Goal: Task Accomplishment & Management: Complete application form

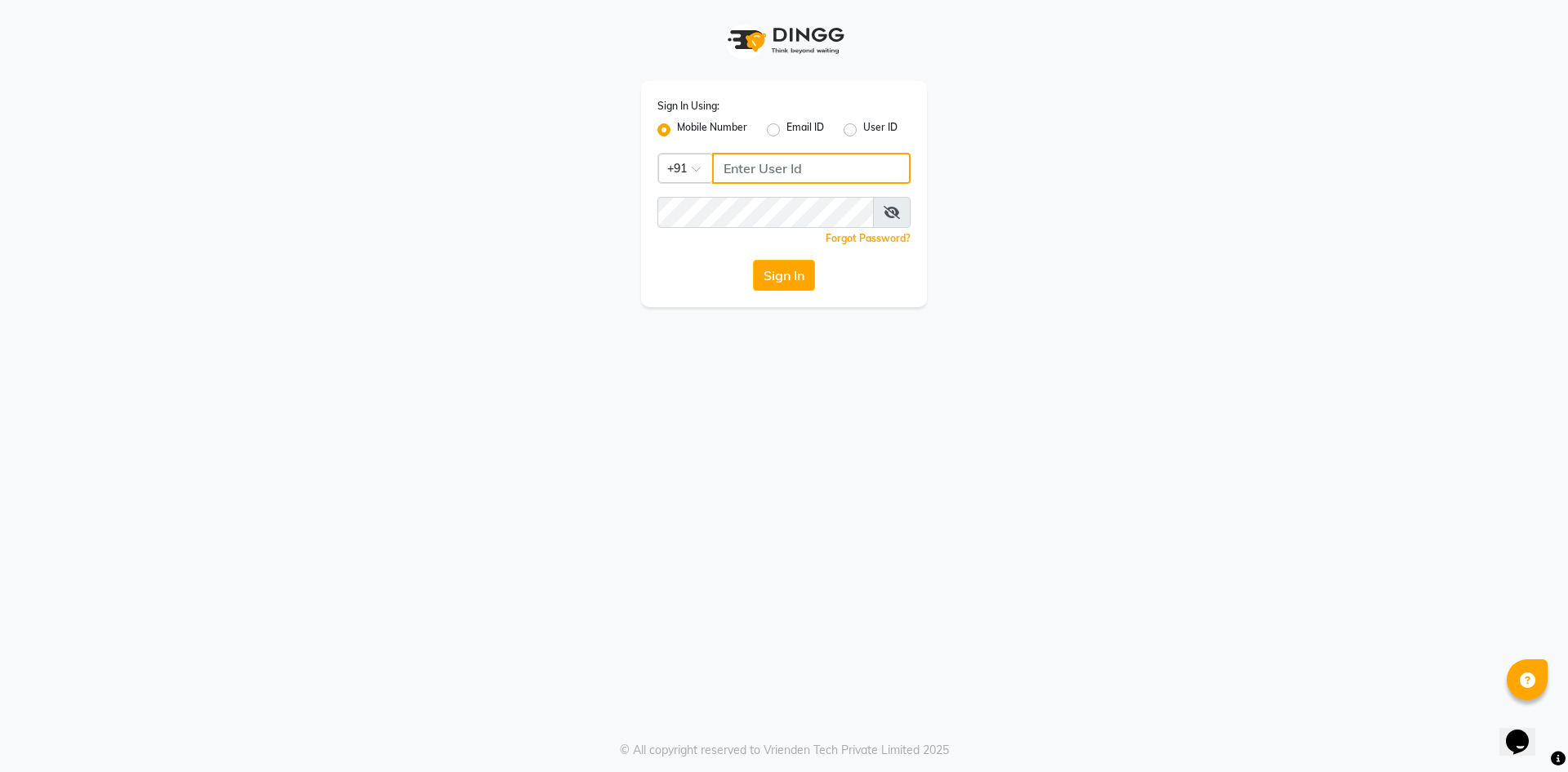
click at [837, 173] on input "Username" at bounding box center [811, 169] width 198 height 31
drag, startPoint x: 820, startPoint y: 157, endPoint x: 723, endPoint y: 148, distance: 97.4
click at [723, 148] on div "Sign In Using: Mobile Number Email ID User ID Country Code × [PHONE_NUMBER] Rem…" at bounding box center [784, 193] width 285 height 227
type input "9346339770"
click at [784, 275] on button "Sign In" at bounding box center [784, 276] width 62 height 31
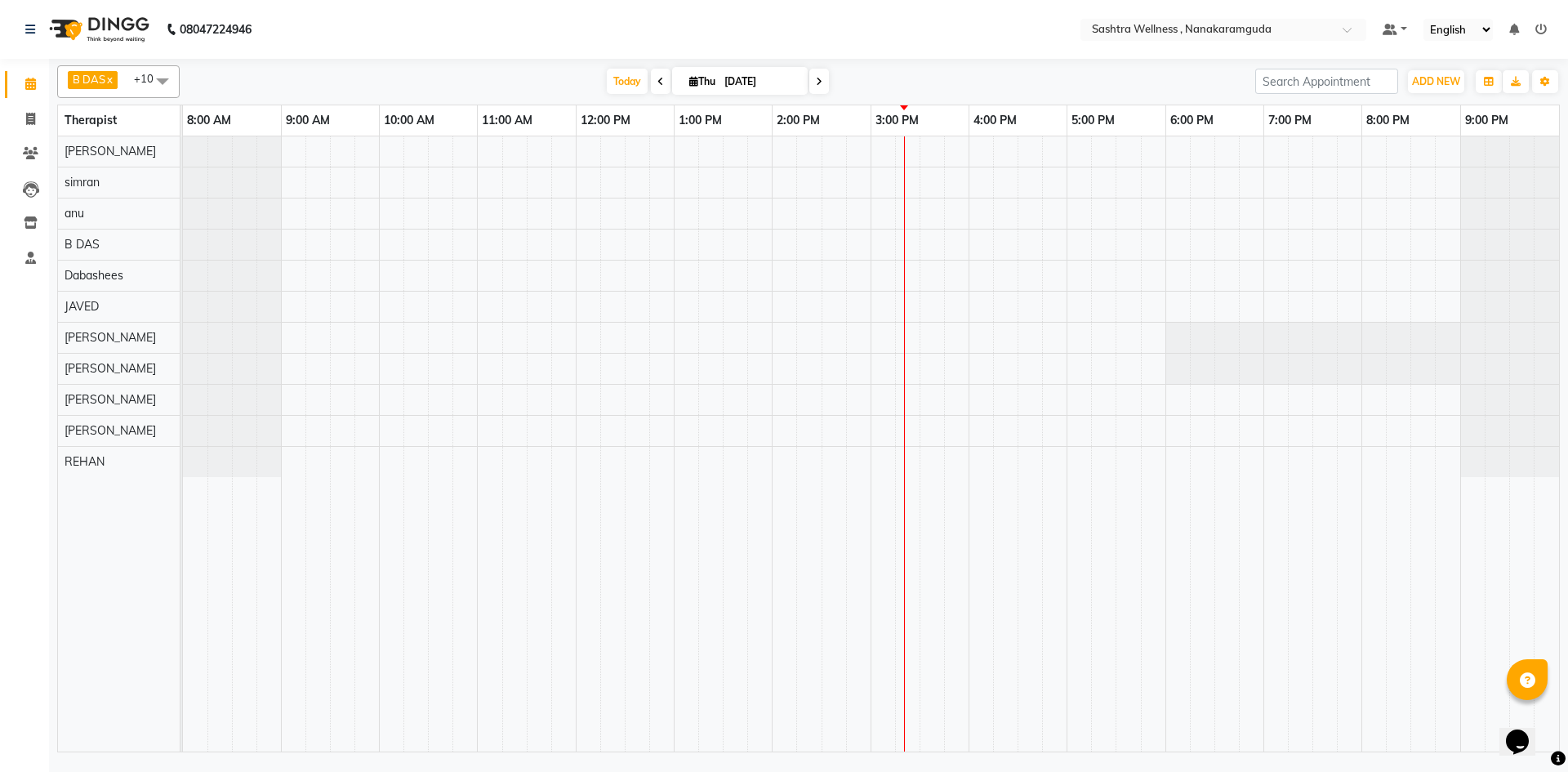
click at [657, 78] on icon at bounding box center [660, 81] width 7 height 10
type input "[DATE]"
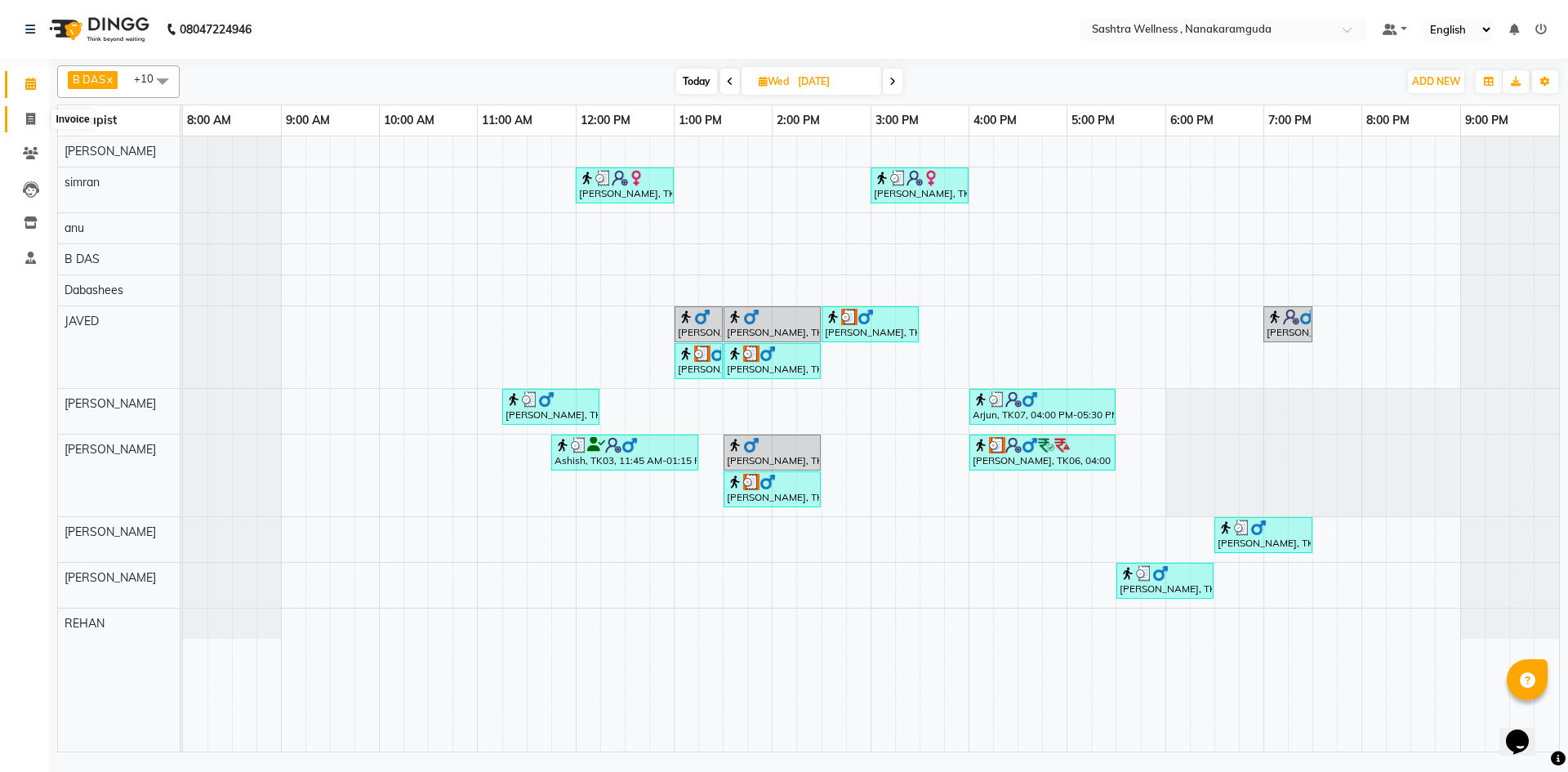
click at [31, 126] on span at bounding box center [30, 119] width 28 height 19
select select "service"
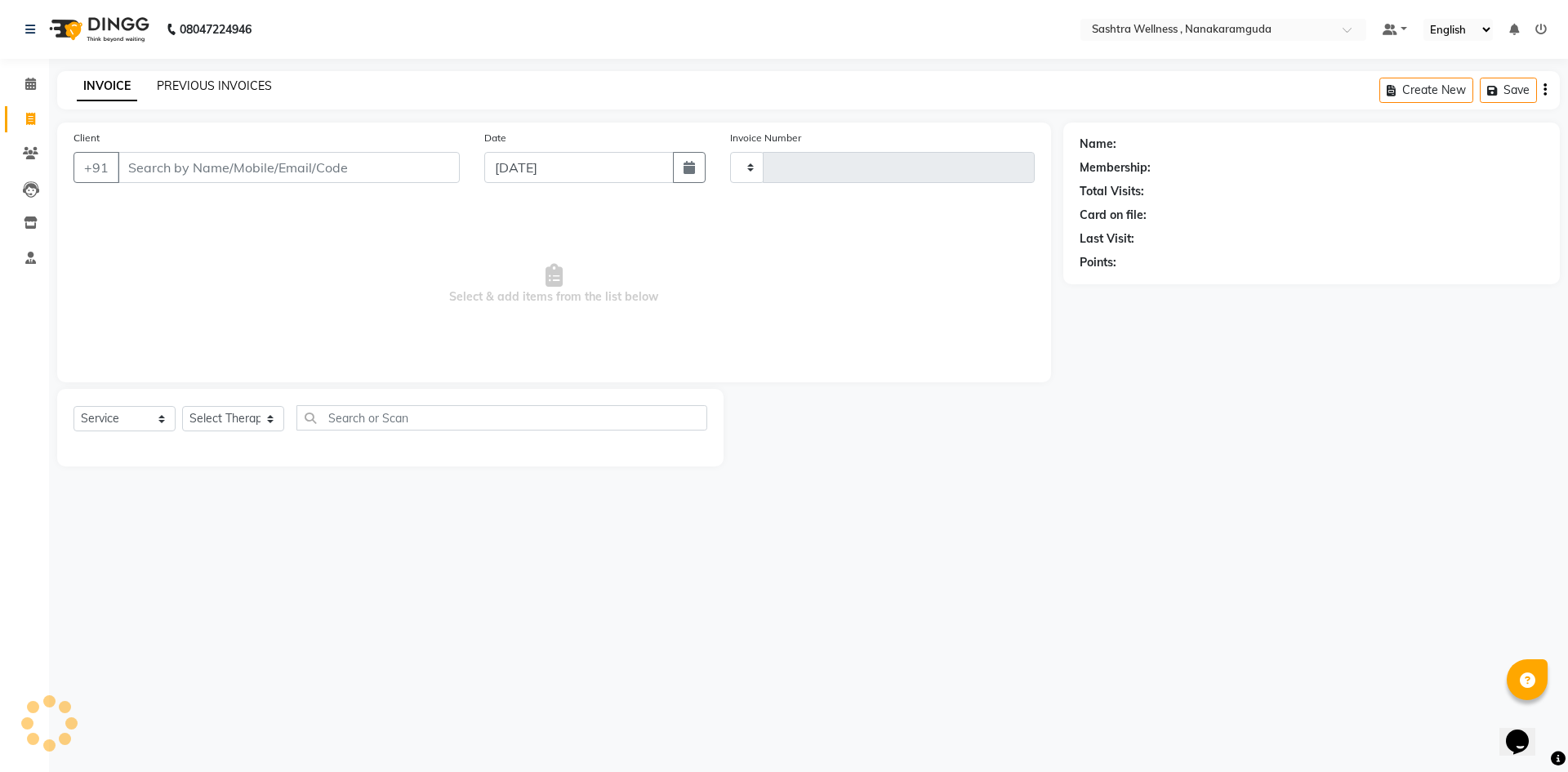
click at [188, 89] on link "PREVIOUS INVOICES" at bounding box center [214, 85] width 115 height 15
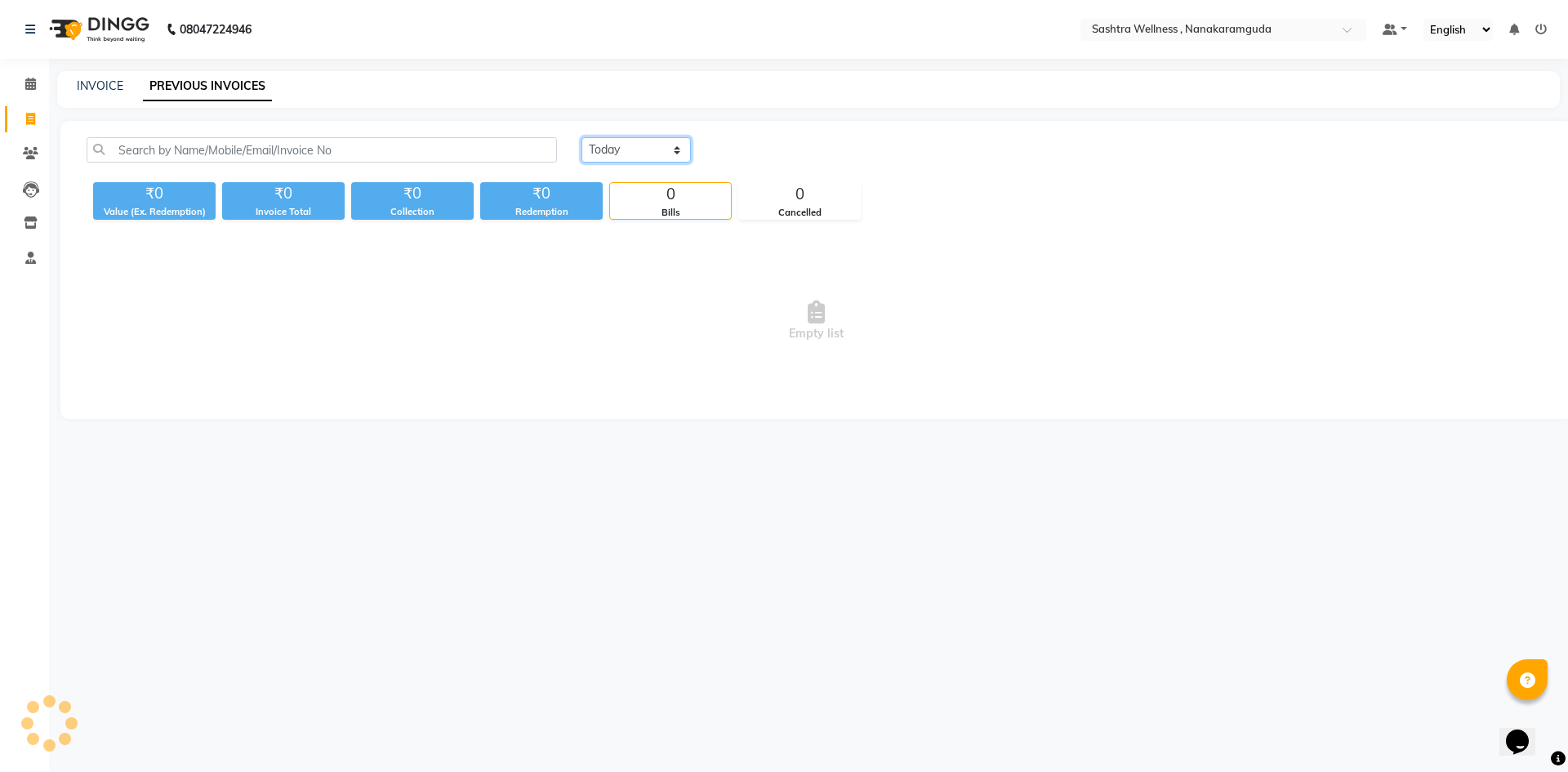
click at [661, 155] on select "[DATE] [DATE] Custom Range" at bounding box center [636, 150] width 110 height 26
select select "[DATE]"
click at [582, 137] on select "[DATE] [DATE] Custom Range" at bounding box center [636, 150] width 110 height 26
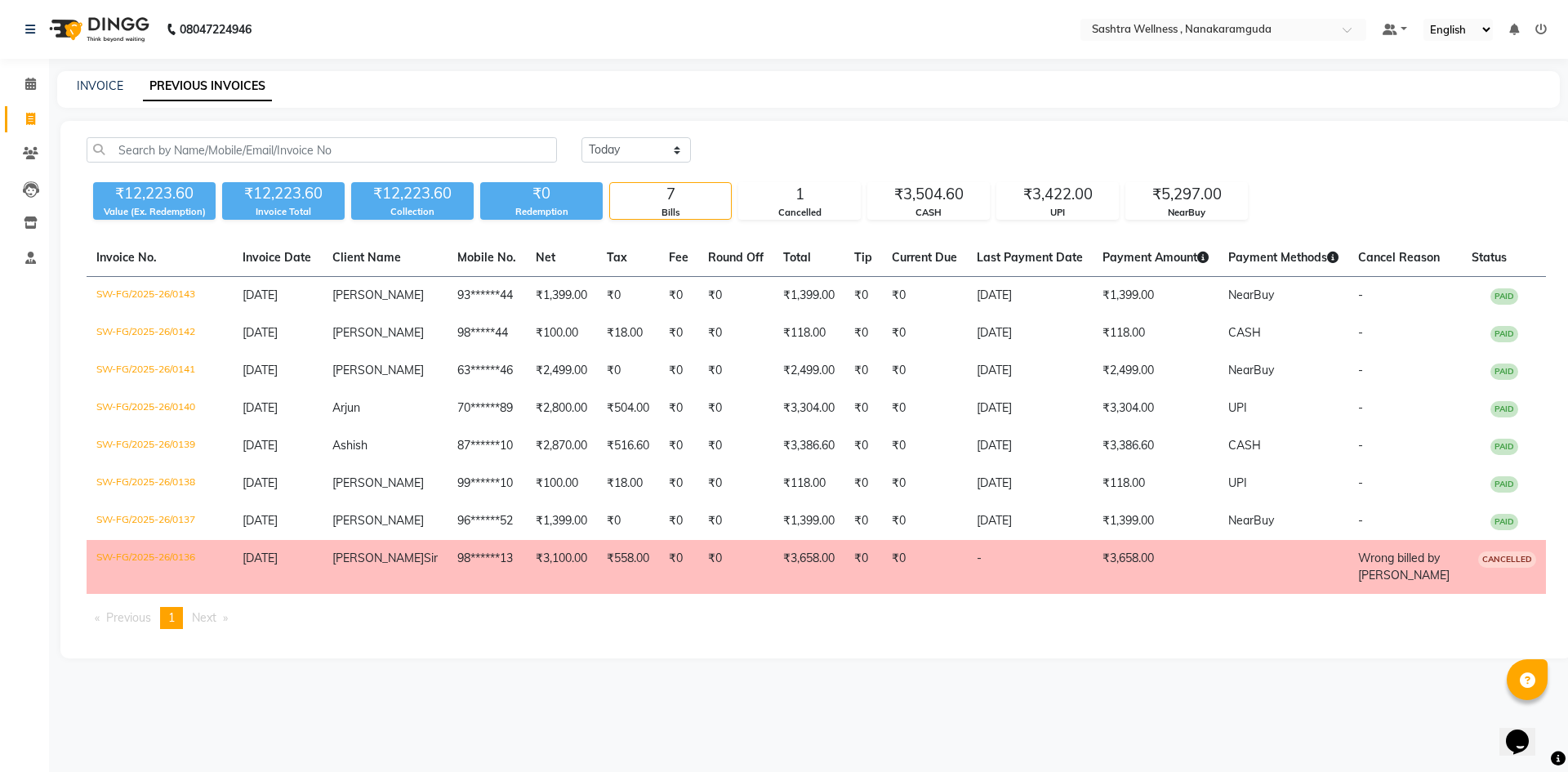
click at [547, 193] on div "₹0" at bounding box center [541, 193] width 123 height 23
click at [27, 87] on icon at bounding box center [30, 83] width 11 height 12
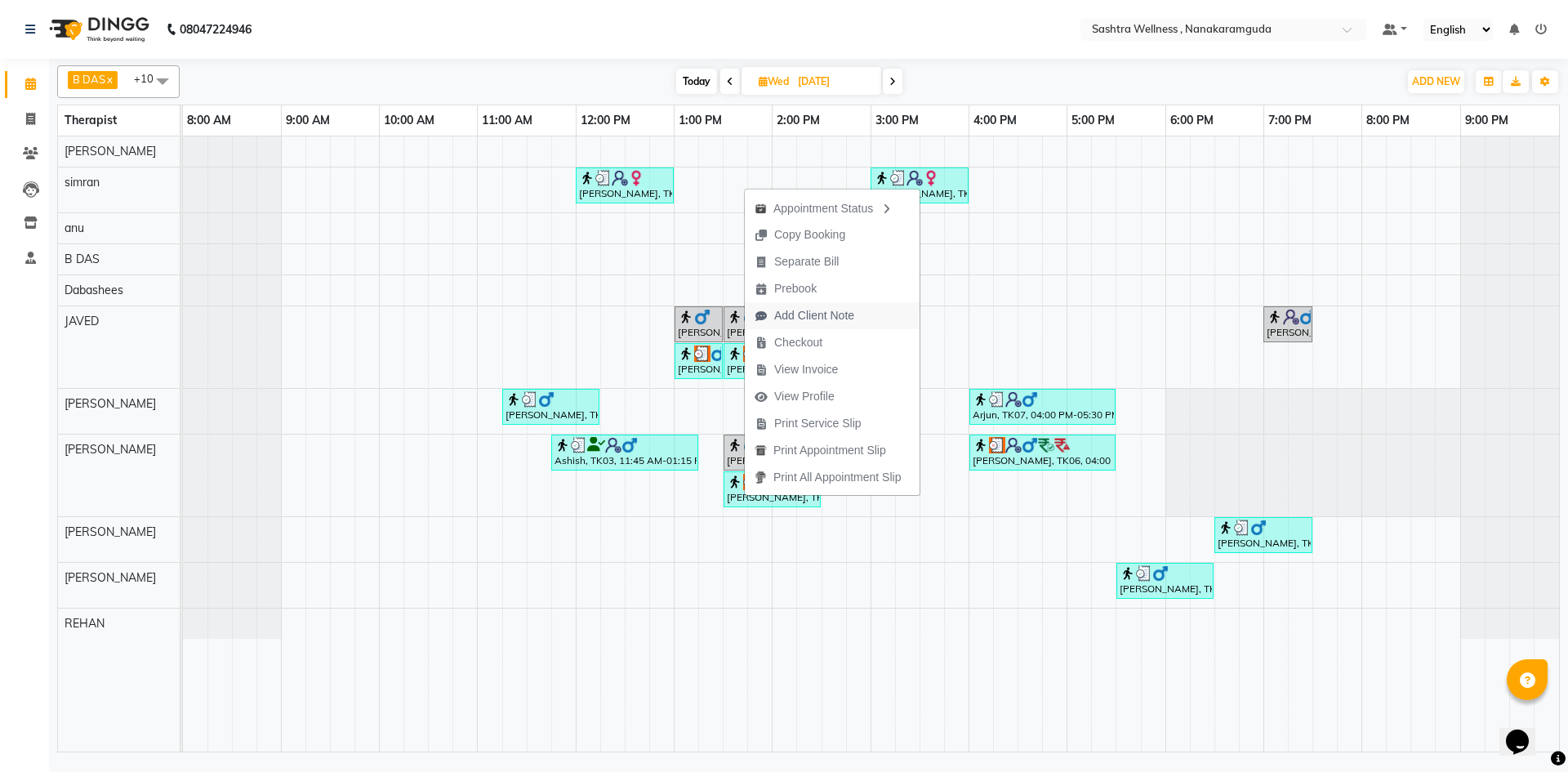
click at [832, 316] on span "Add Client Note" at bounding box center [814, 315] width 80 height 17
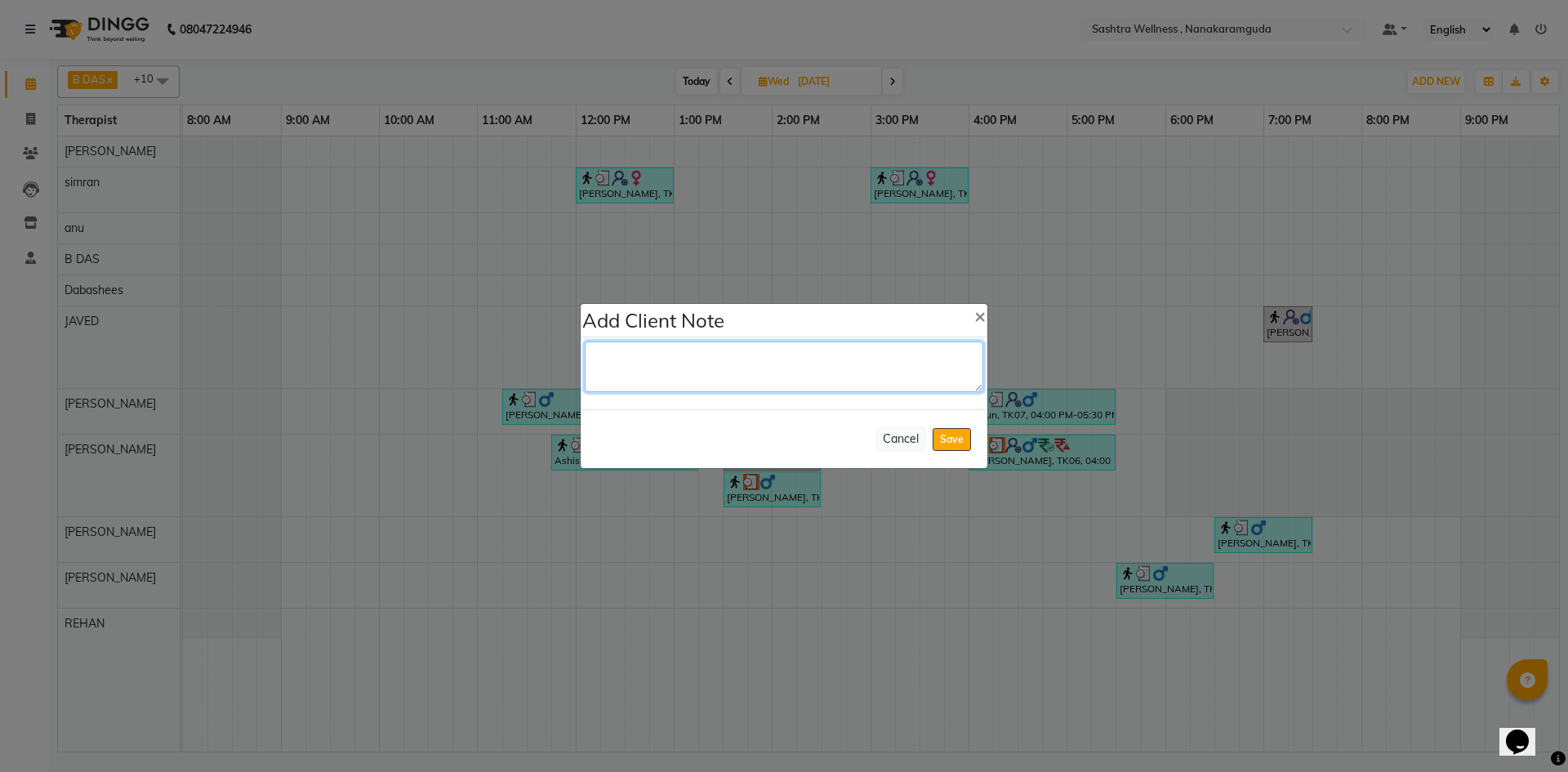
click at [807, 345] on textarea at bounding box center [784, 367] width 398 height 51
type textarea "T"
type textarea "Complimentary towards 1L PKG"
click at [949, 436] on button "Save" at bounding box center [951, 438] width 38 height 23
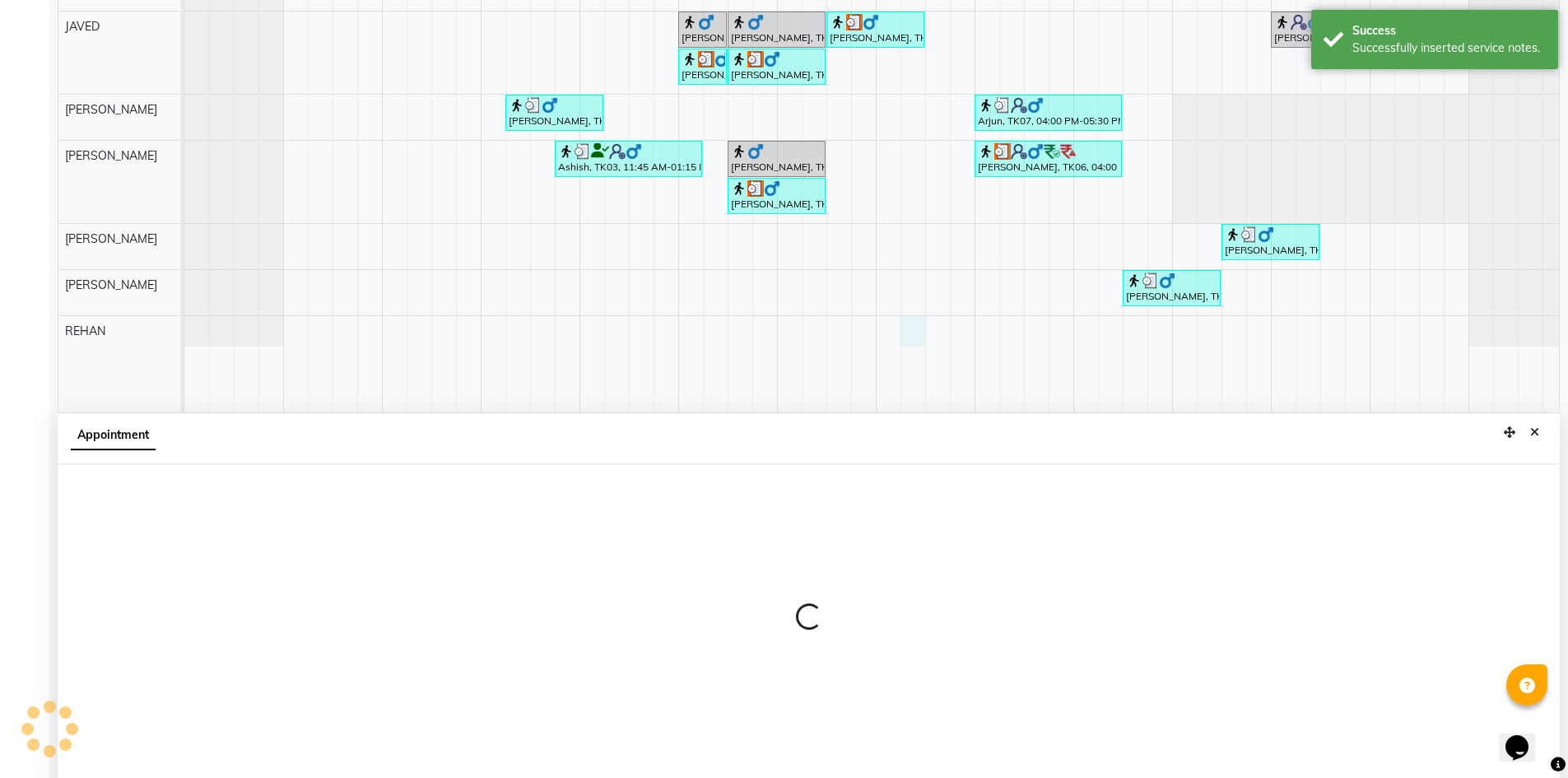
scroll to position [307, 0]
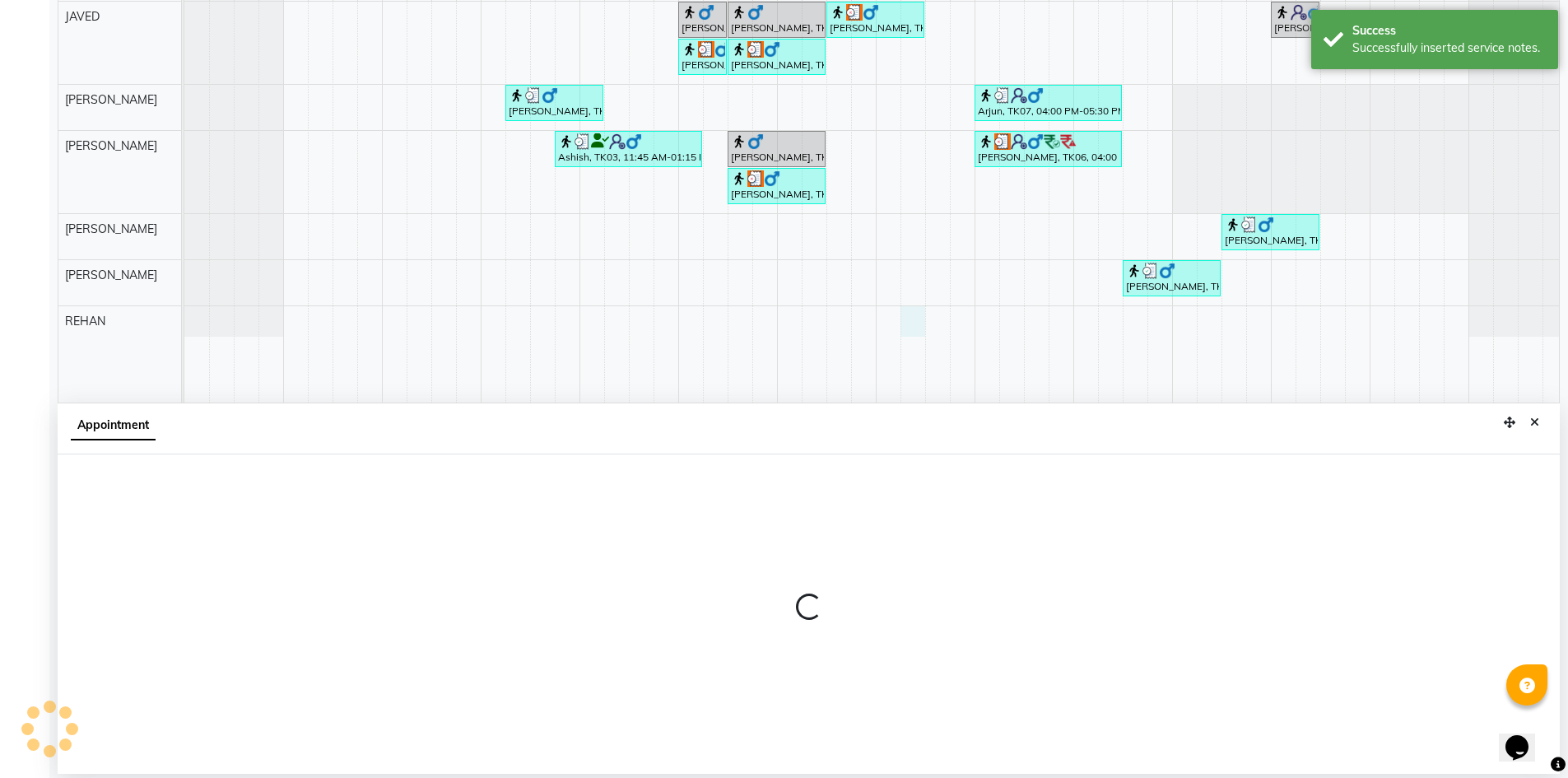
select select "86559"
select select "tentative"
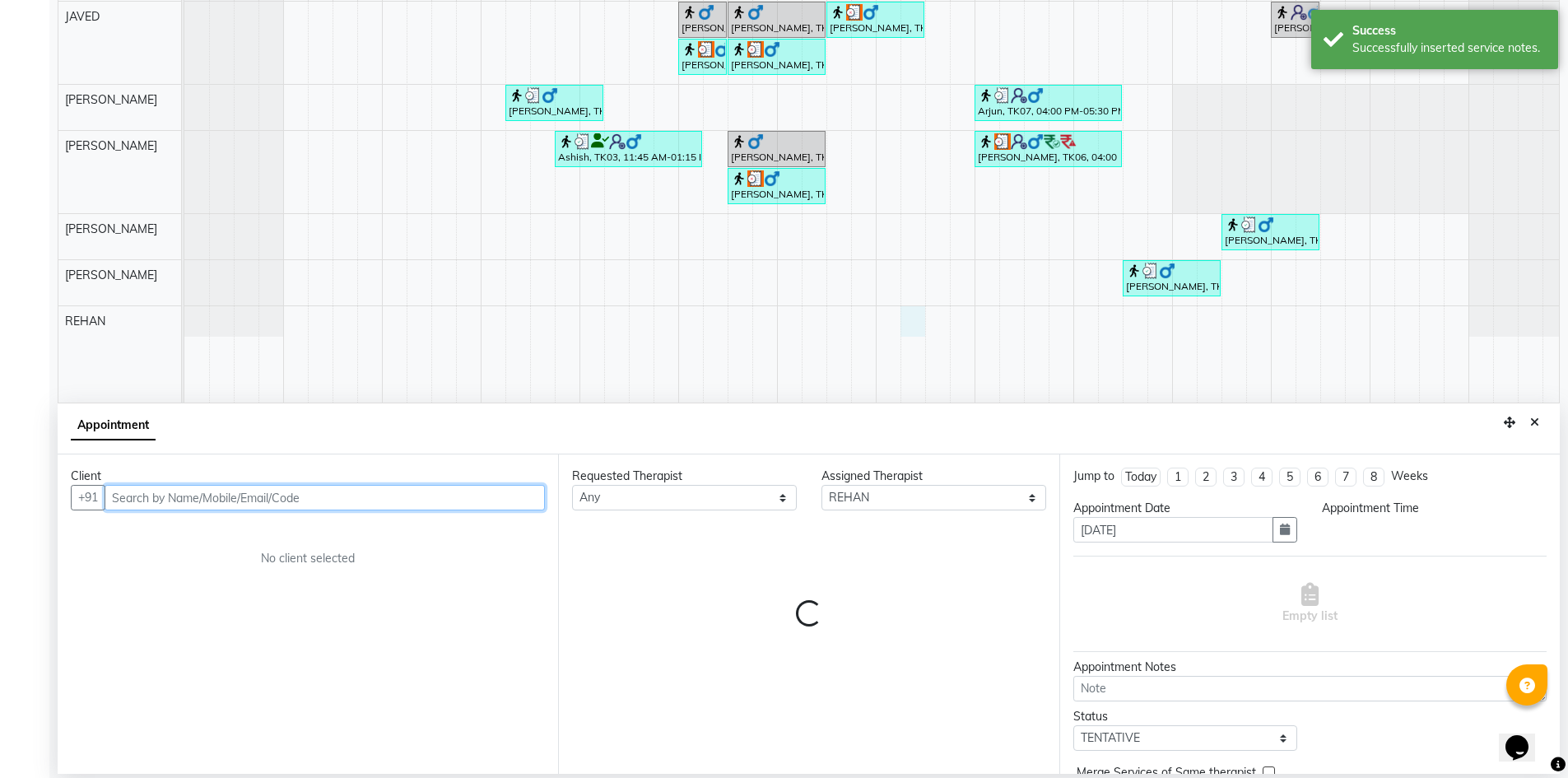
select select "915"
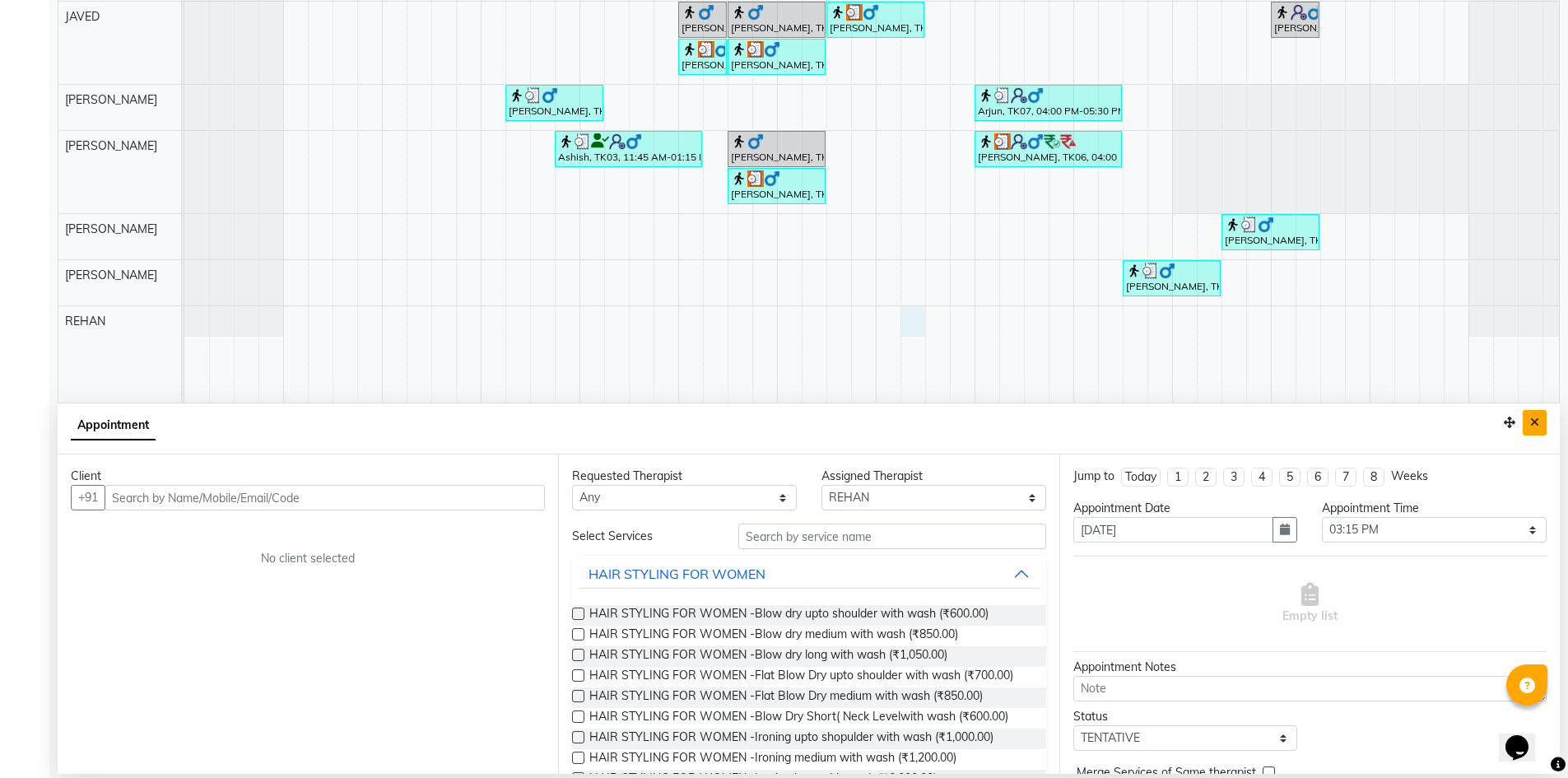
click at [1539, 424] on button "Close" at bounding box center [1534, 423] width 24 height 26
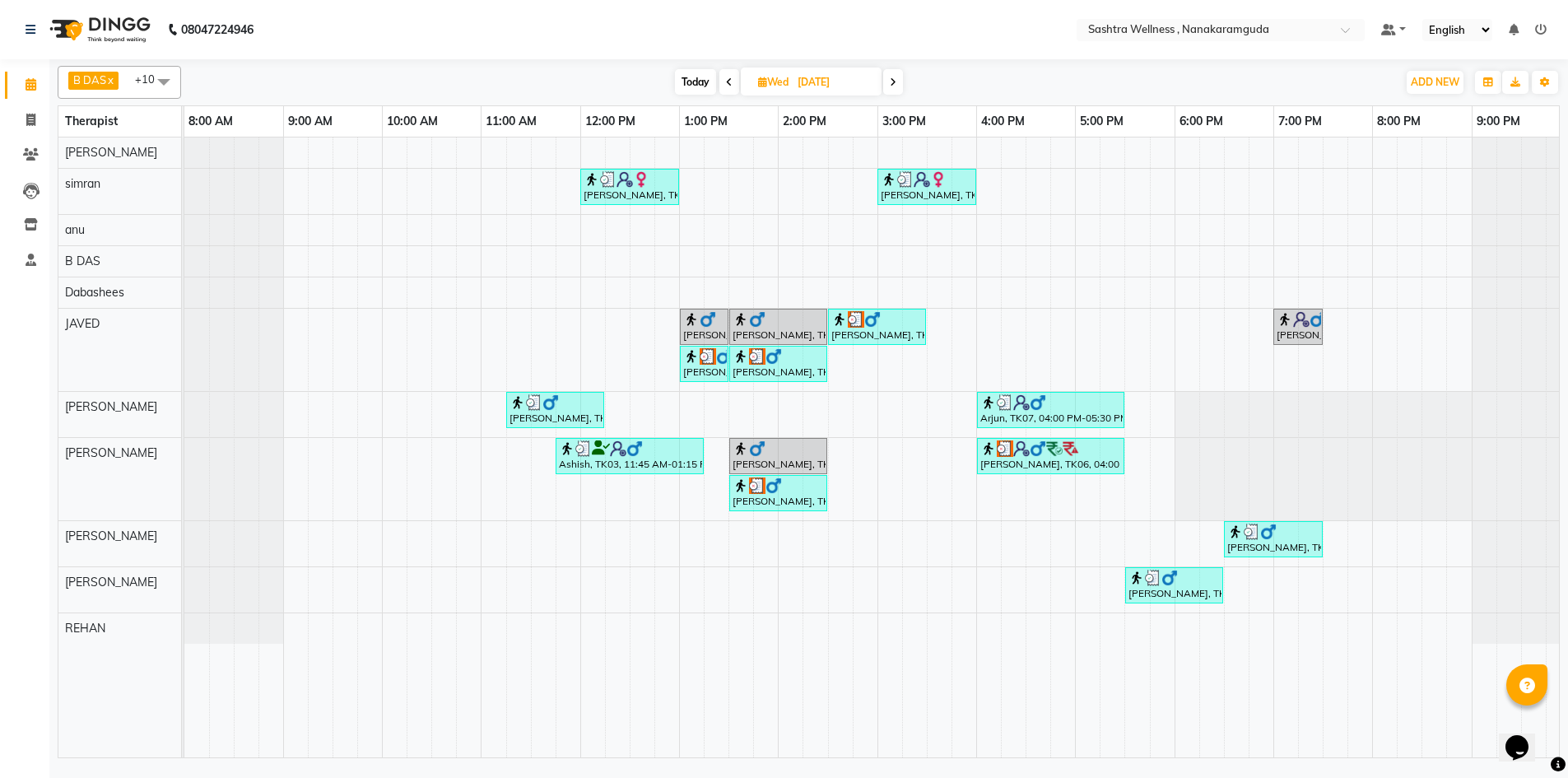
scroll to position [0, 0]
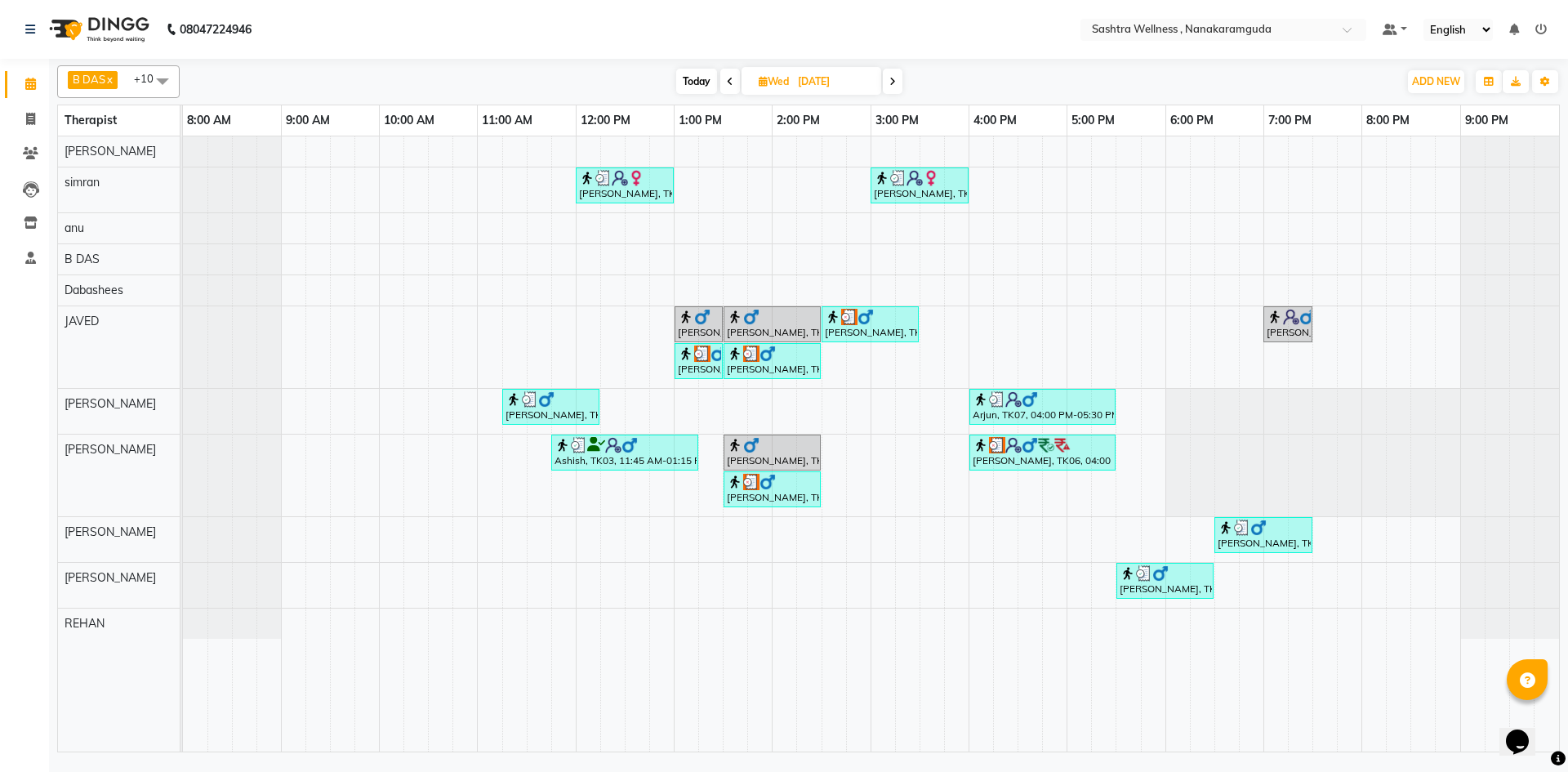
click at [888, 82] on span at bounding box center [892, 81] width 20 height 26
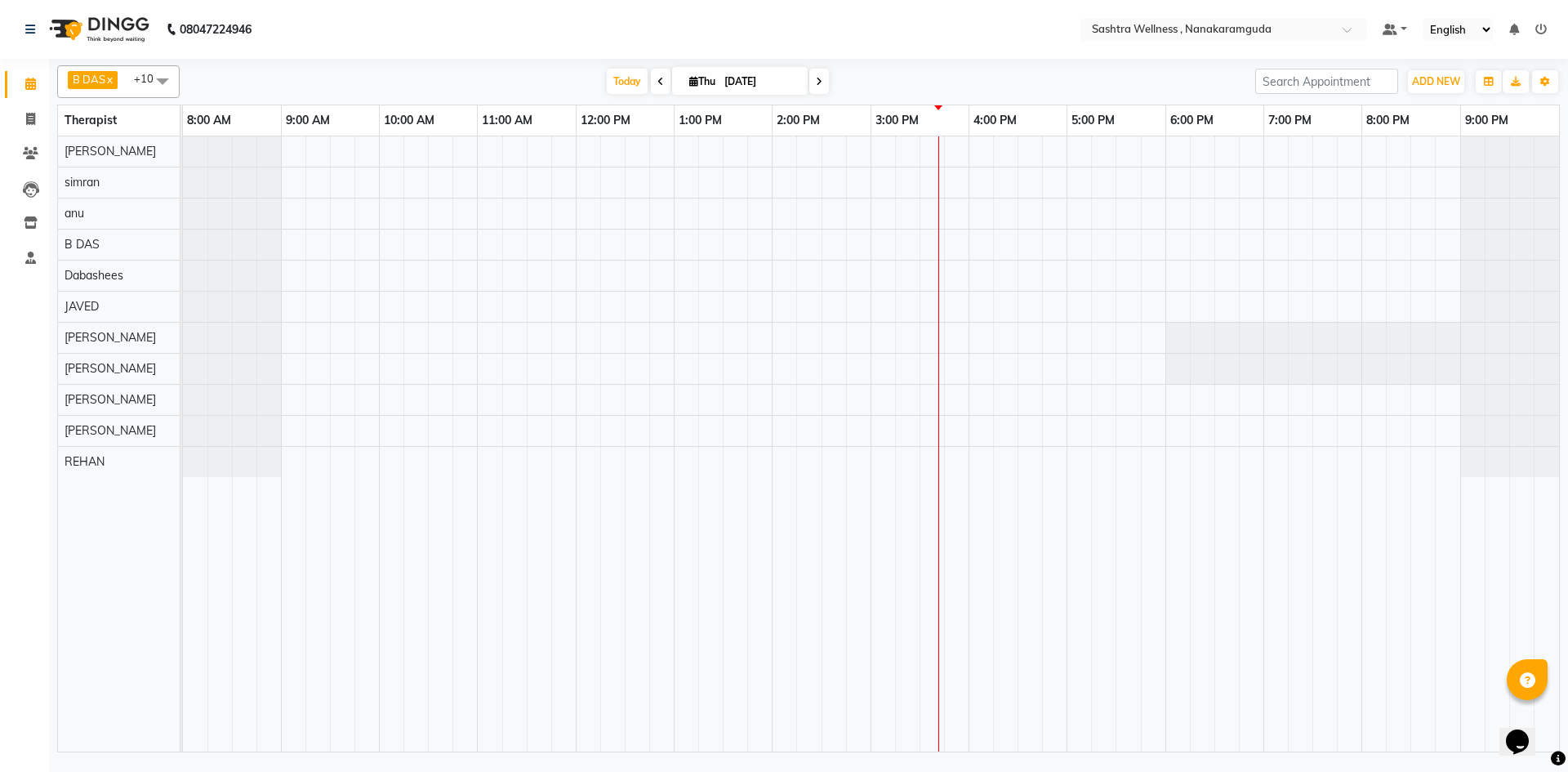
click at [658, 88] on span at bounding box center [661, 81] width 20 height 26
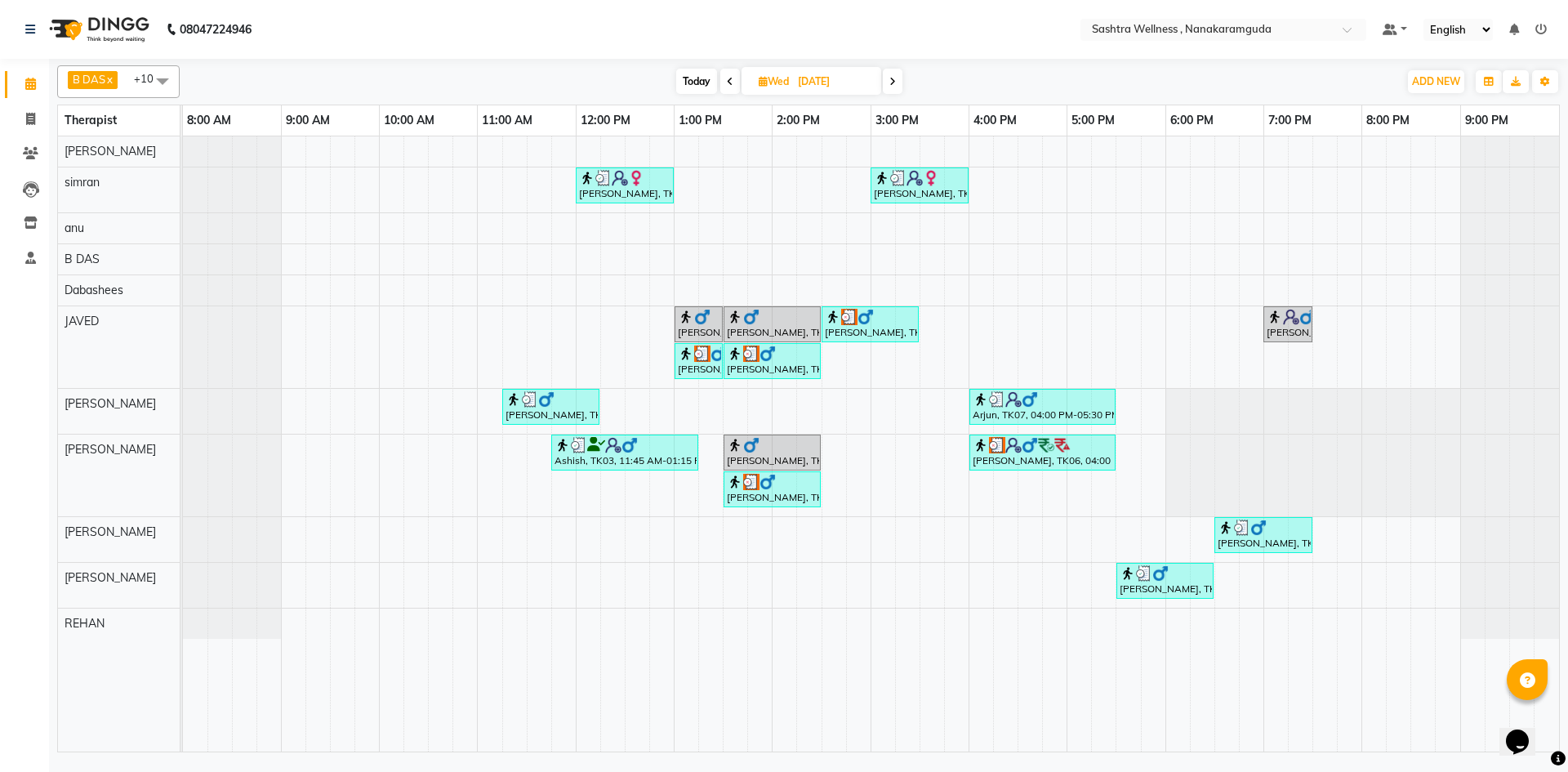
click at [894, 77] on icon at bounding box center [892, 81] width 7 height 10
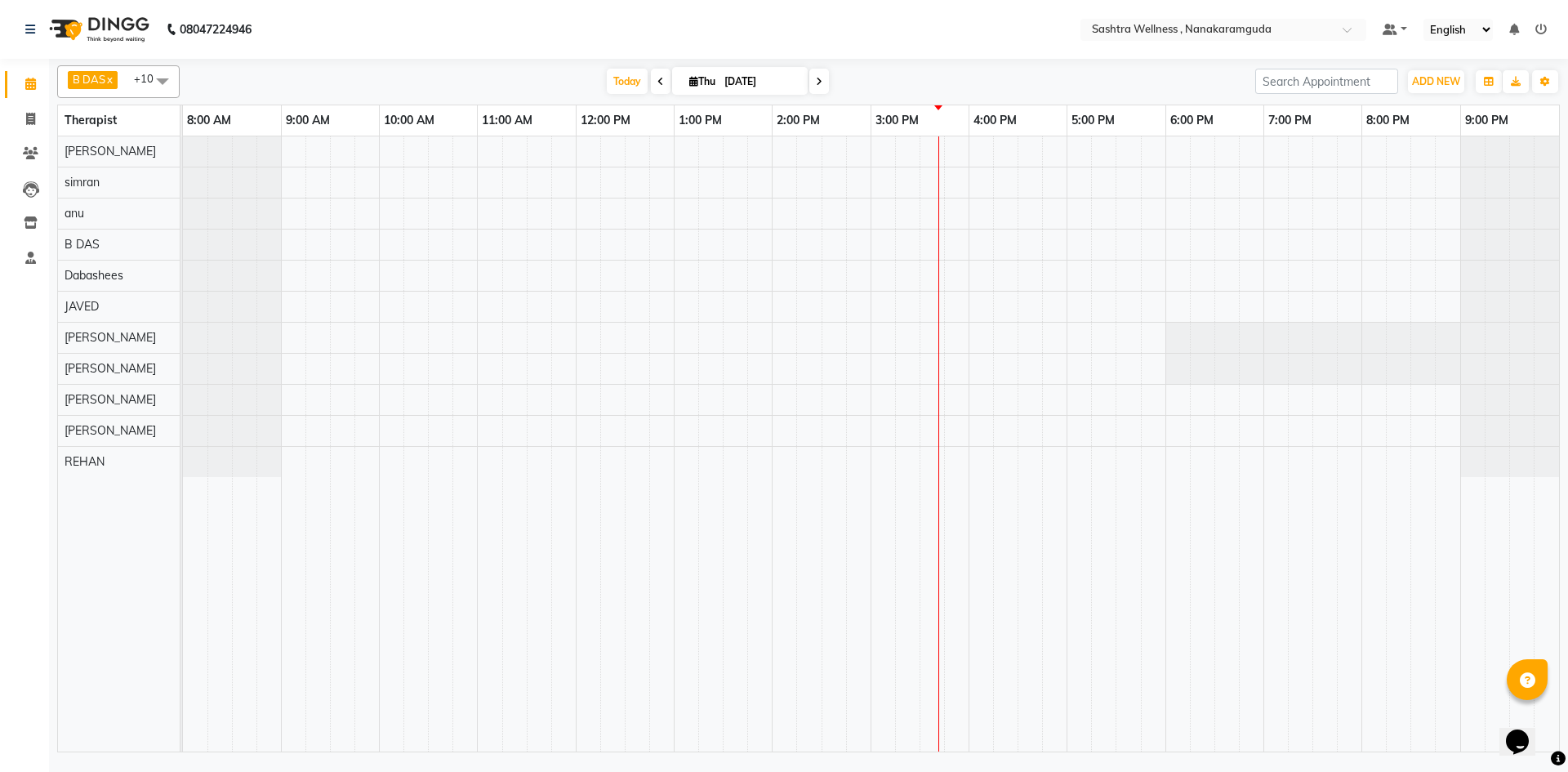
click at [656, 76] on span at bounding box center [661, 81] width 20 height 26
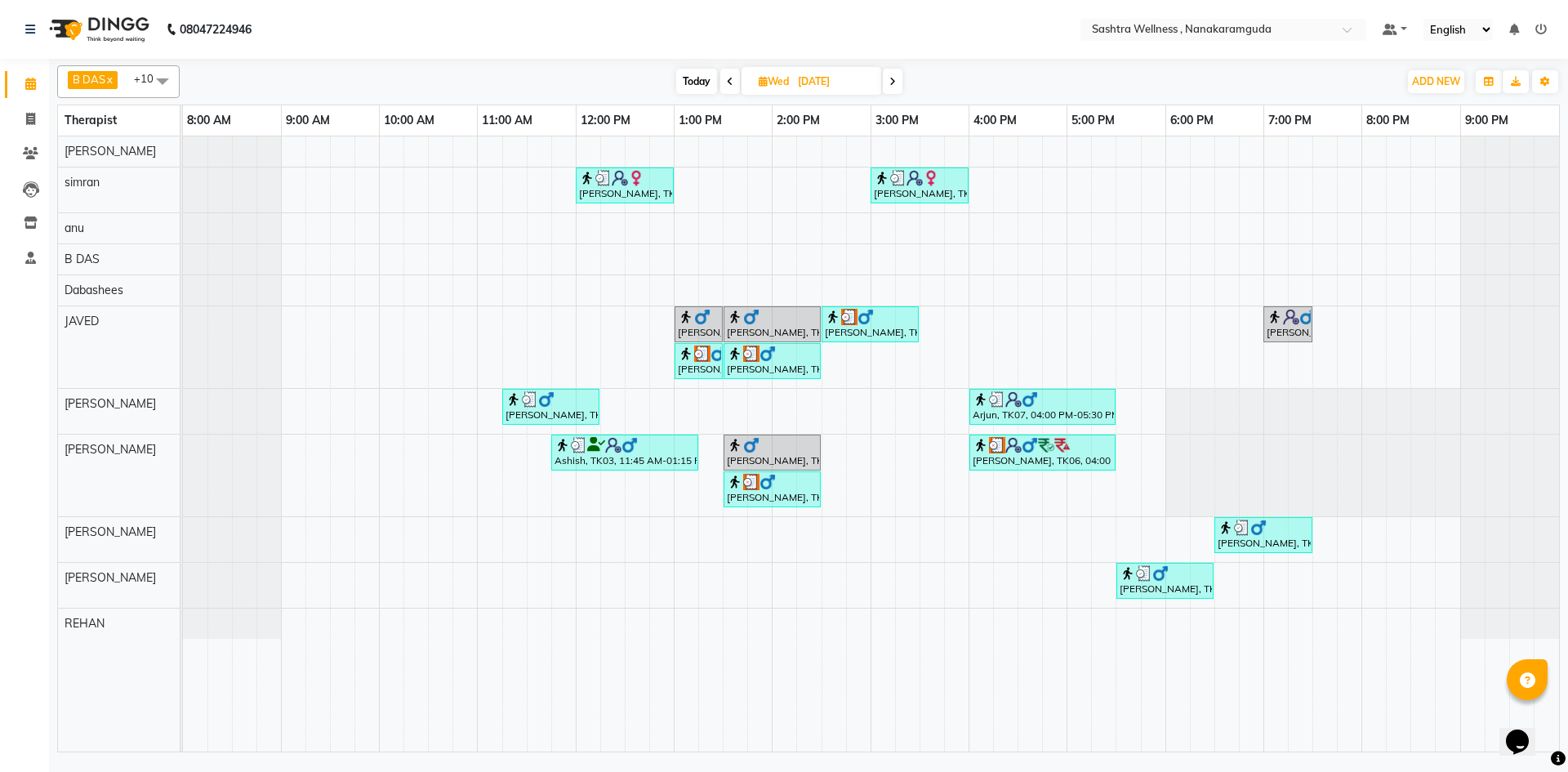
click at [886, 82] on span at bounding box center [892, 81] width 20 height 26
type input "[DATE]"
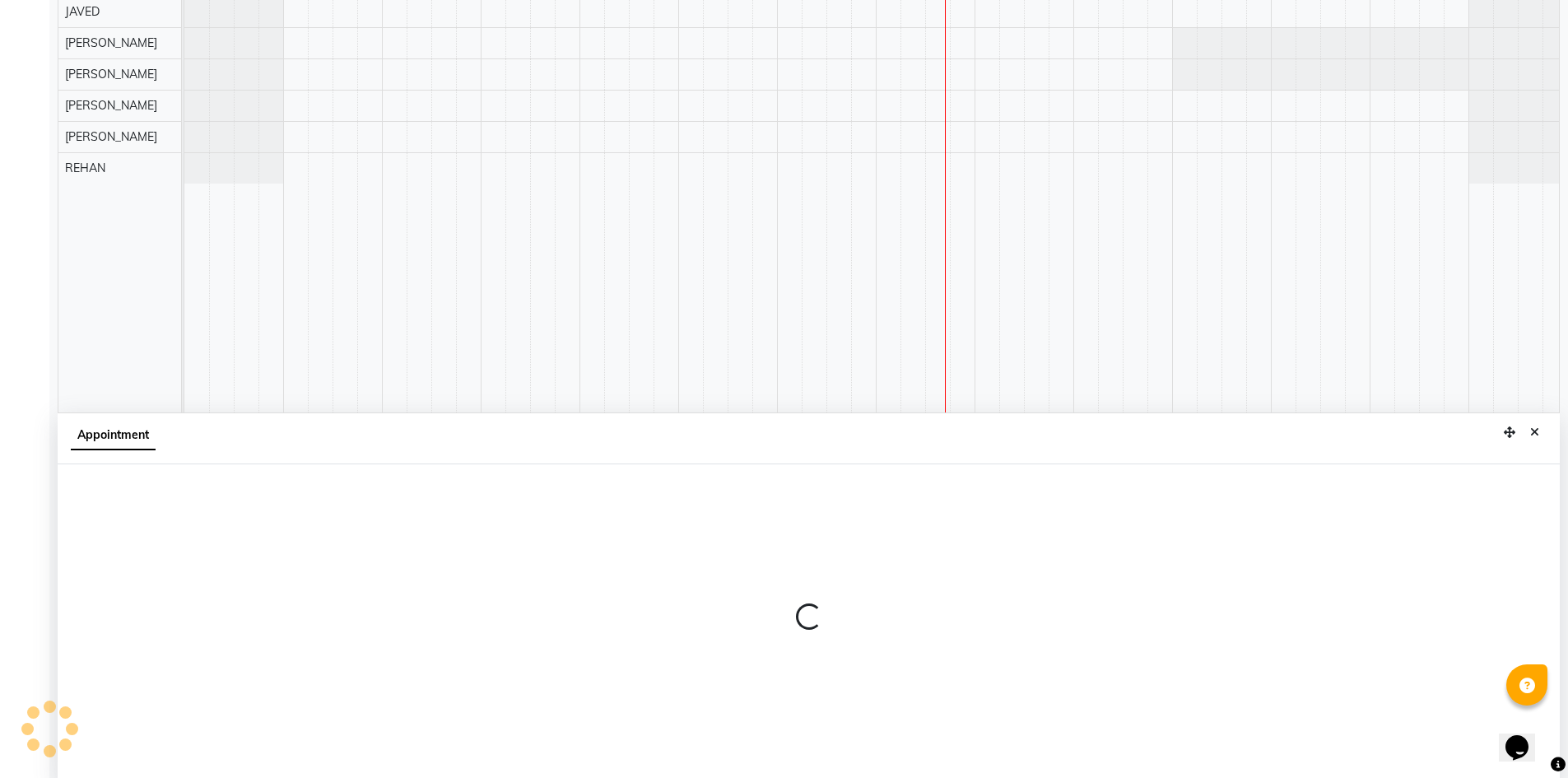
scroll to position [307, 0]
select select "88332"
select select "tentative"
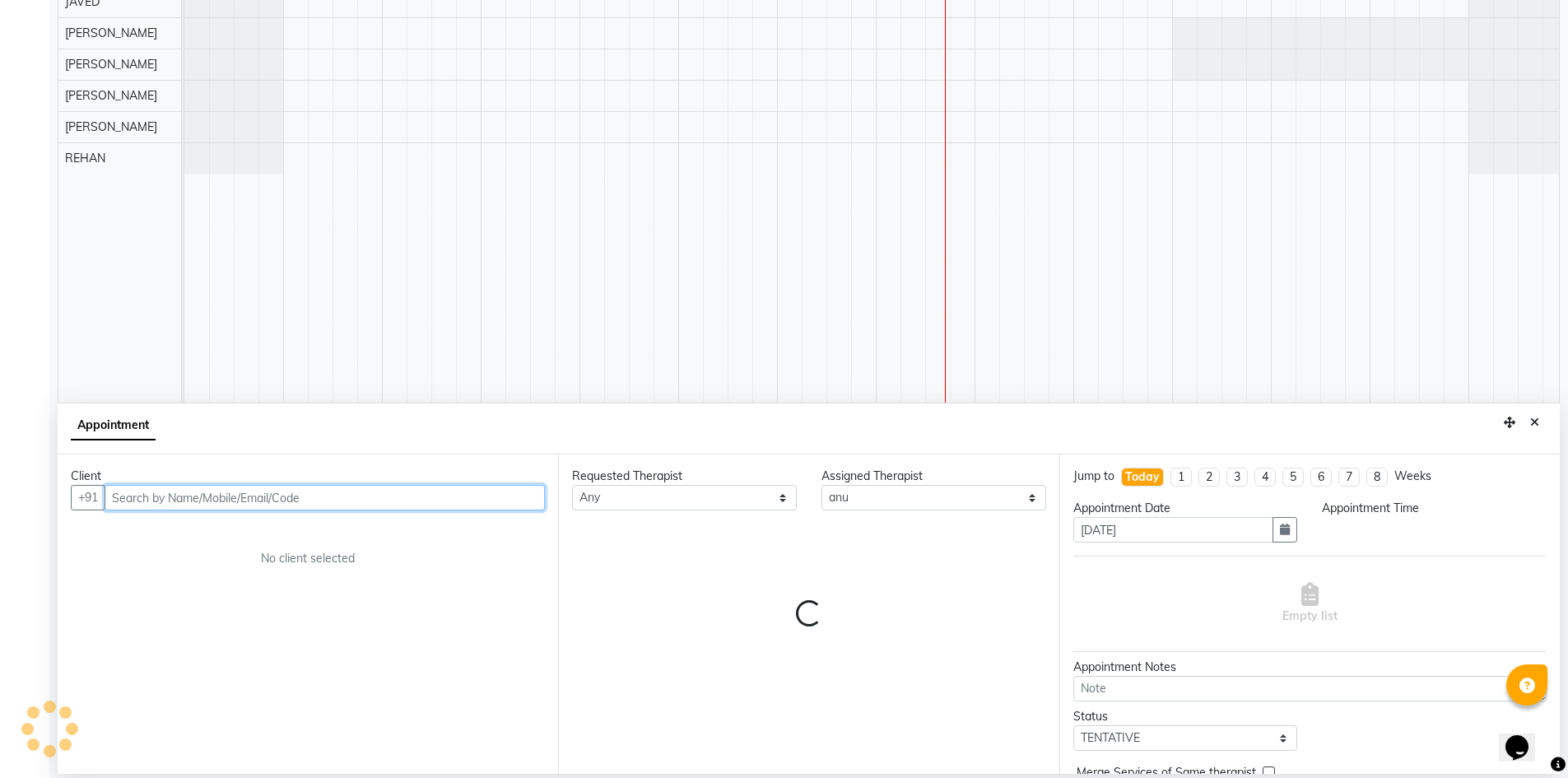
select select "855"
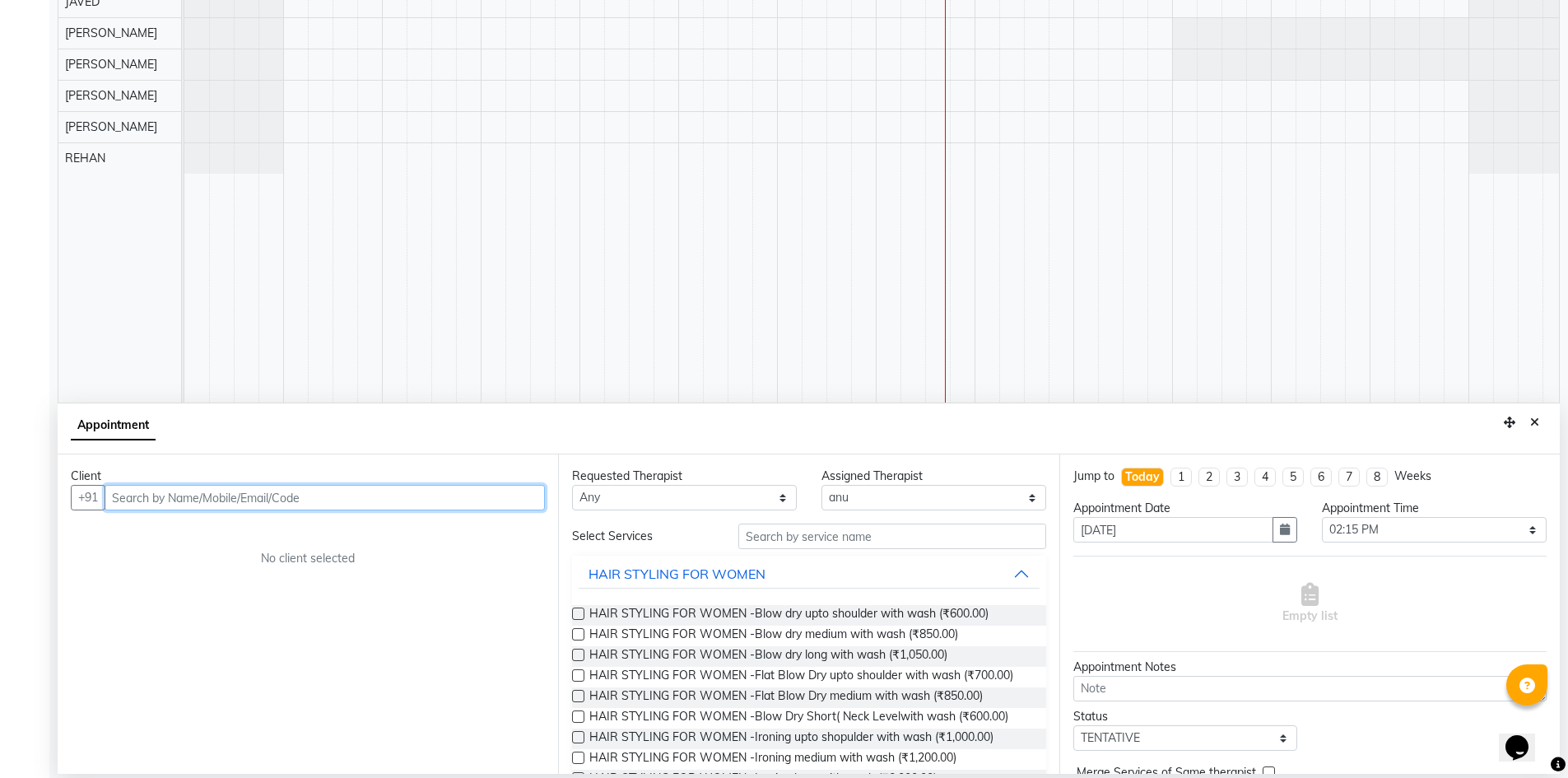
click at [149, 494] on input "text" at bounding box center [324, 497] width 440 height 26
type input "9009492323"
click at [492, 504] on span "Add Client" at bounding box center [511, 496] width 55 height 15
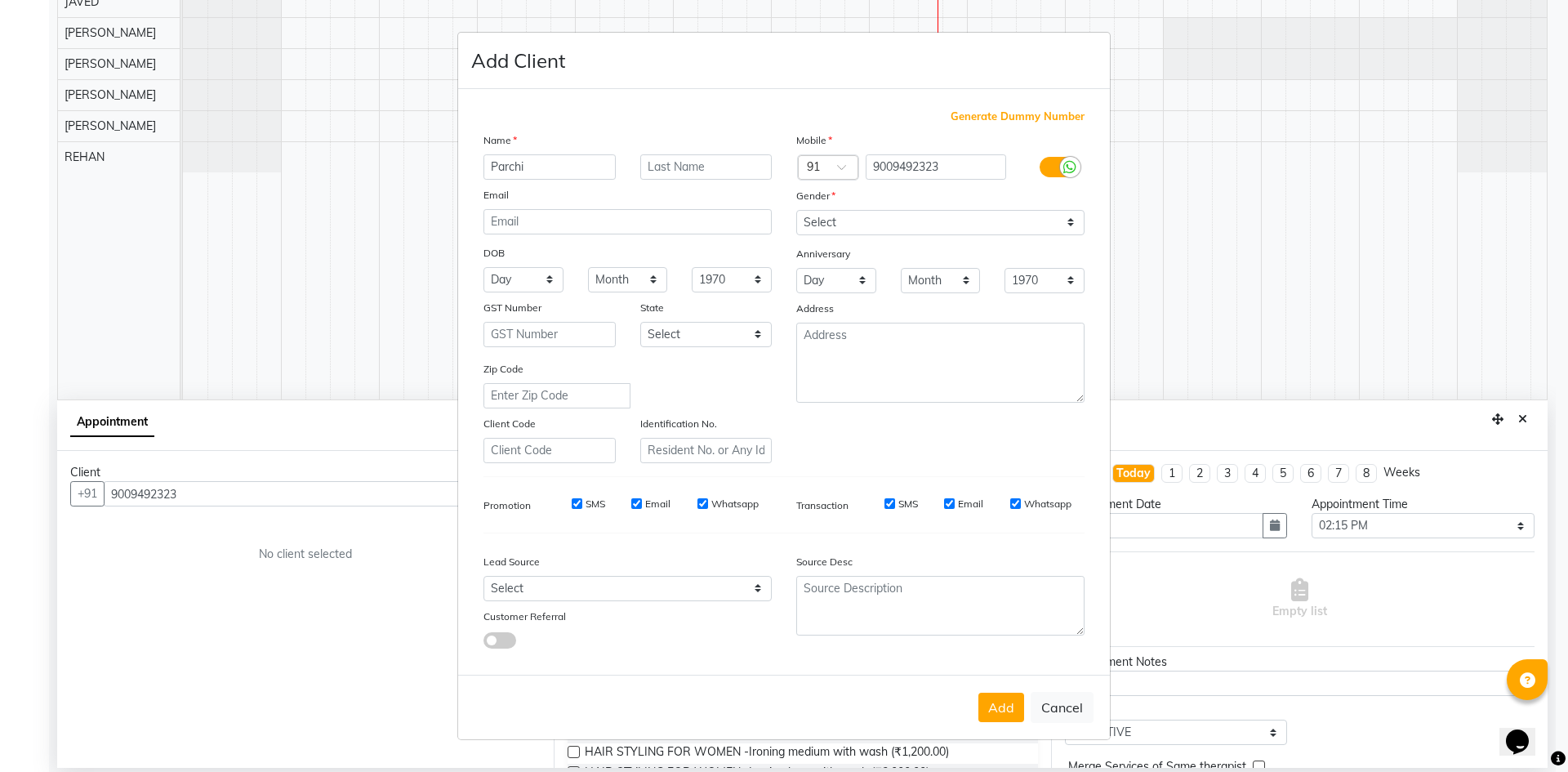
type input "Parchi"
type input "Ms"
click at [935, 228] on select "Select [DEMOGRAPHIC_DATA] [DEMOGRAPHIC_DATA] Other Prefer Not To Say" at bounding box center [940, 223] width 288 height 26
select select "[DEMOGRAPHIC_DATA]"
click at [796, 210] on select "Select [DEMOGRAPHIC_DATA] [DEMOGRAPHIC_DATA] Other Prefer Not To Say" at bounding box center [940, 223] width 288 height 26
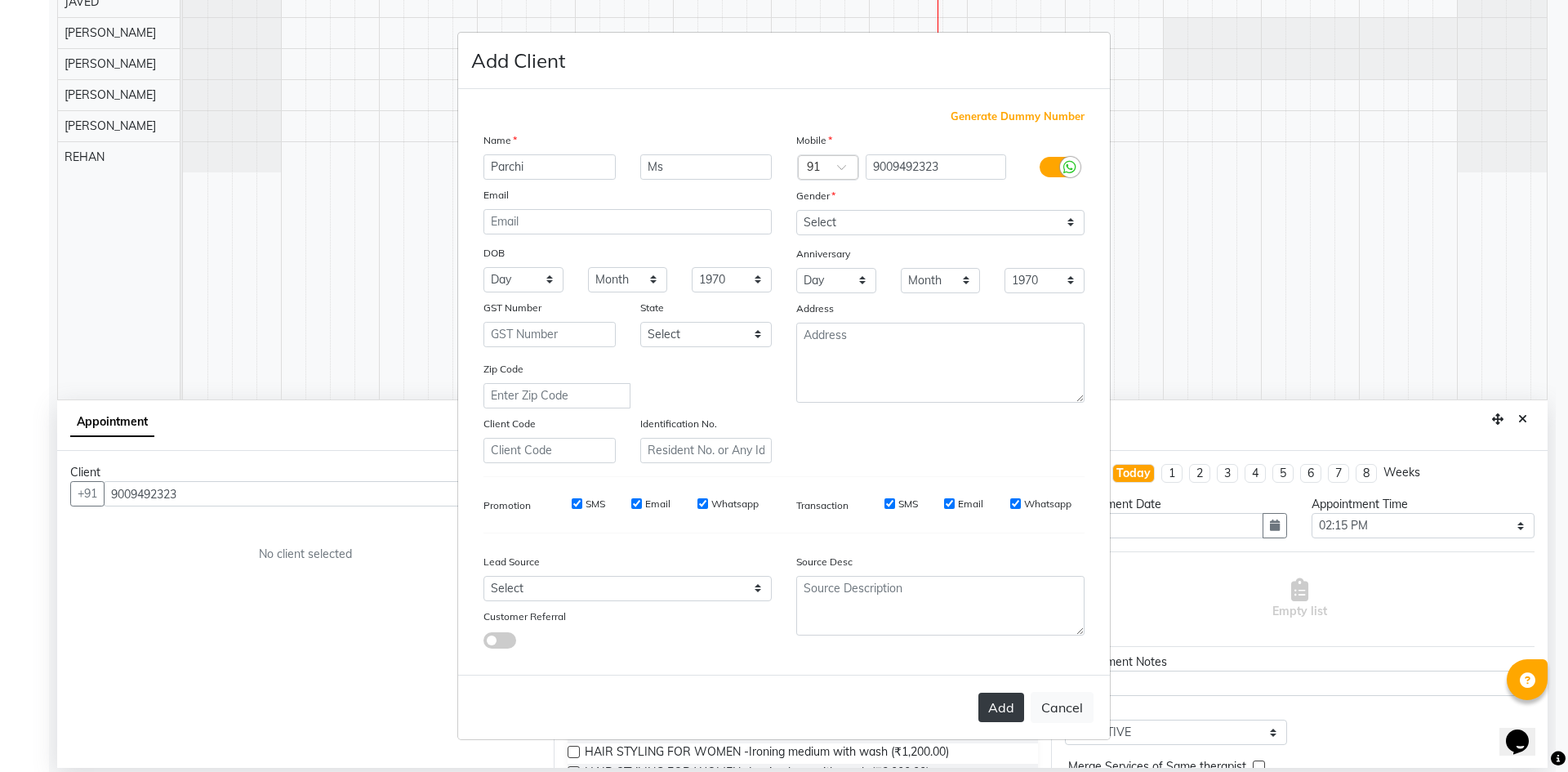
click at [997, 708] on button "Add" at bounding box center [1000, 707] width 46 height 29
type input "90******23"
select select
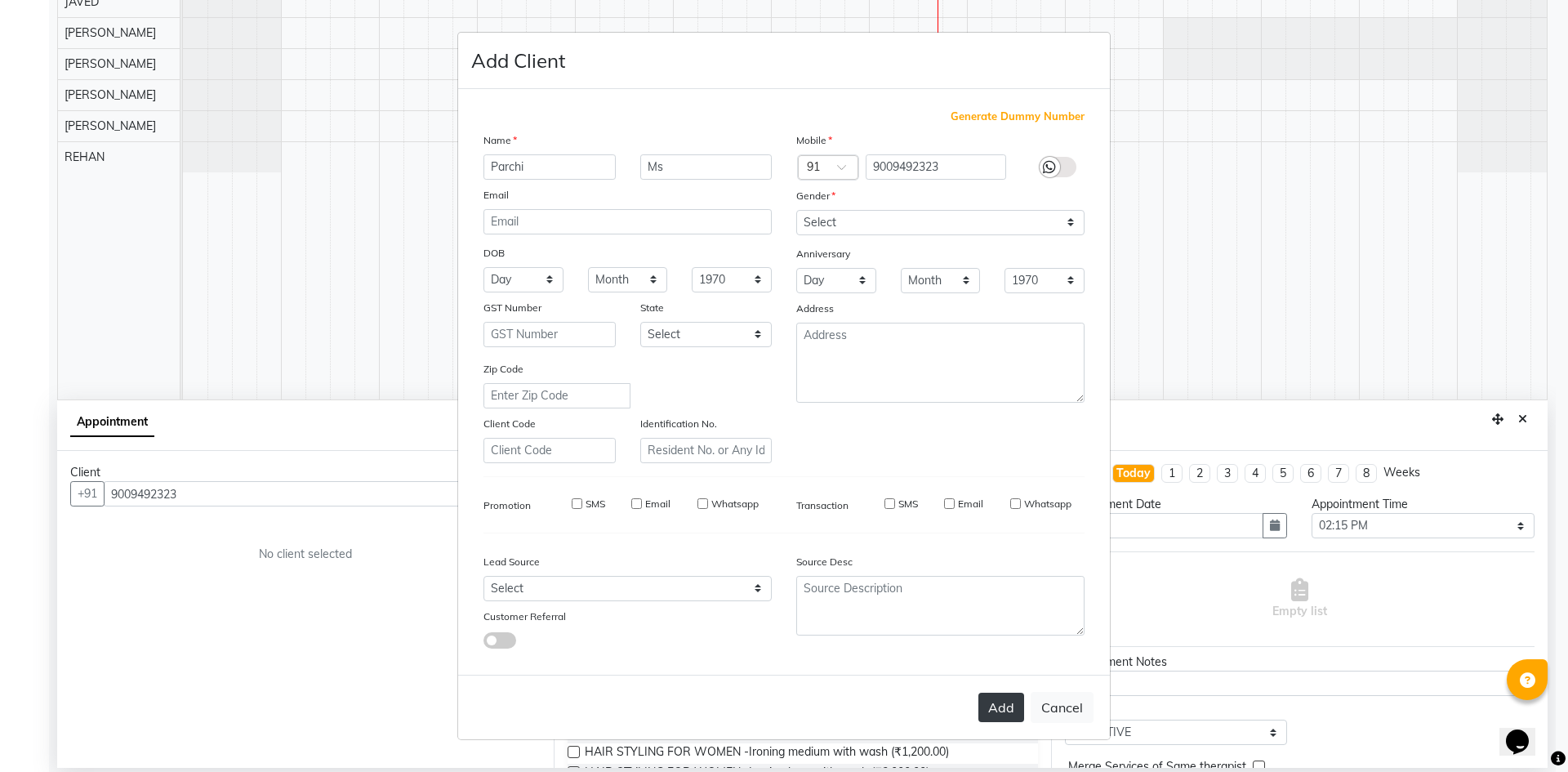
select select
checkbox input "false"
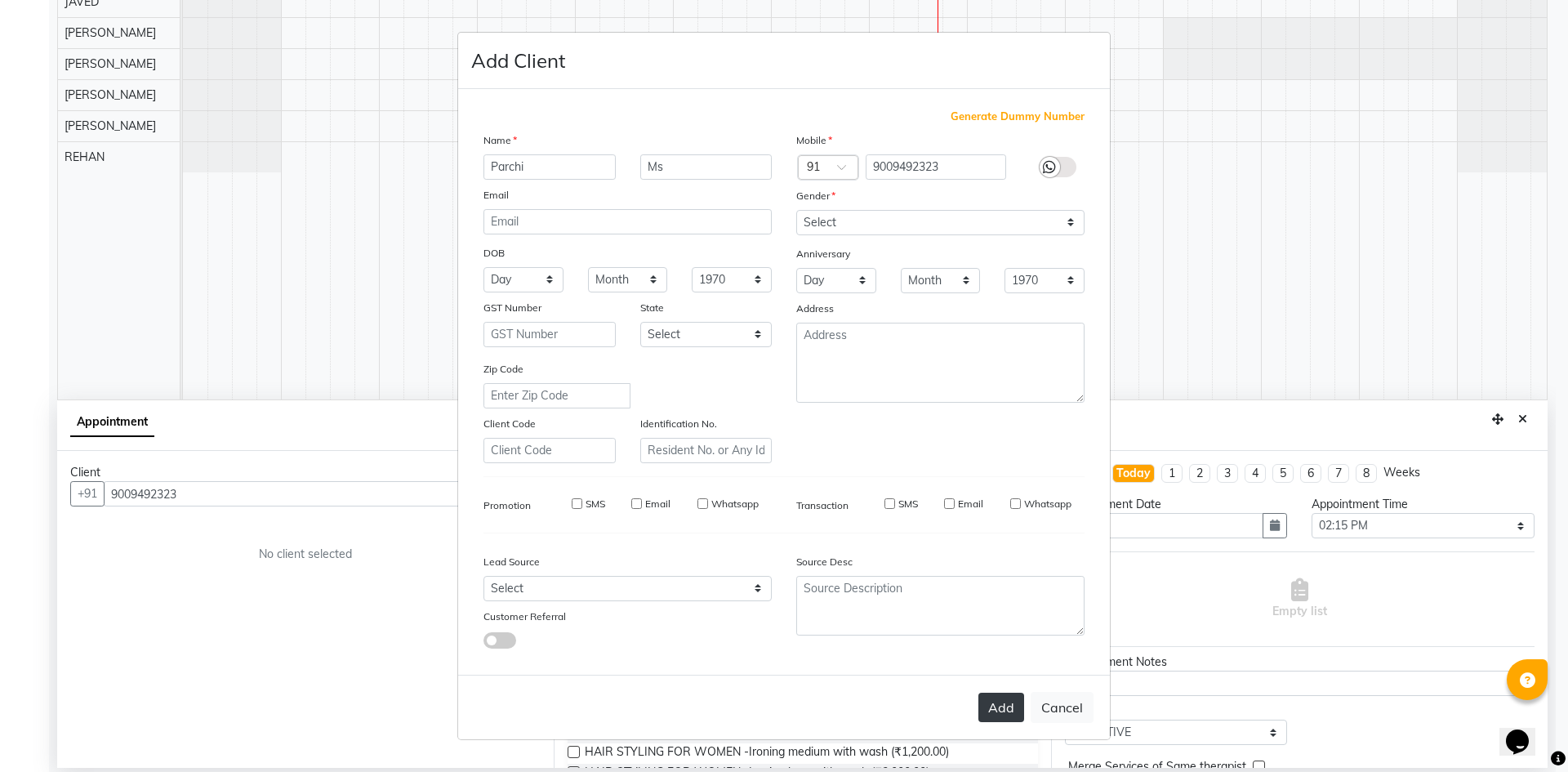
checkbox input "false"
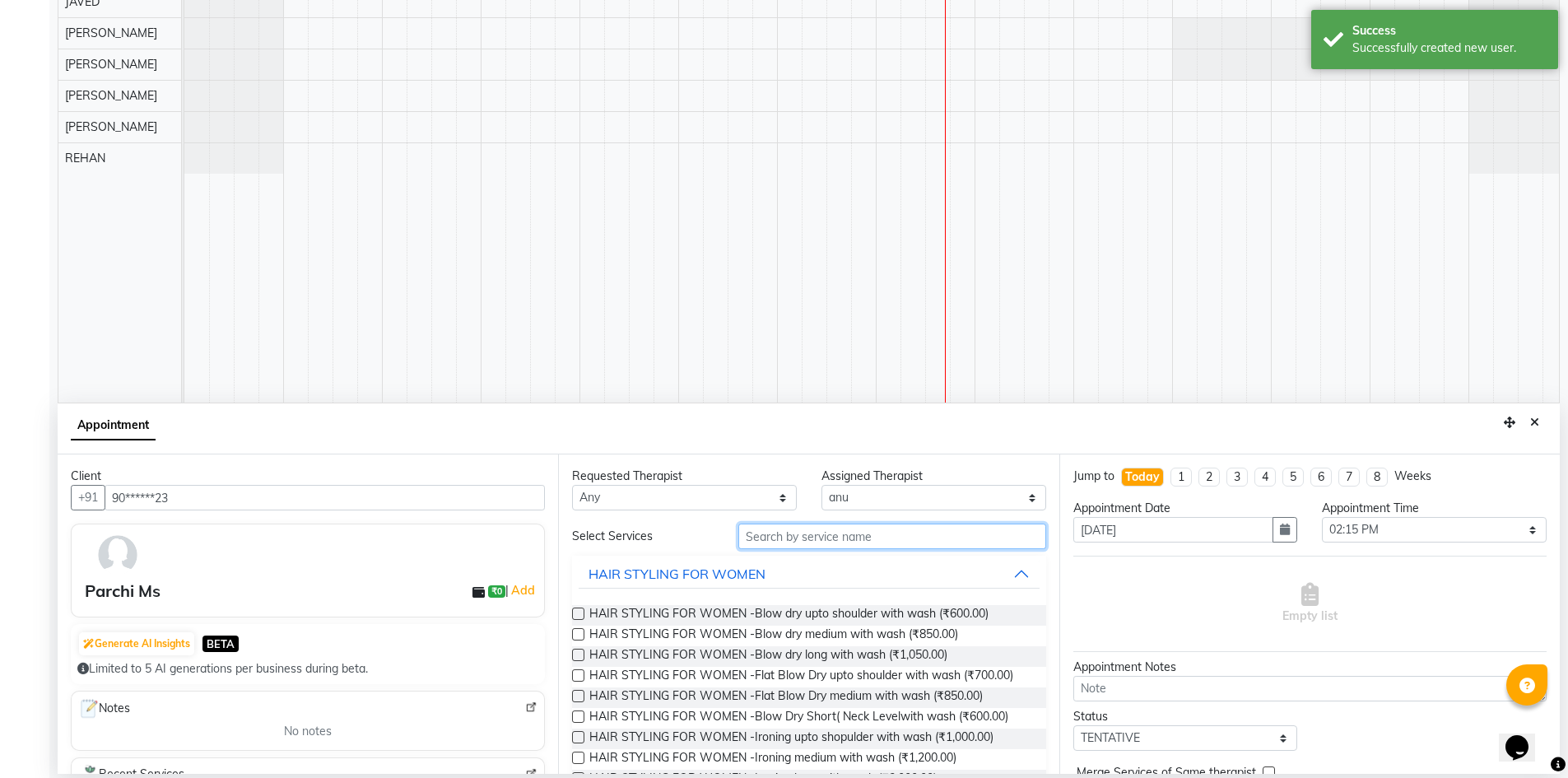
click at [853, 532] on input "text" at bounding box center [892, 537] width 307 height 26
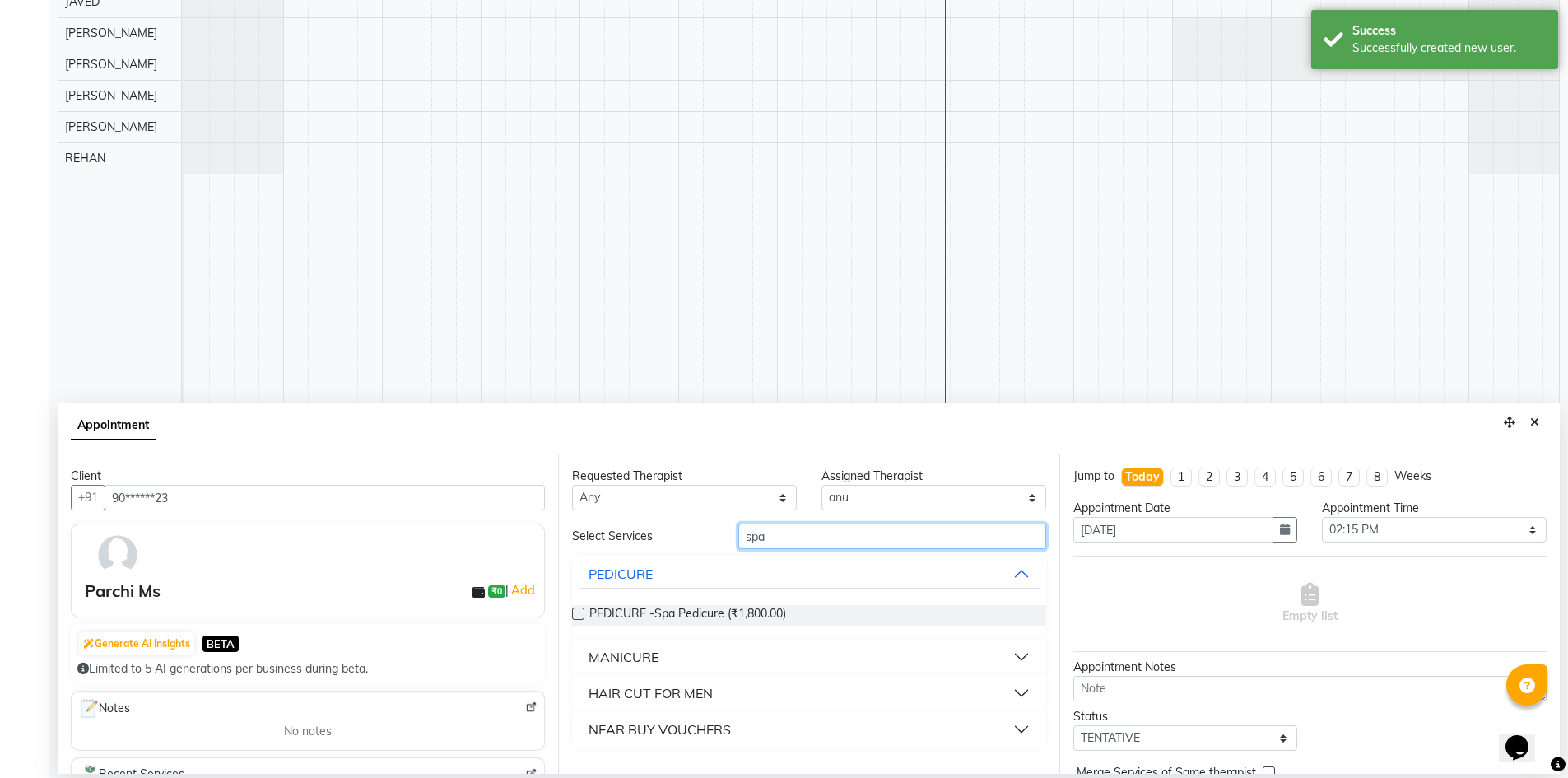
type input "spa"
click at [578, 612] on label at bounding box center [578, 613] width 12 height 12
click at [578, 612] on input "checkbox" at bounding box center [577, 615] width 11 height 11
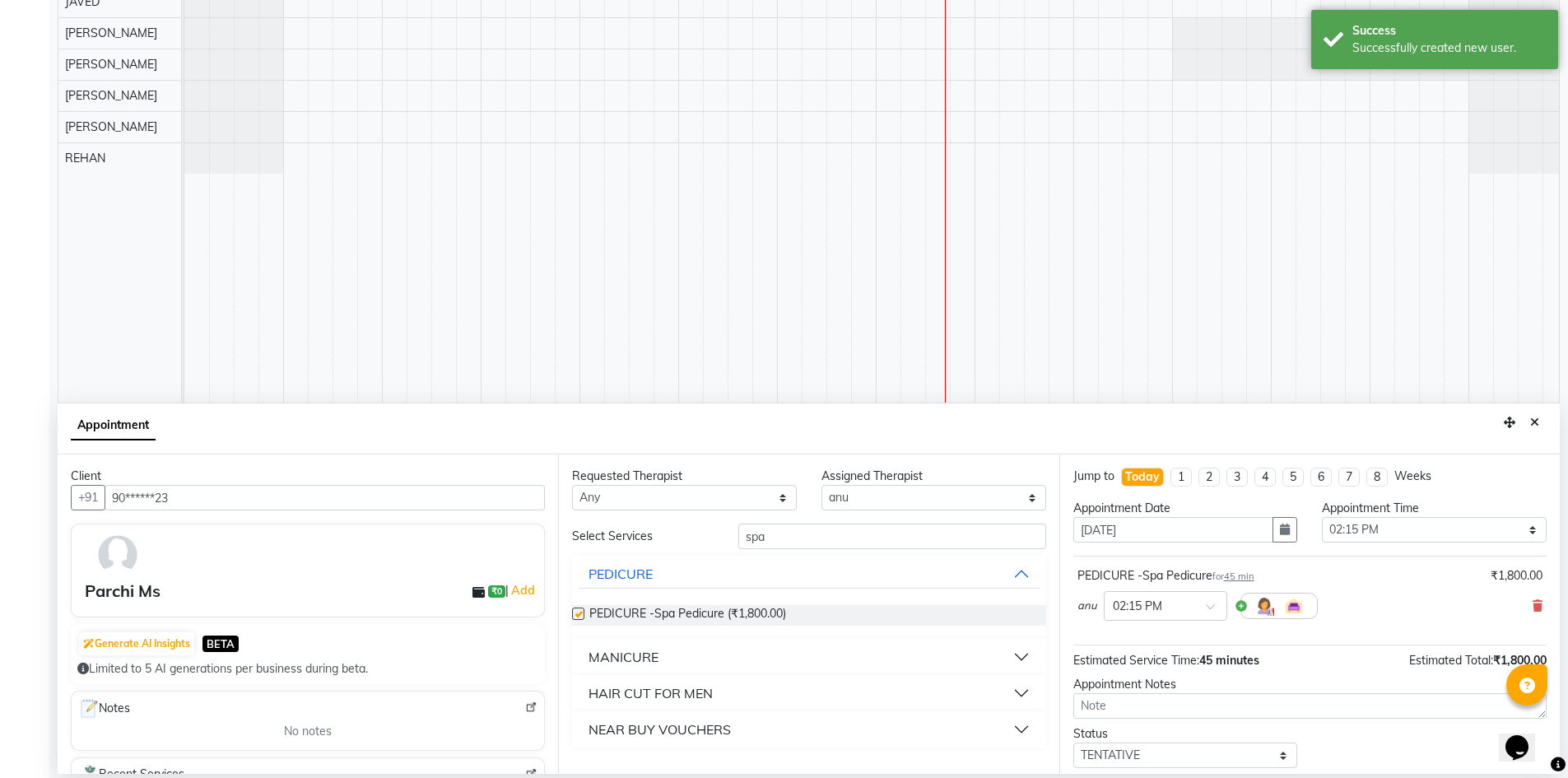
checkbox input "false"
click at [828, 534] on input "spa" at bounding box center [892, 537] width 307 height 26
type input "s"
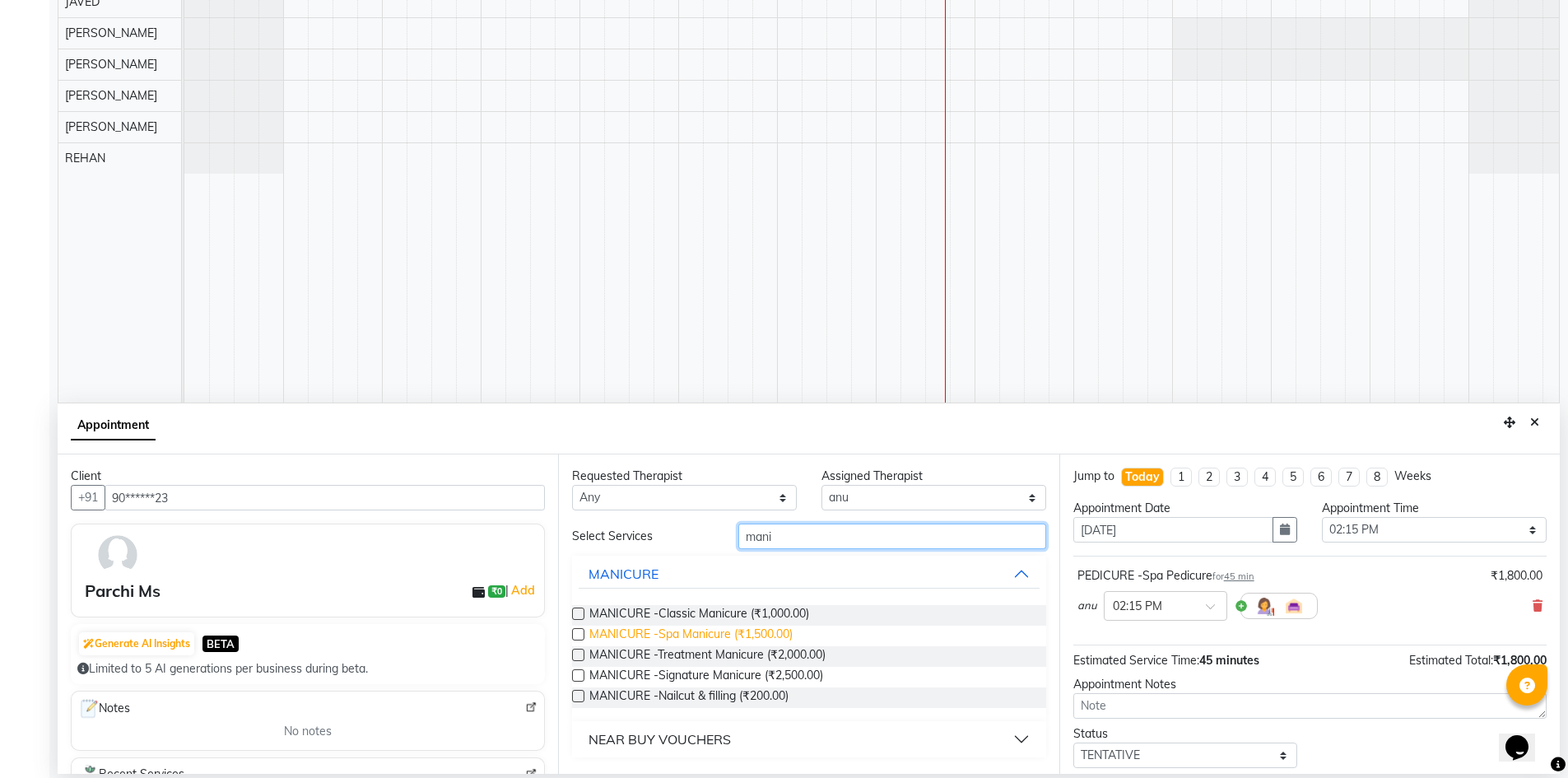
type input "mani"
click at [781, 640] on span "MANICURE -Spa Manicure (₹1,500.00)" at bounding box center [691, 636] width 204 height 21
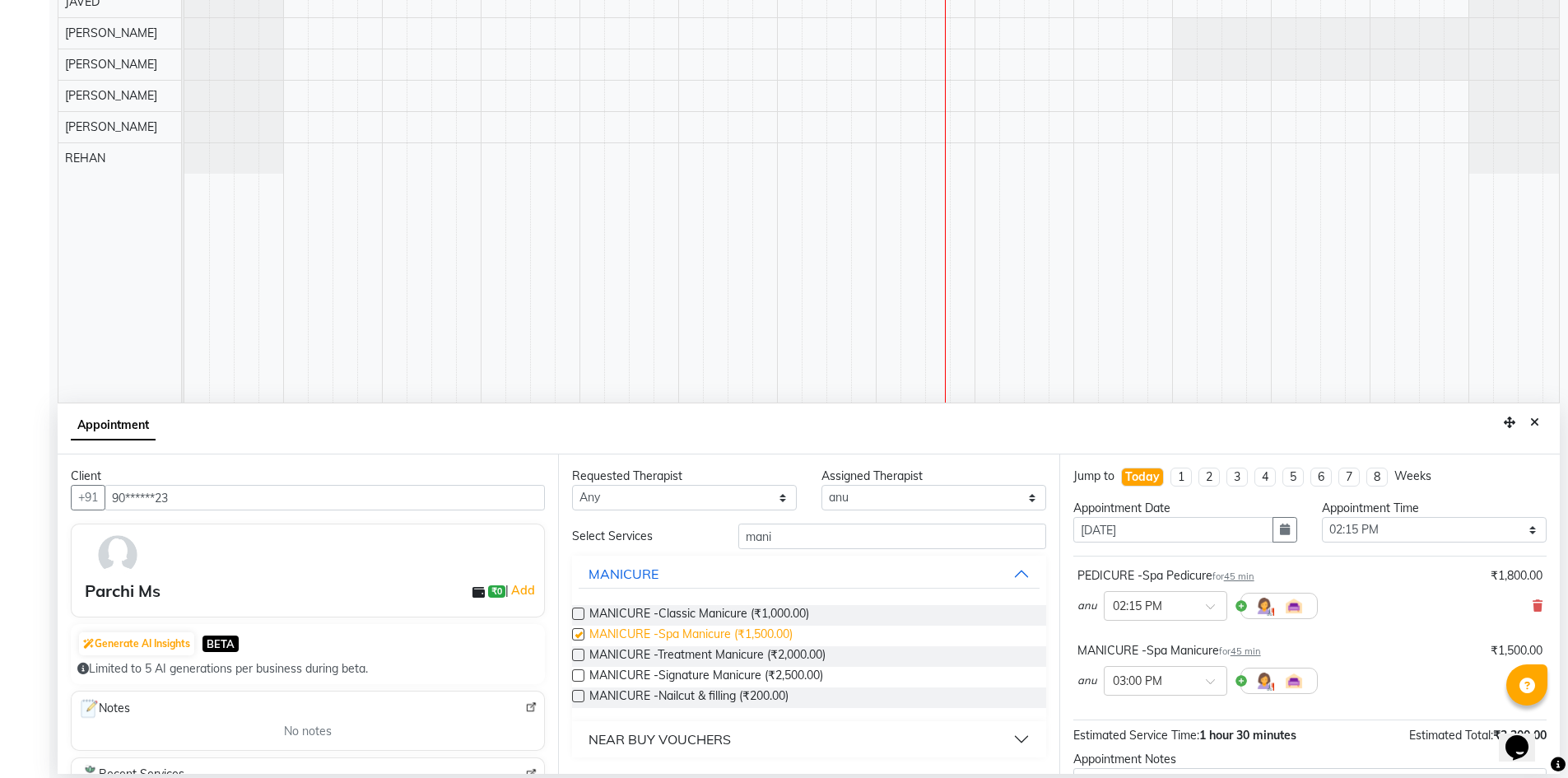
checkbox input "false"
click at [1002, 531] on input "mani" at bounding box center [892, 537] width 307 height 26
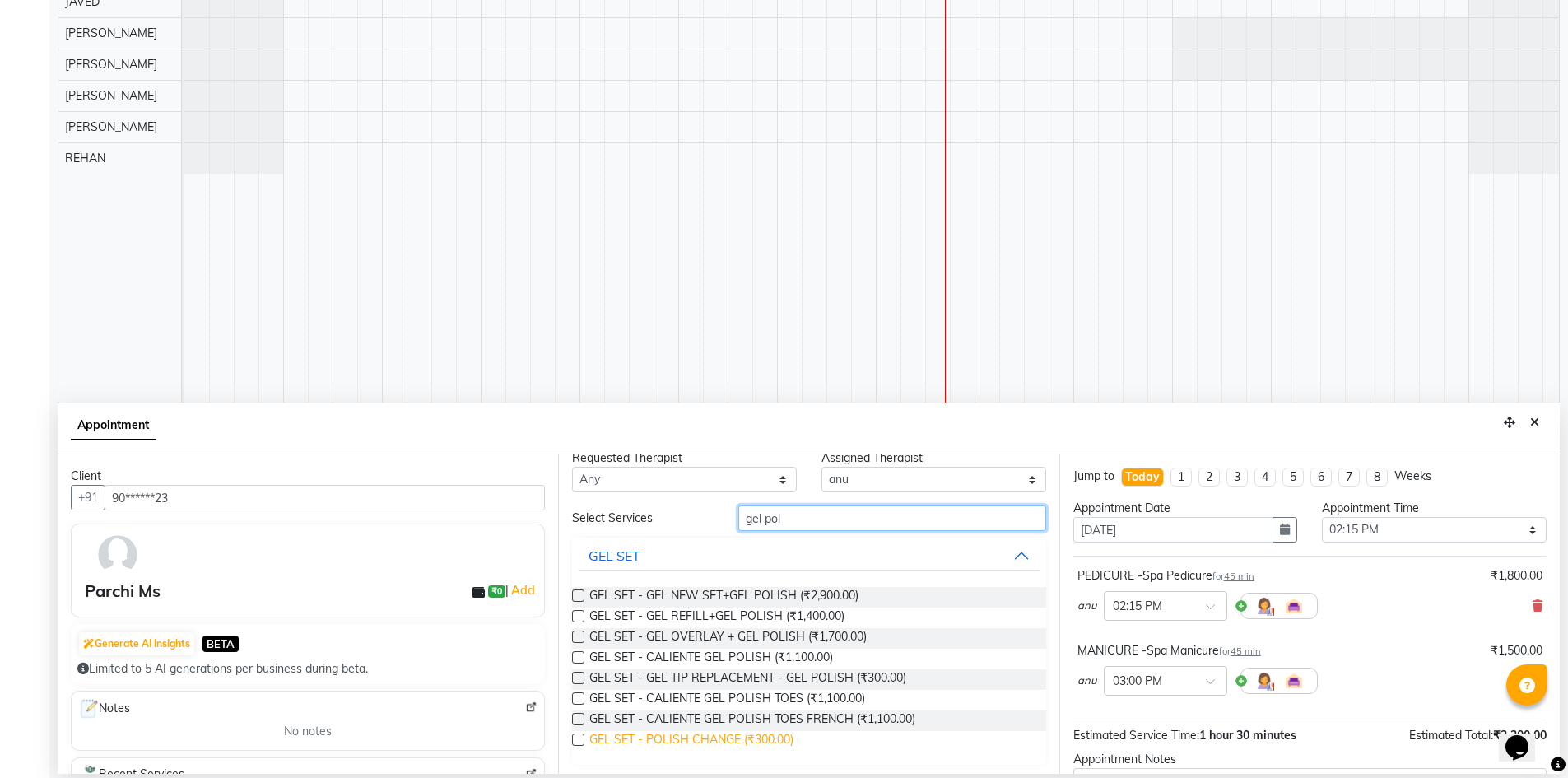
scroll to position [22, 0]
click at [831, 511] on input "gel pol" at bounding box center [892, 514] width 307 height 26
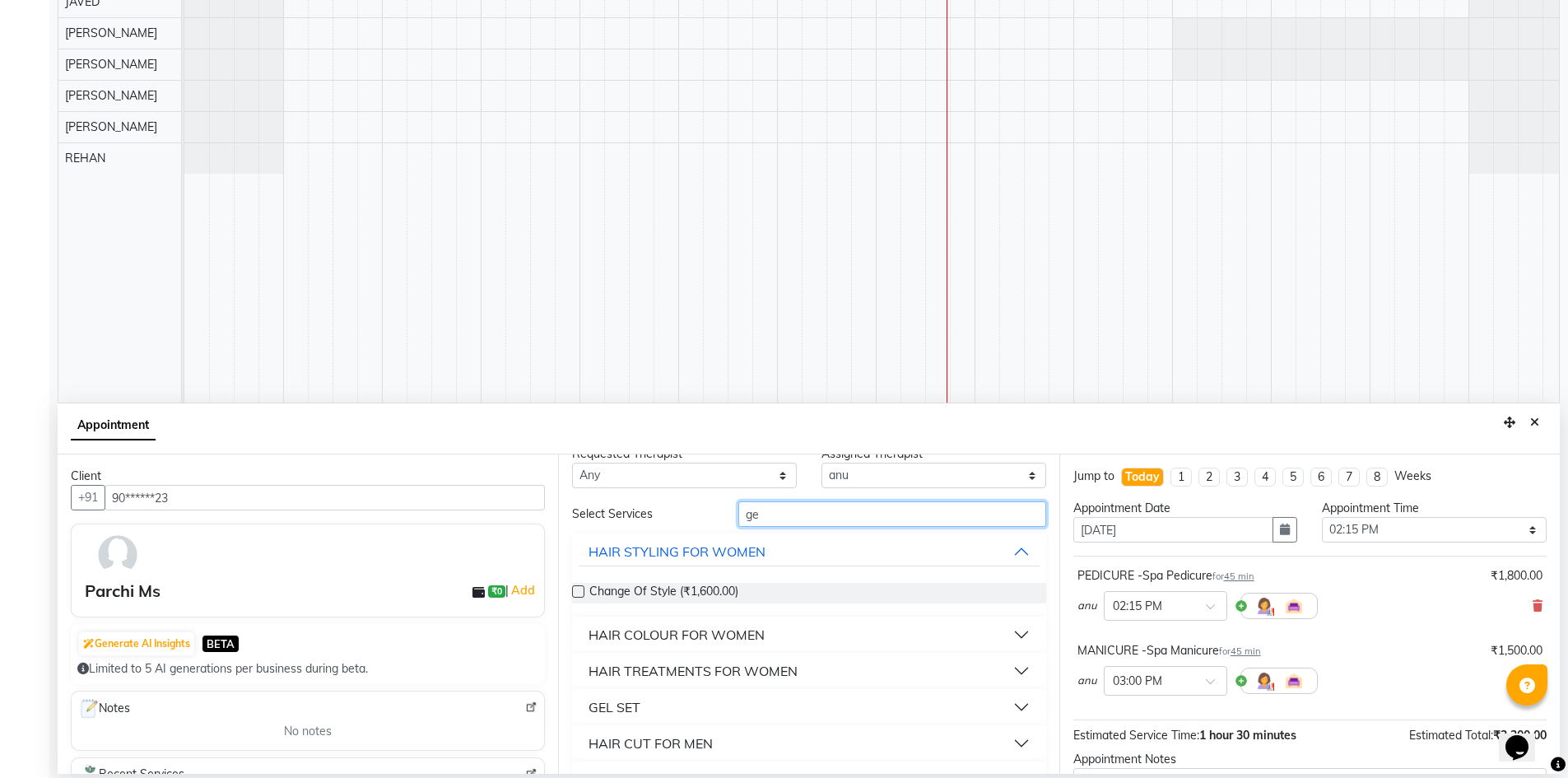
type input "g"
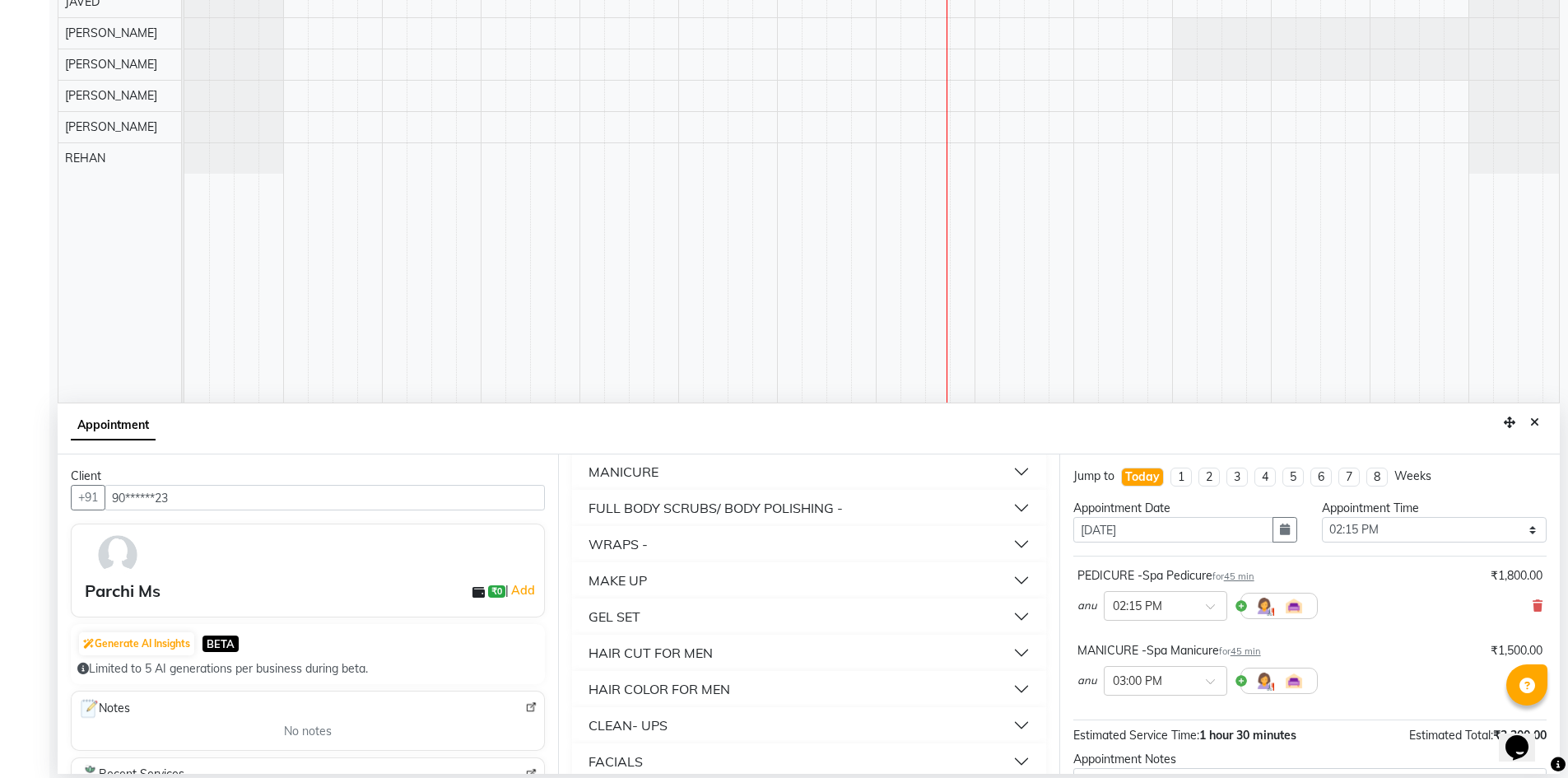
scroll to position [927, 0]
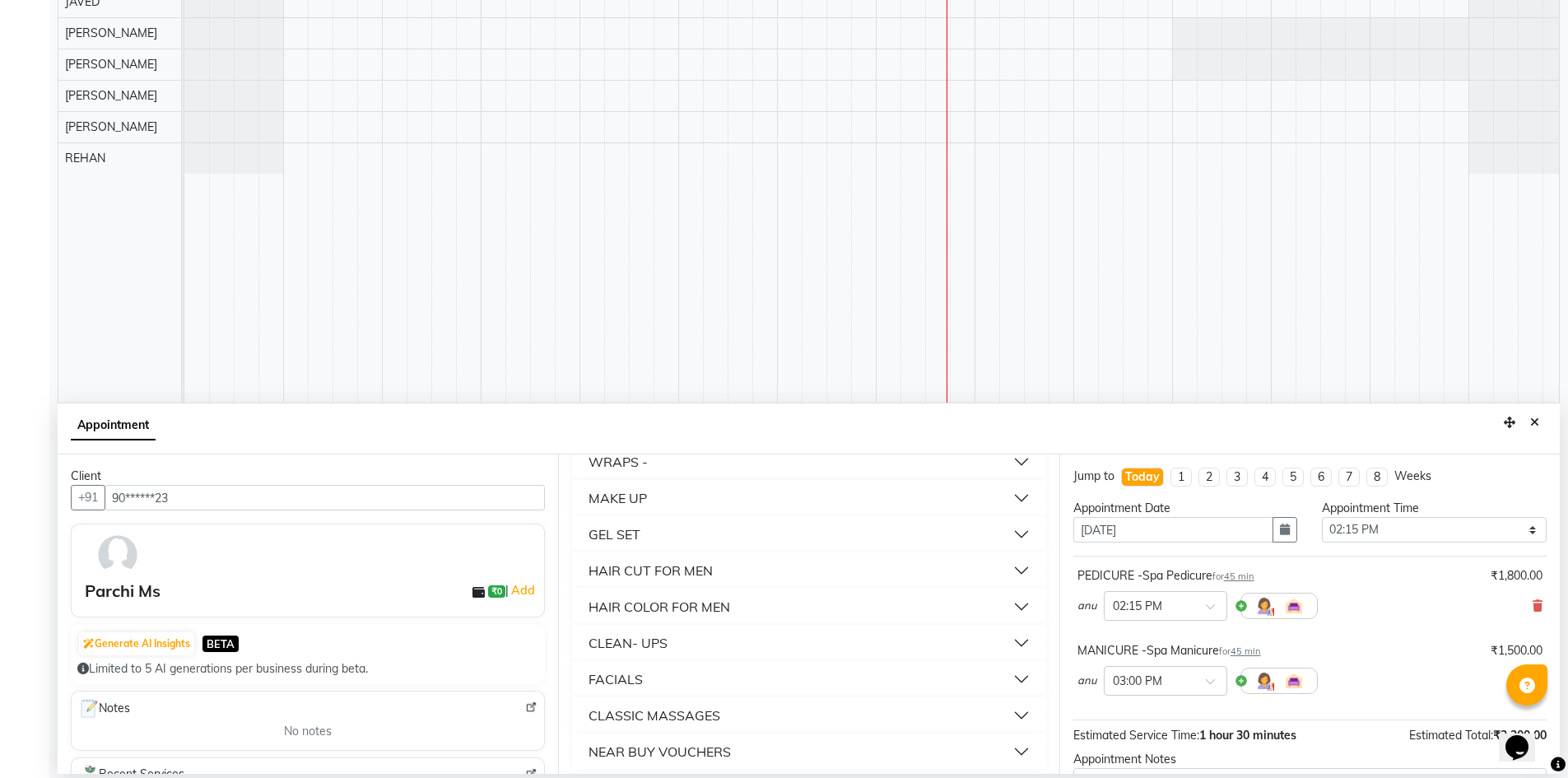
click at [634, 544] on div "GEL SET" at bounding box center [614, 534] width 51 height 20
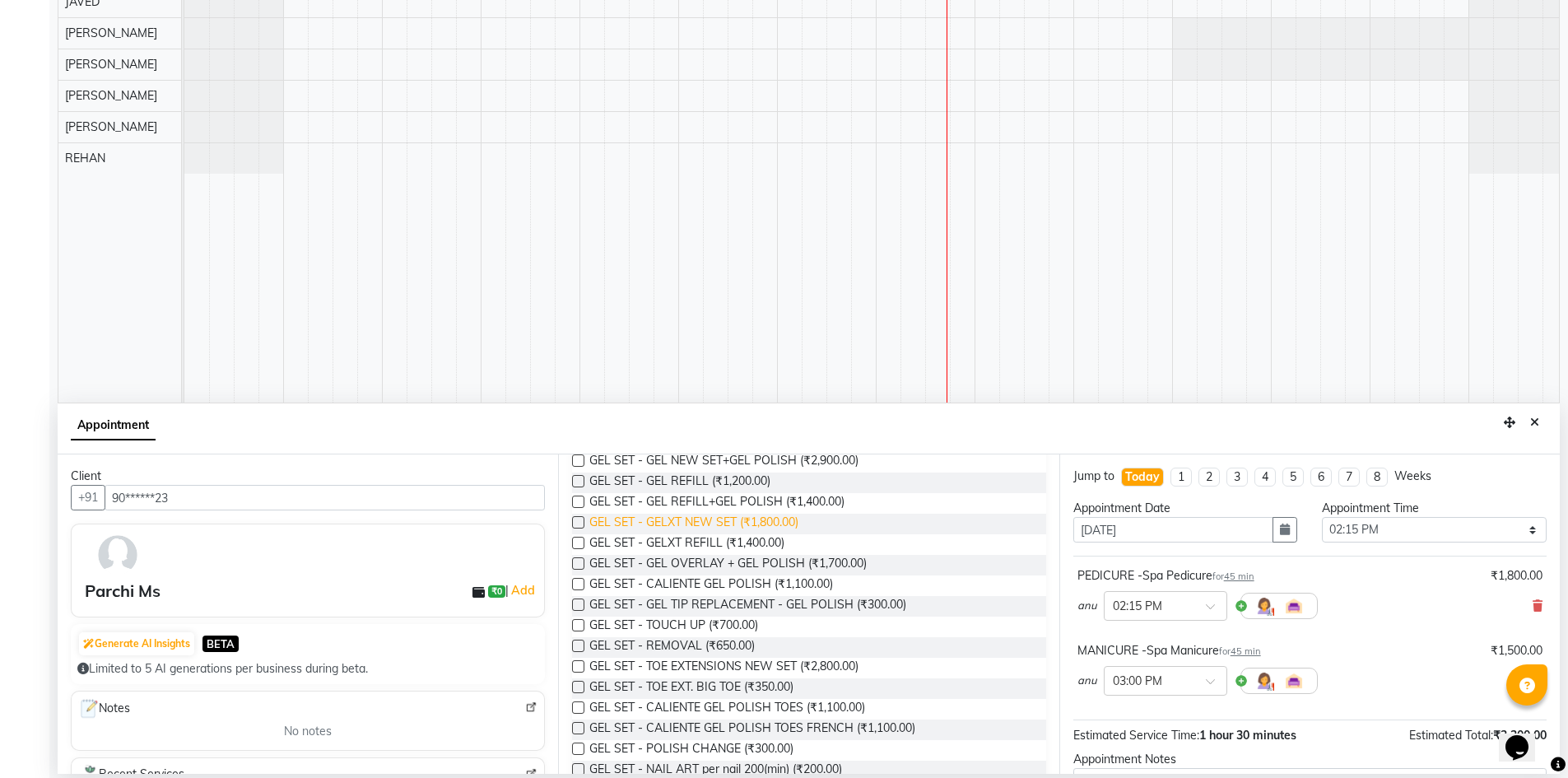
scroll to position [1066, 0]
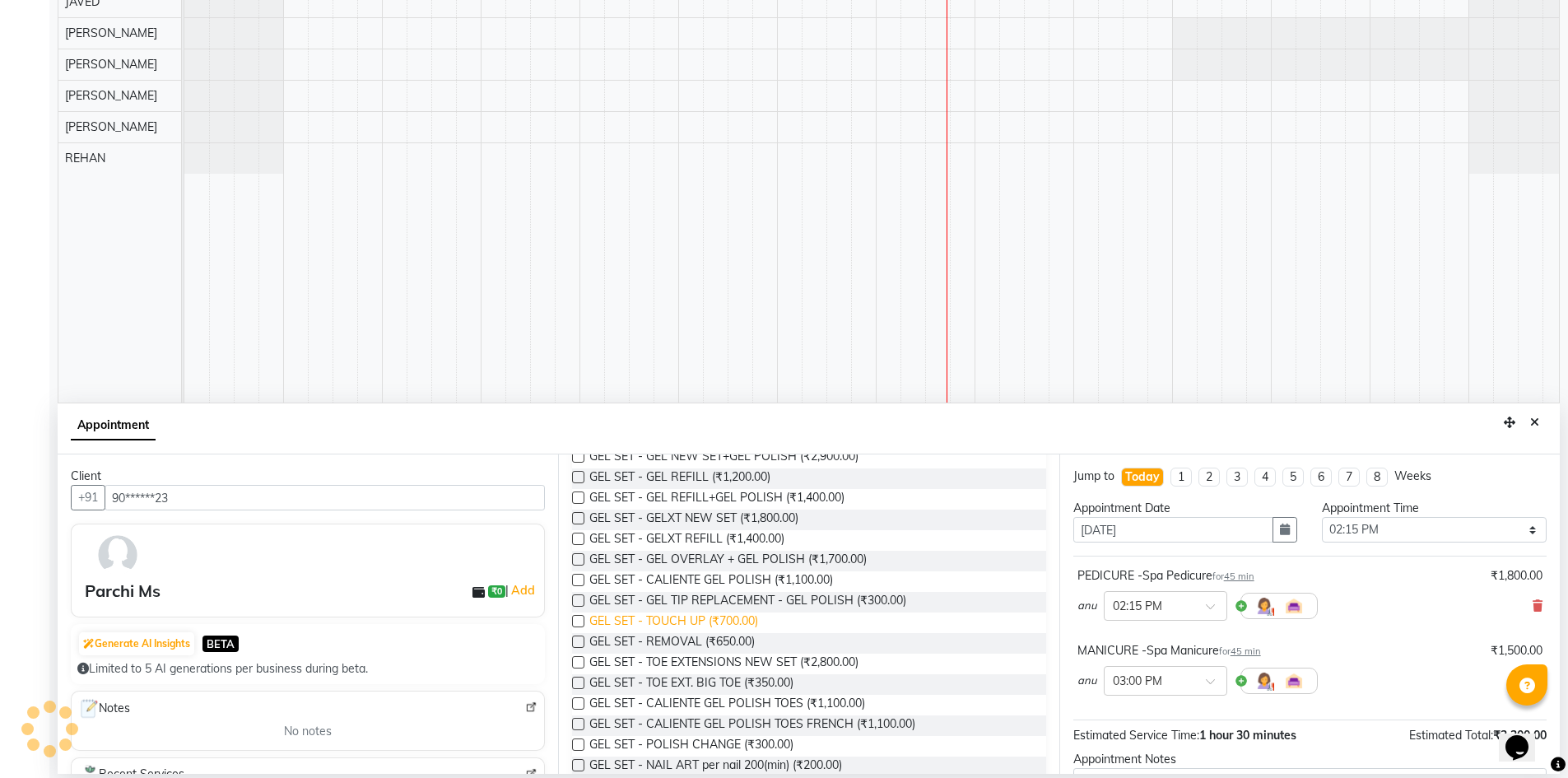
click at [748, 620] on span "GEL SET - TOUCH UP (₹700.00)" at bounding box center [673, 622] width 169 height 21
checkbox input "false"
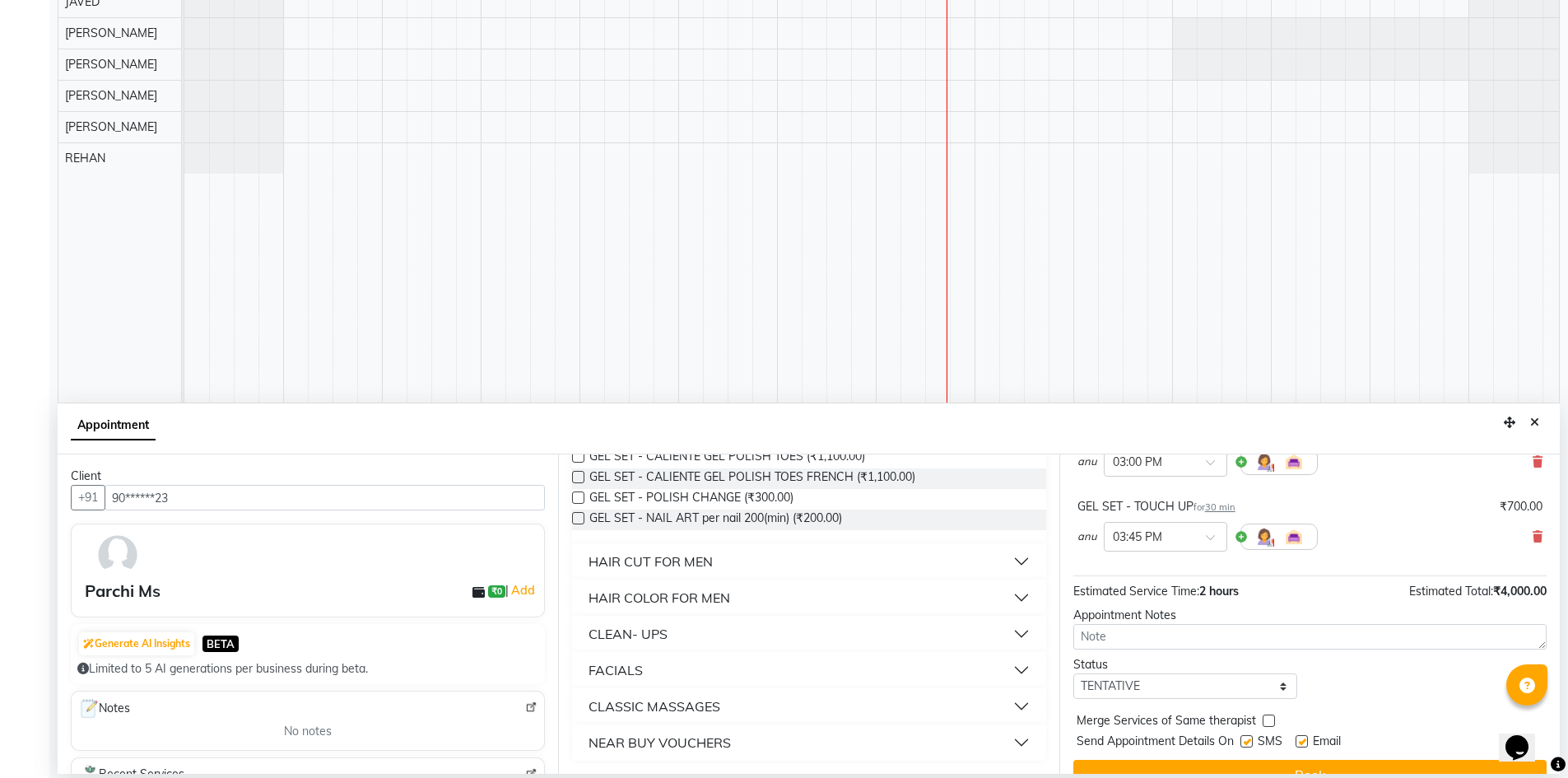
scroll to position [248, 0]
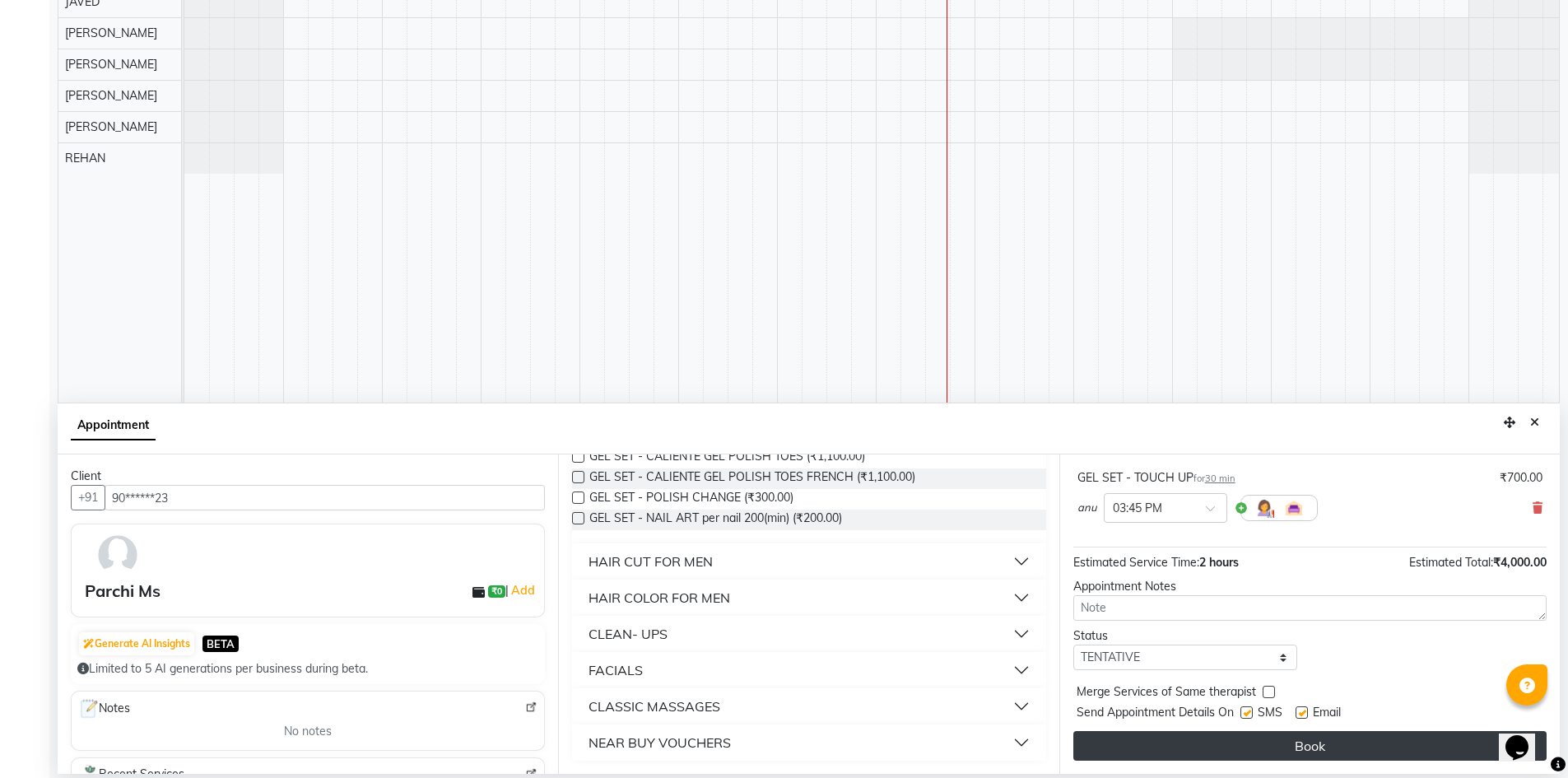
click at [1319, 743] on button "Book" at bounding box center [1310, 745] width 474 height 30
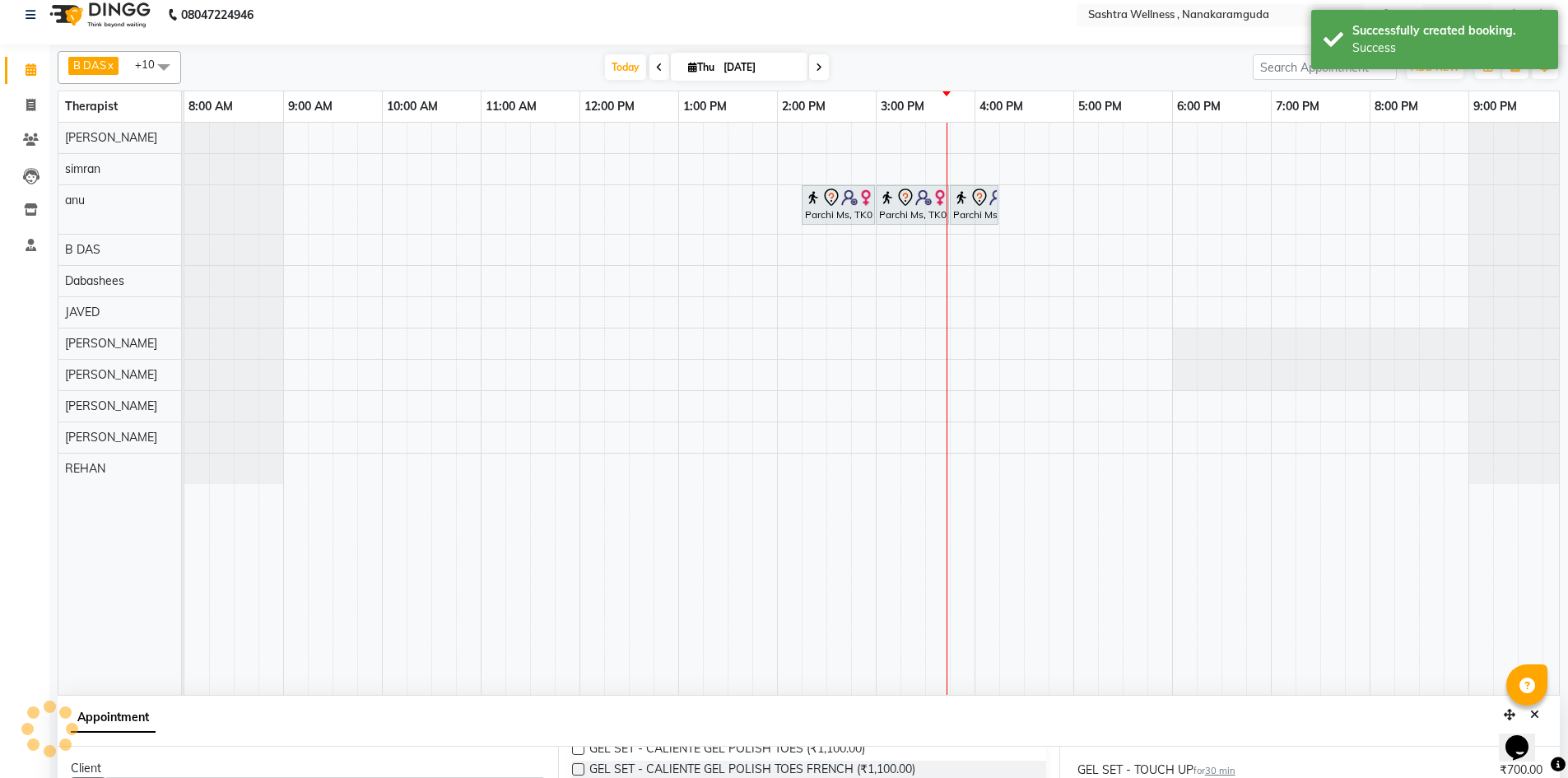
scroll to position [0, 0]
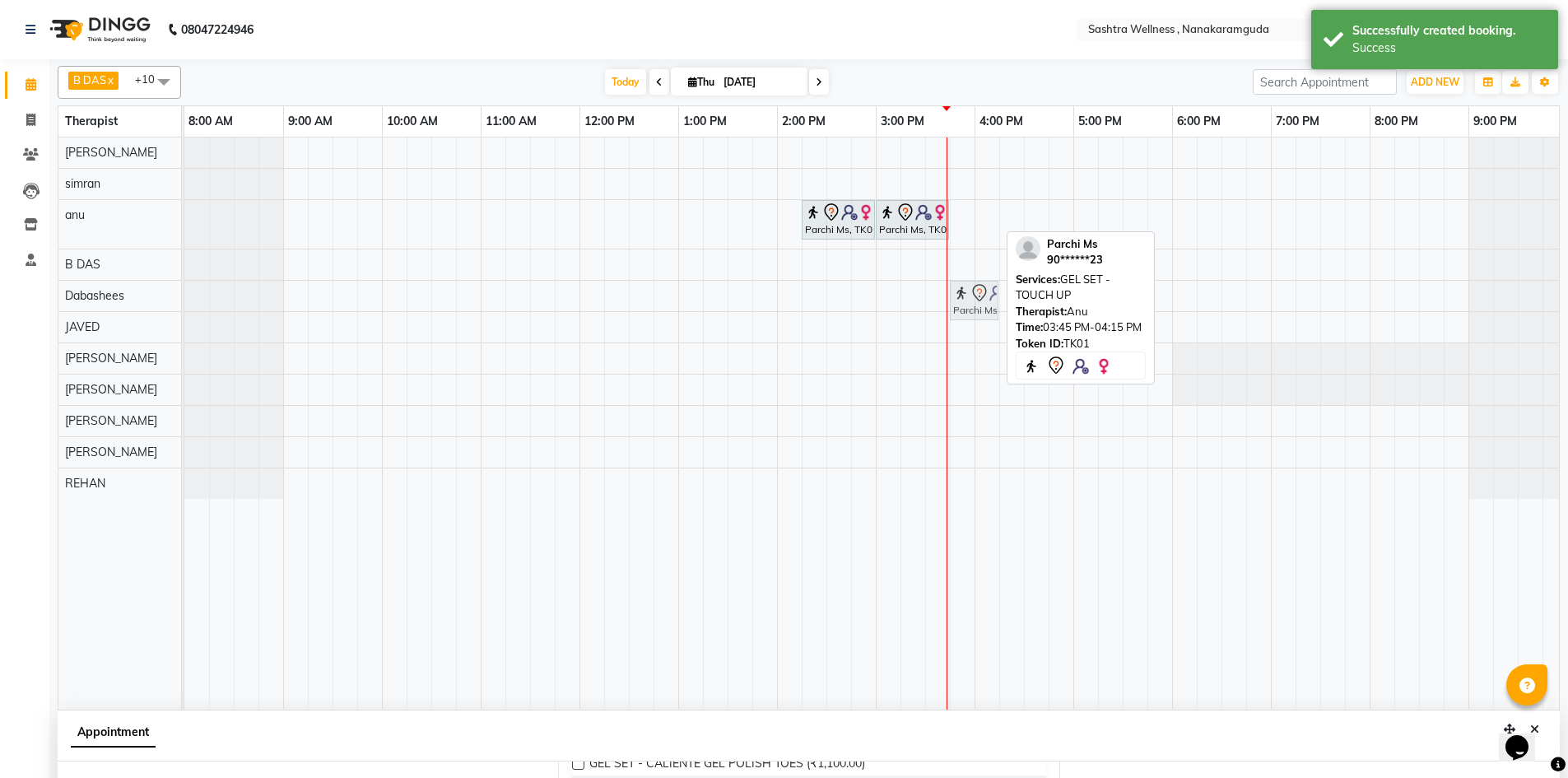
drag, startPoint x: 975, startPoint y: 222, endPoint x: 974, endPoint y: 286, distance: 64.0
click at [974, 286] on tbody "Parchi Ms, TK01, 02:15 PM-03:00 PM, PEDICURE -Spa Pedicure Parchi Ms, TK01, 03:…" at bounding box center [876, 318] width 1383 height 362
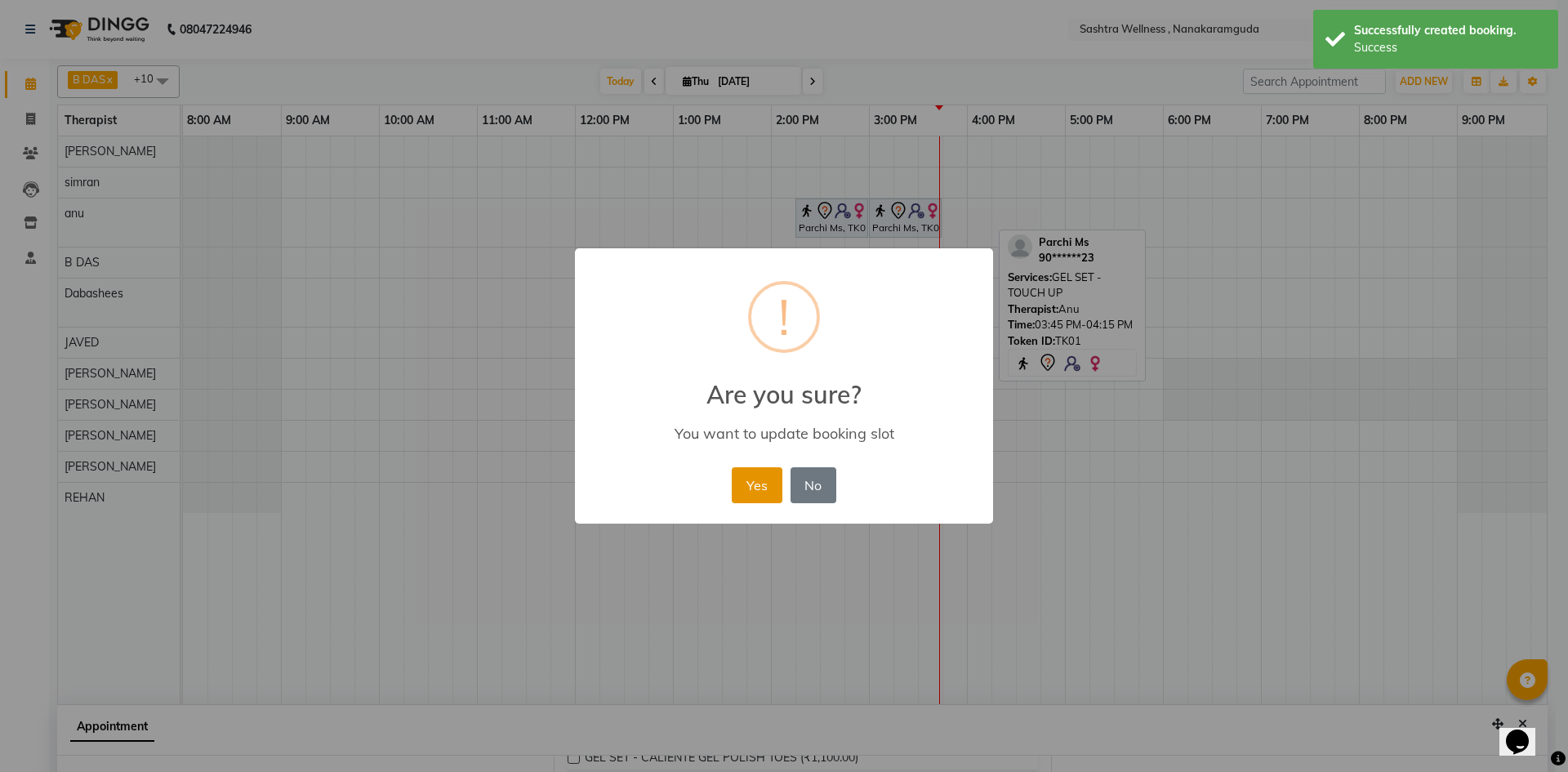
click at [768, 481] on button "Yes" at bounding box center [756, 485] width 50 height 36
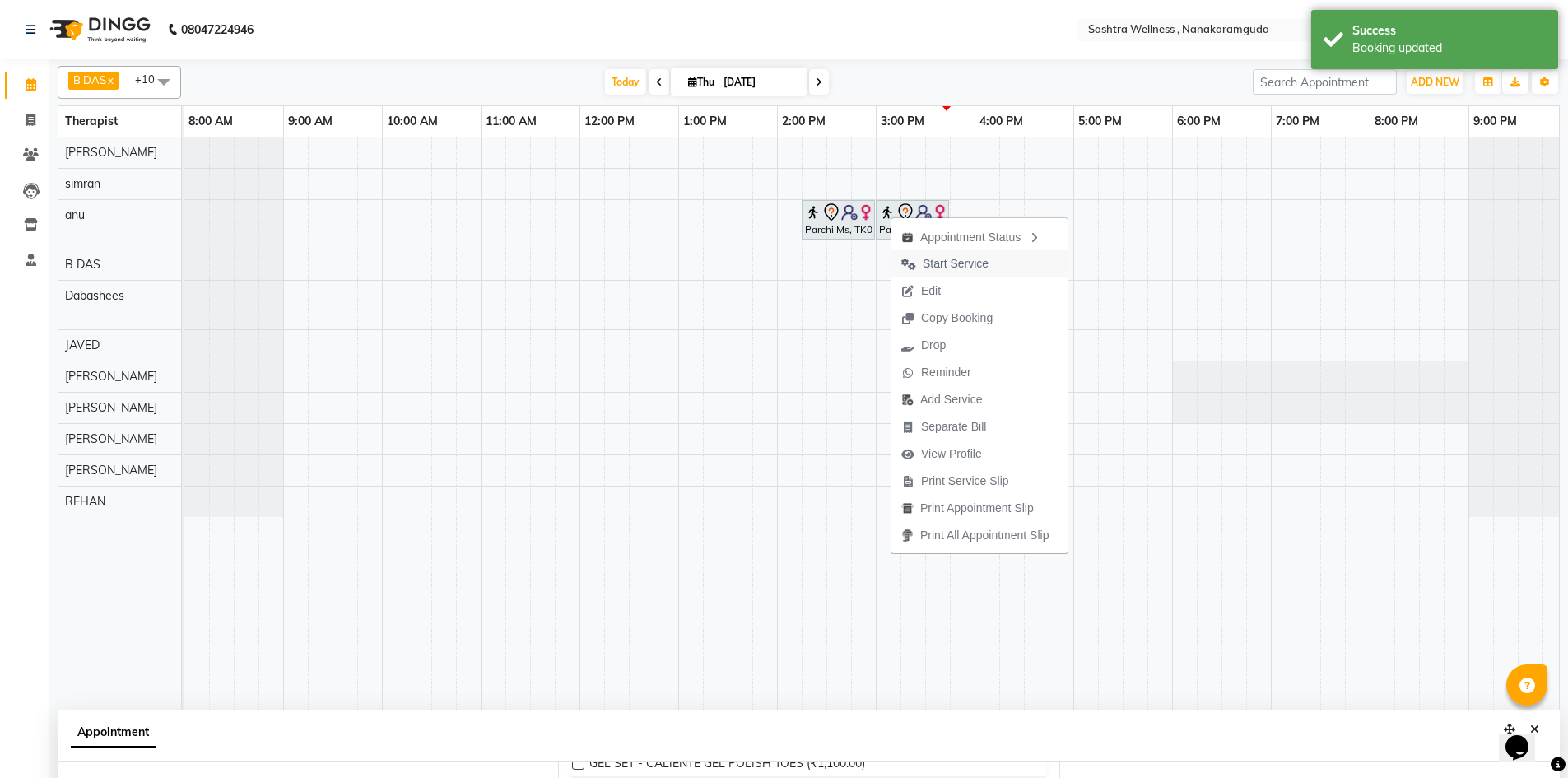
click at [981, 269] on span "Start Service" at bounding box center [955, 263] width 66 height 17
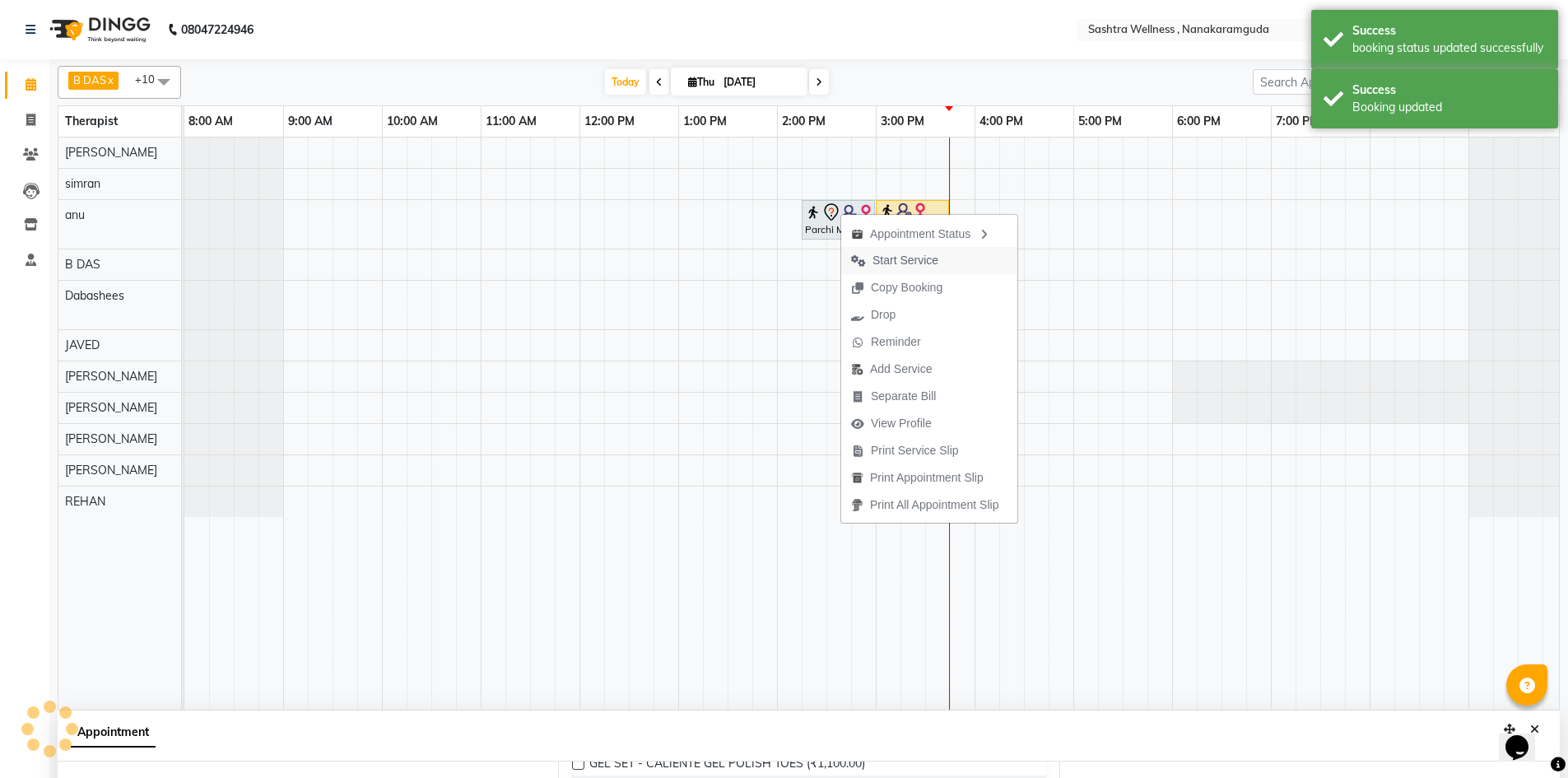
click at [944, 258] on span "Start Service" at bounding box center [895, 260] width 107 height 27
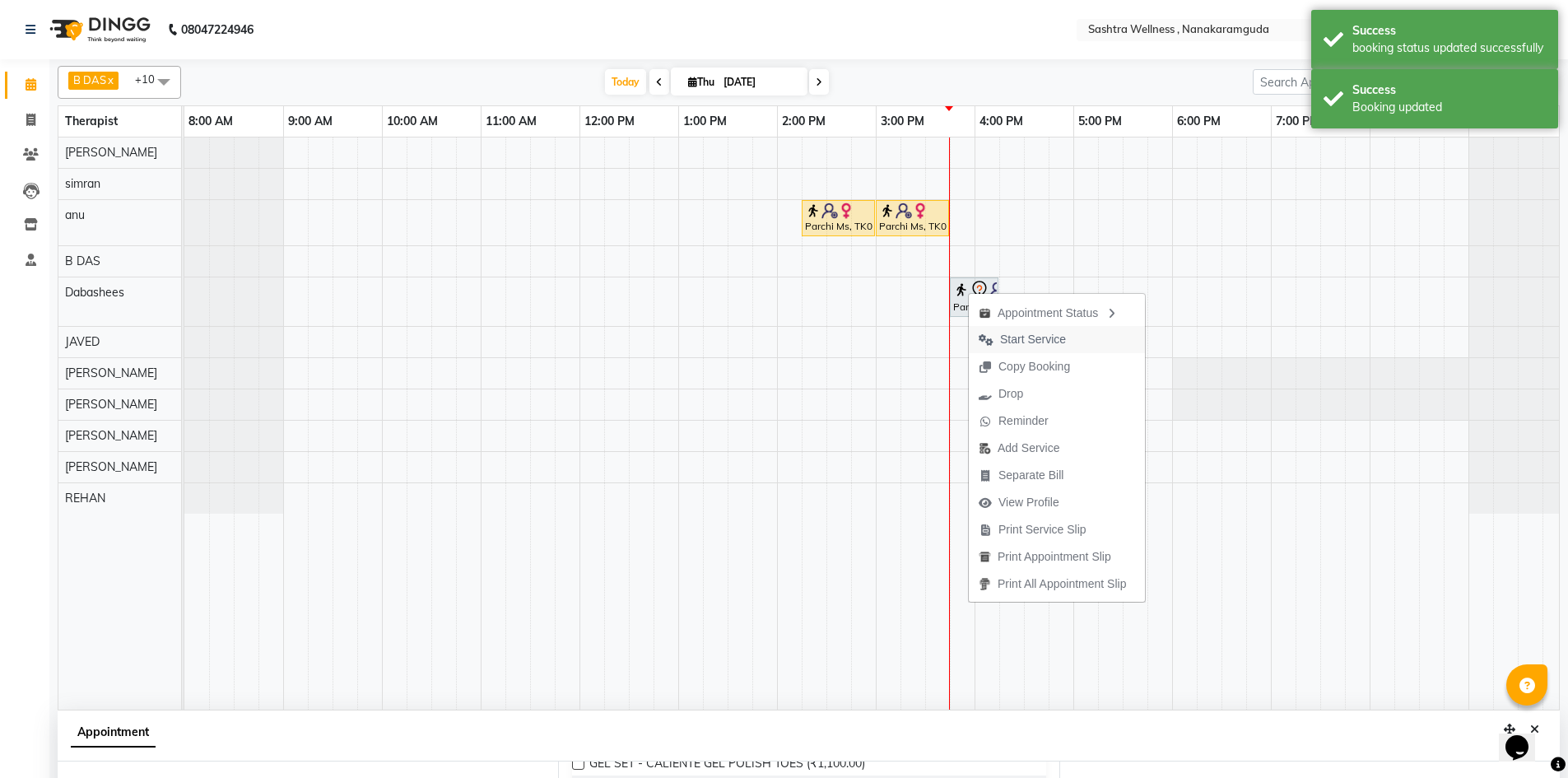
click at [1037, 346] on span "Start Service" at bounding box center [1033, 339] width 66 height 17
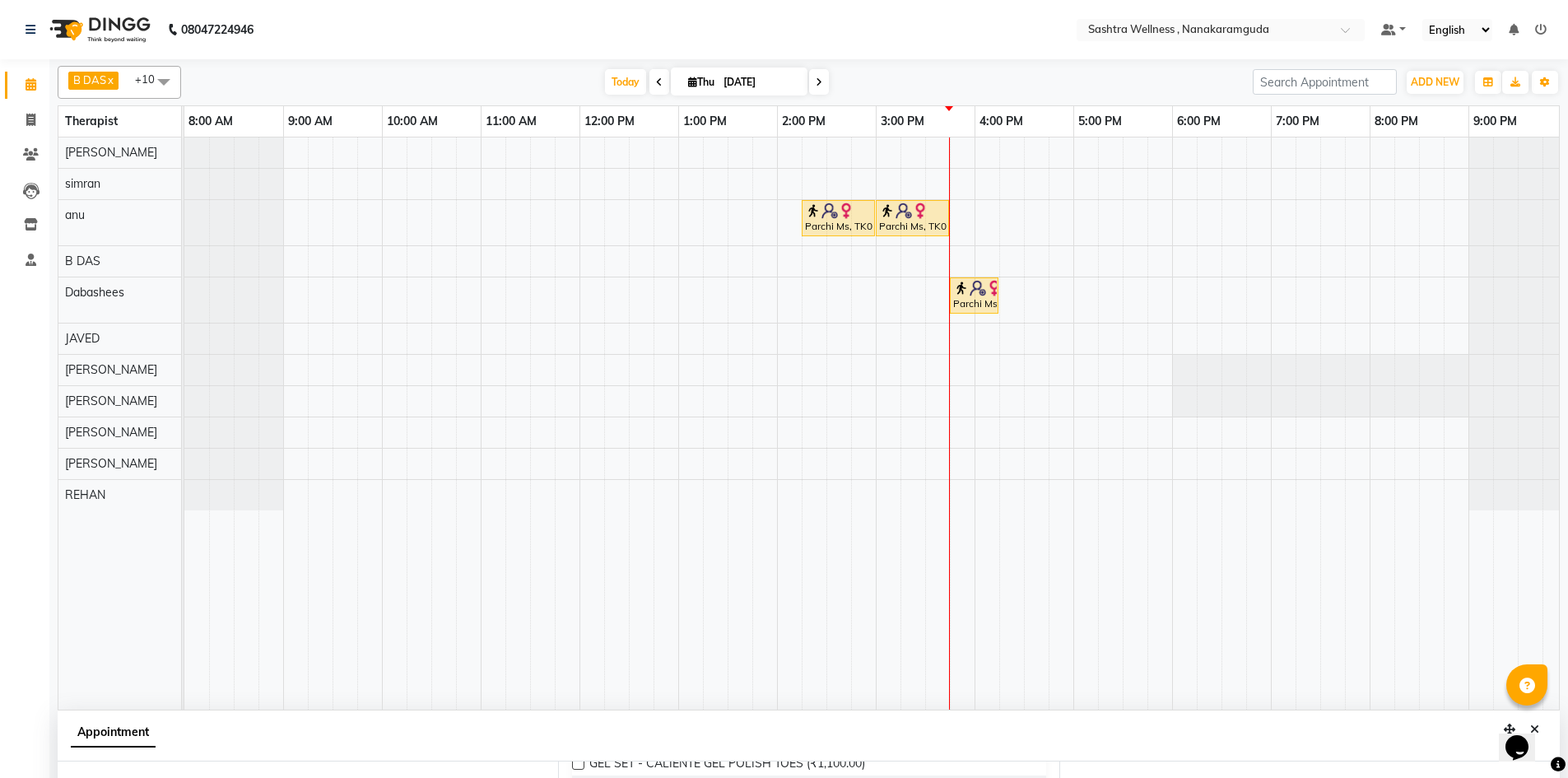
click at [906, 366] on div "Parchi Ms, TK01, 02:15 PM-03:00 PM, PEDICURE -Spa Pedicure Parchi Ms, TK01, 03:…" at bounding box center [876, 423] width 1383 height 572
select select "88333"
select select "tentative"
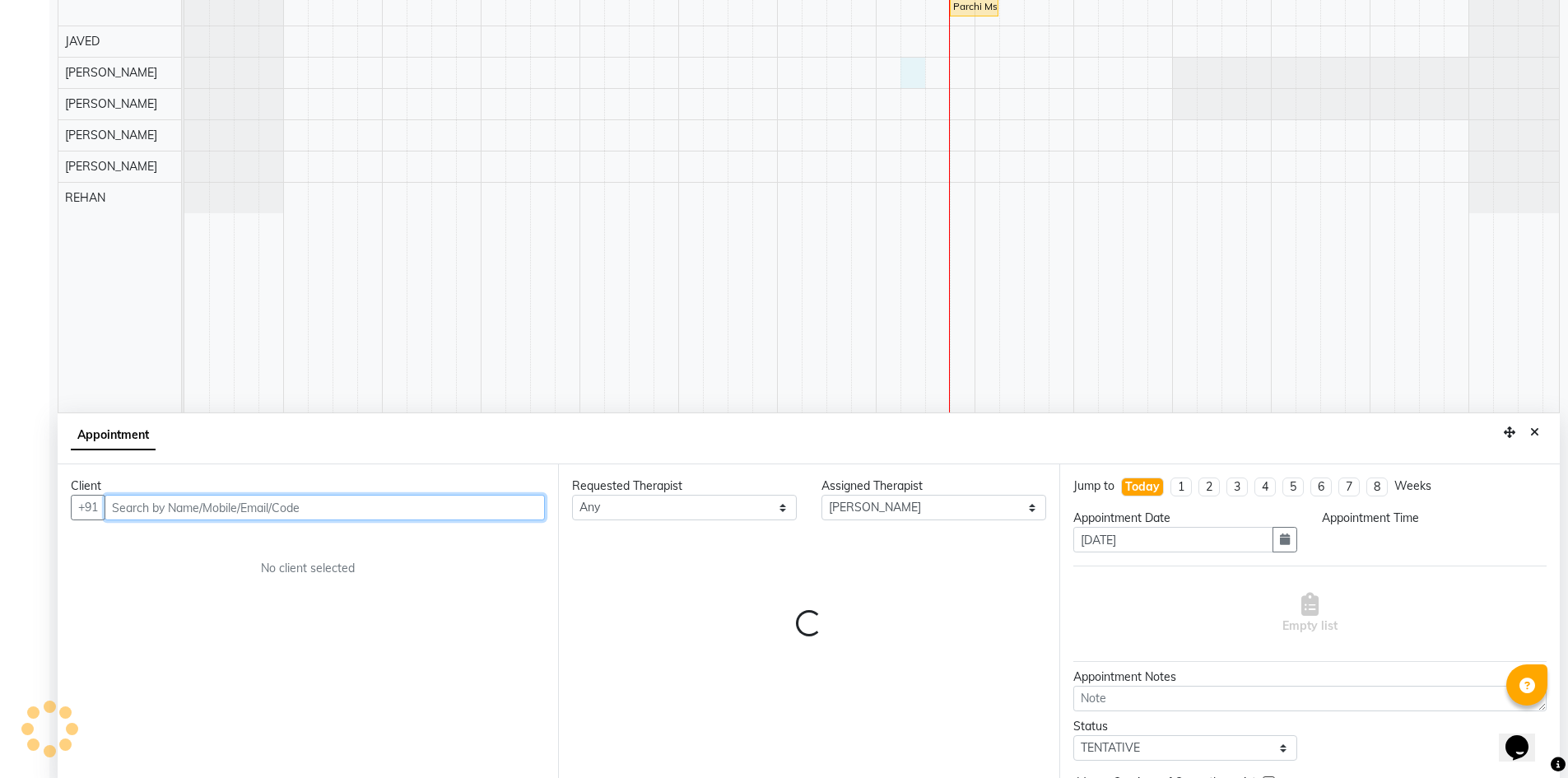
select select "915"
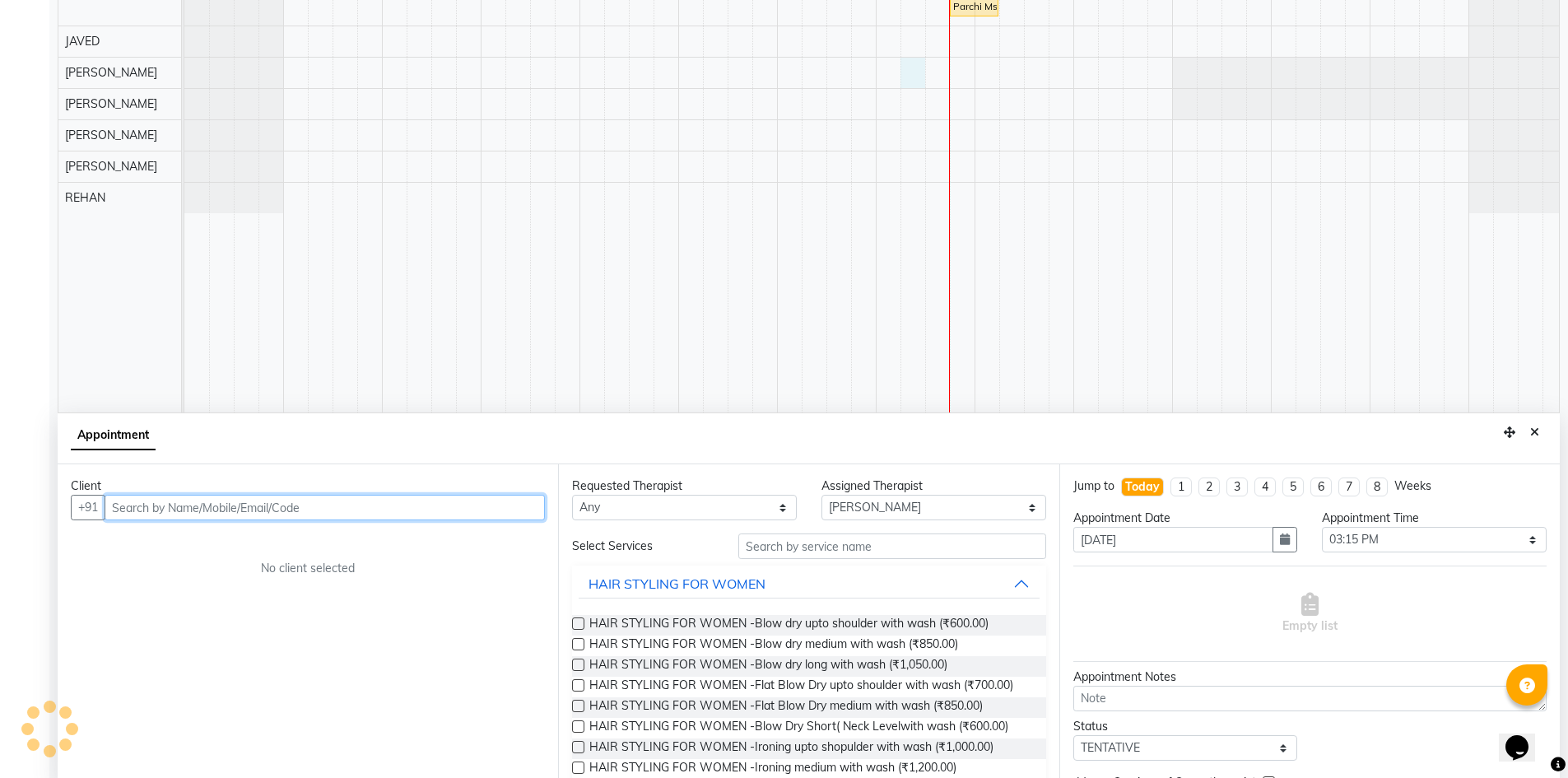
scroll to position [307, 0]
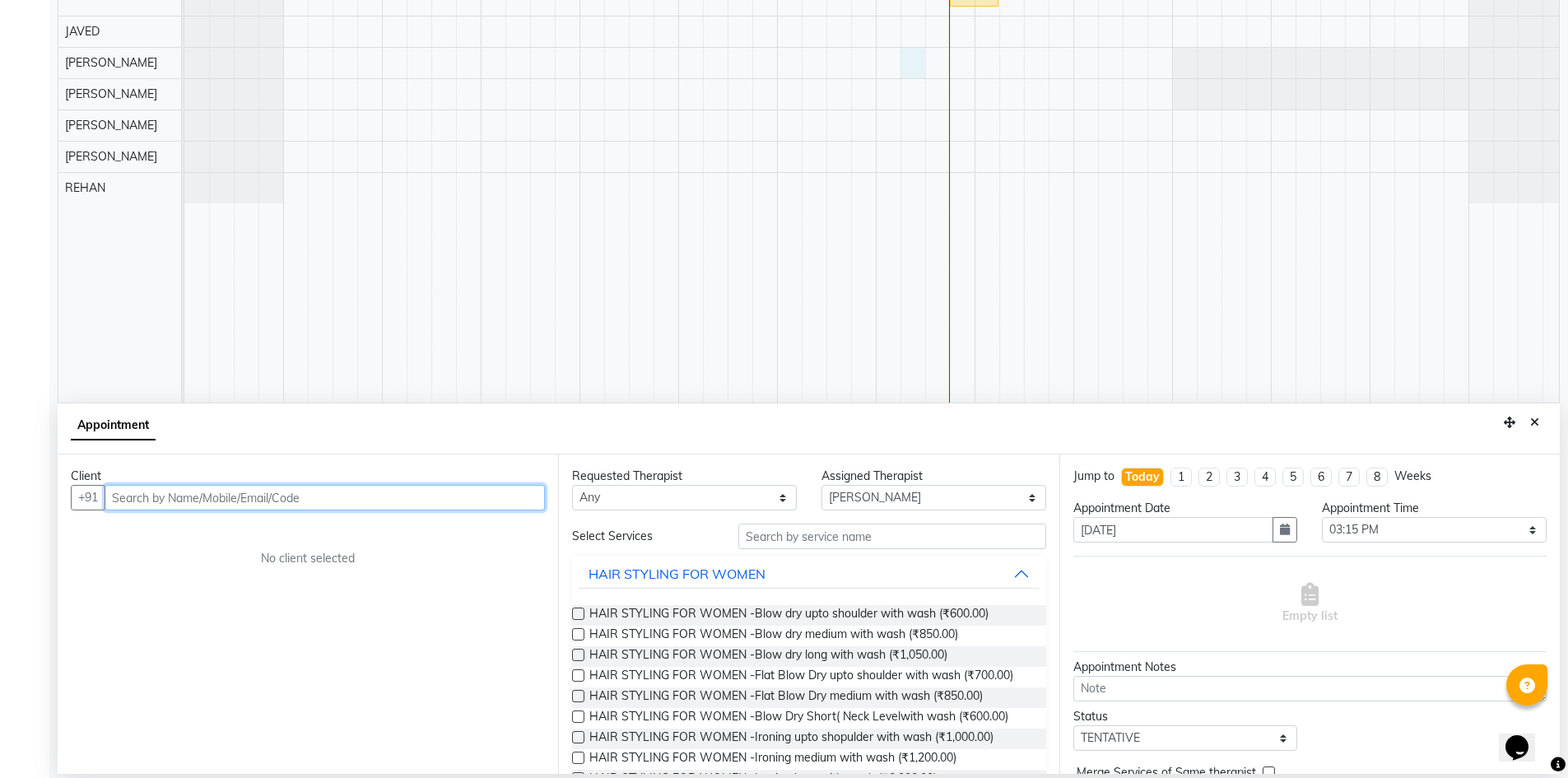
click at [333, 499] on input "text" at bounding box center [324, 497] width 440 height 26
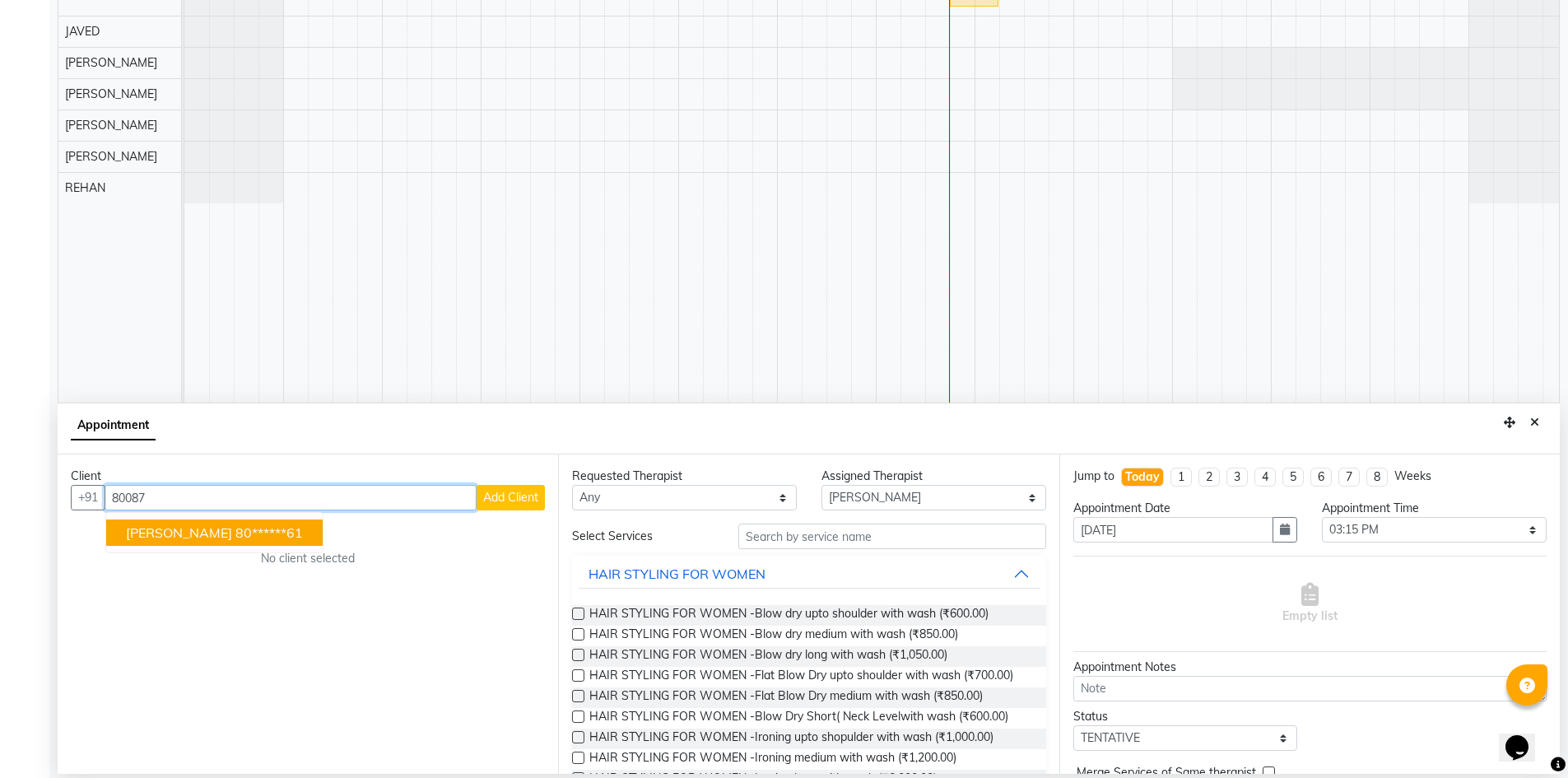
click at [289, 526] on ngb-highlight "80******61" at bounding box center [269, 532] width 67 height 17
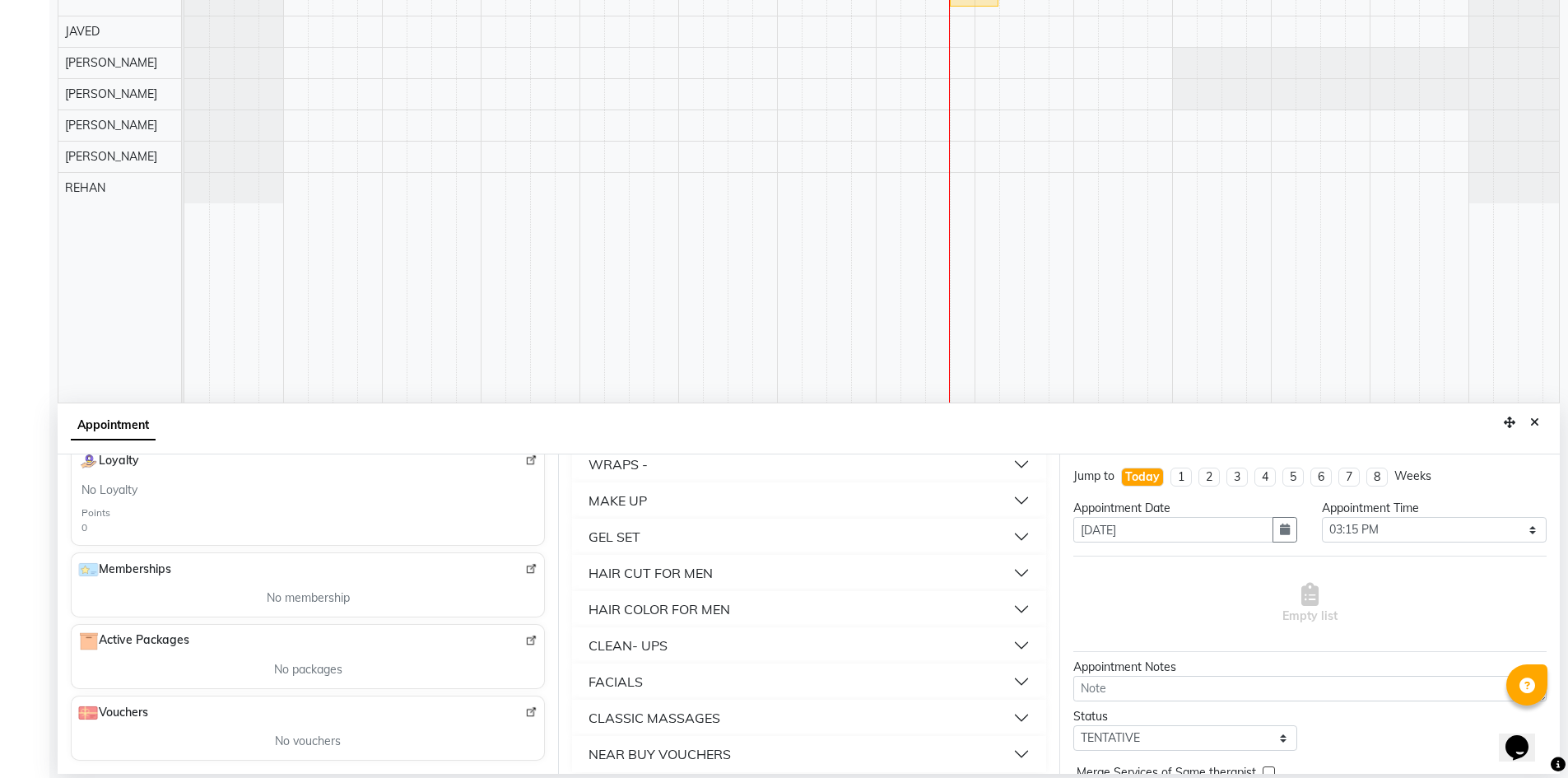
scroll to position [937, 0]
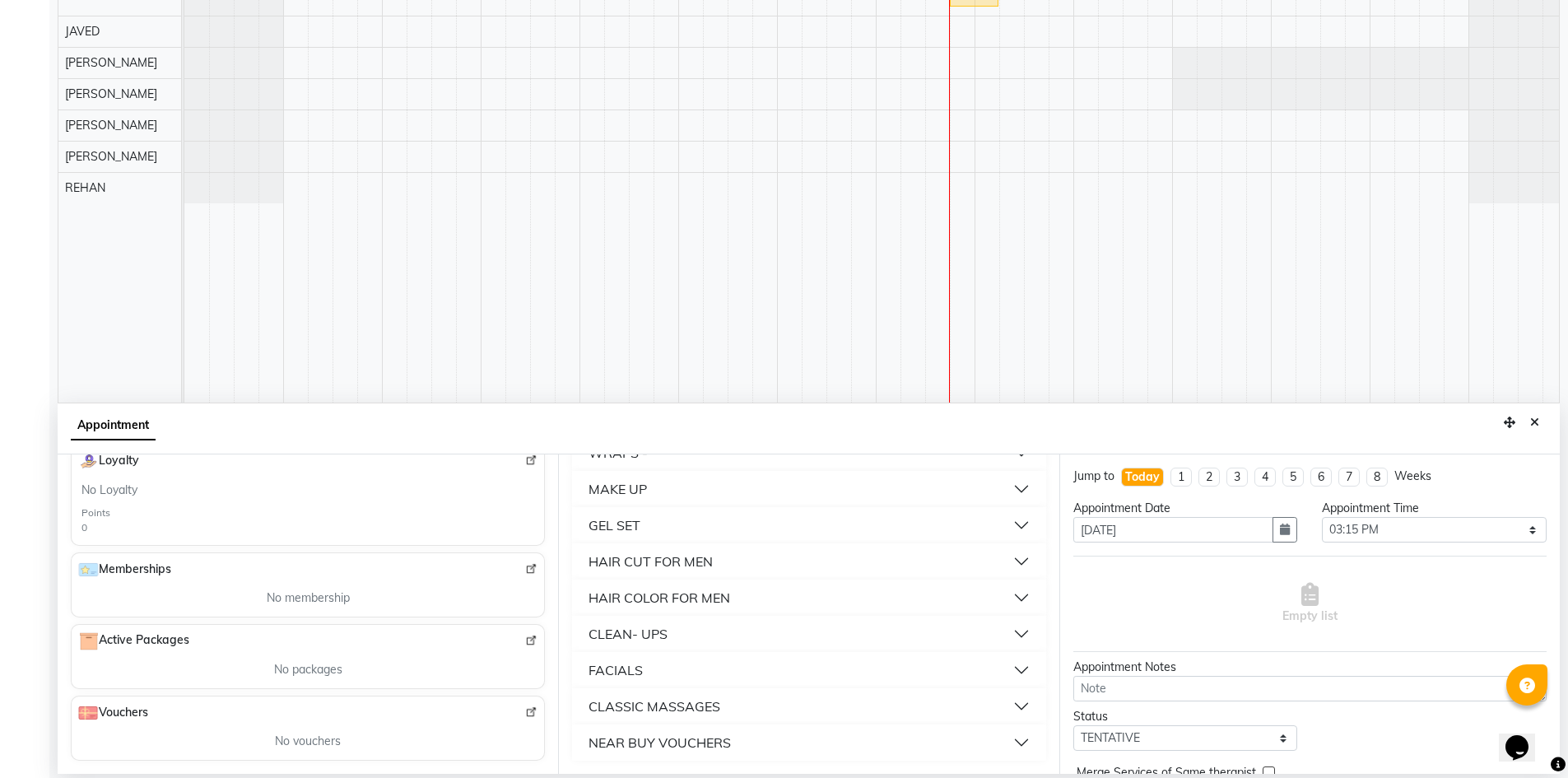
type input "80******61"
click at [711, 731] on button "NEAR BUY VOUCHERS" at bounding box center [808, 742] width 460 height 30
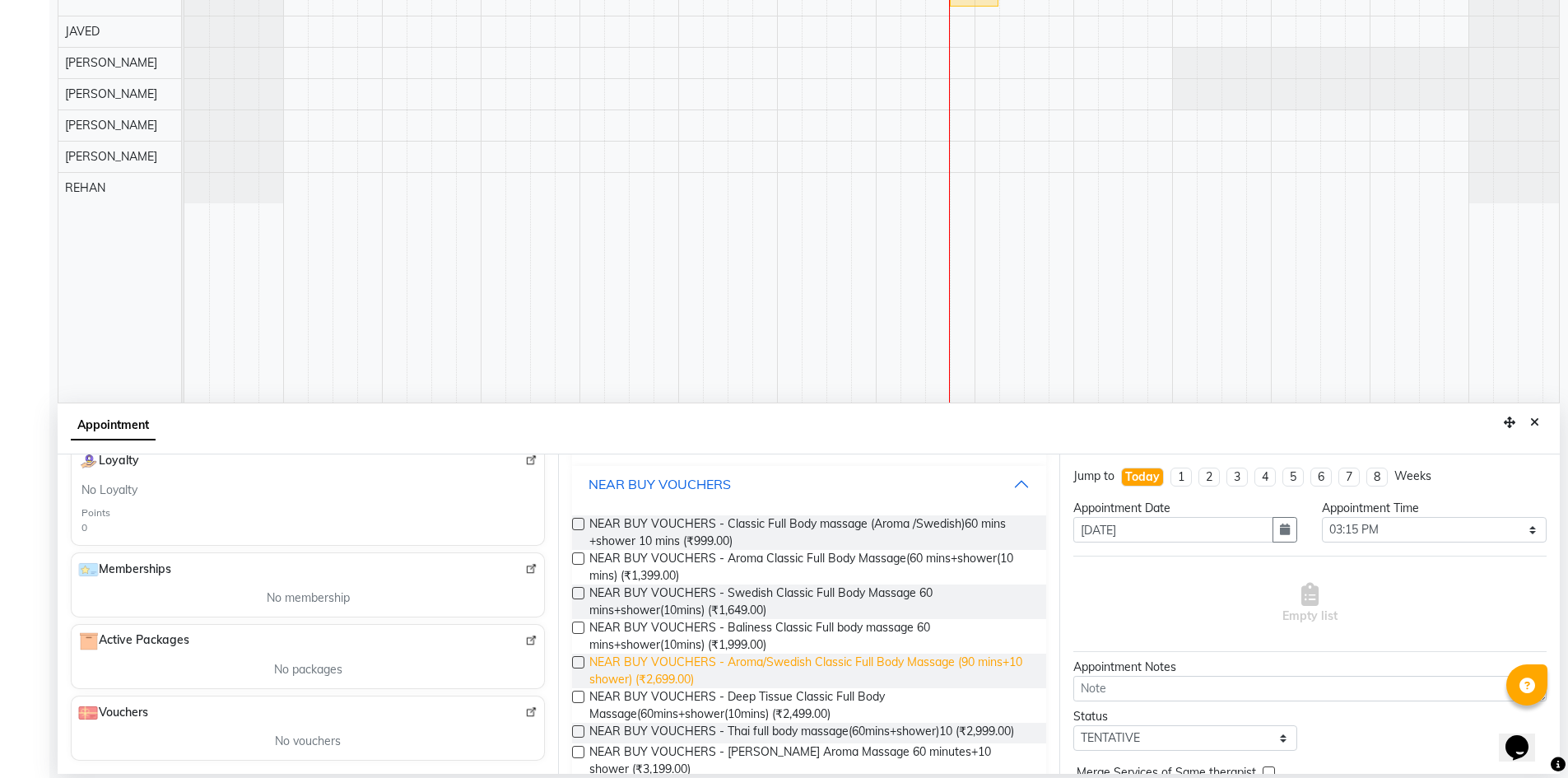
scroll to position [1183, 0]
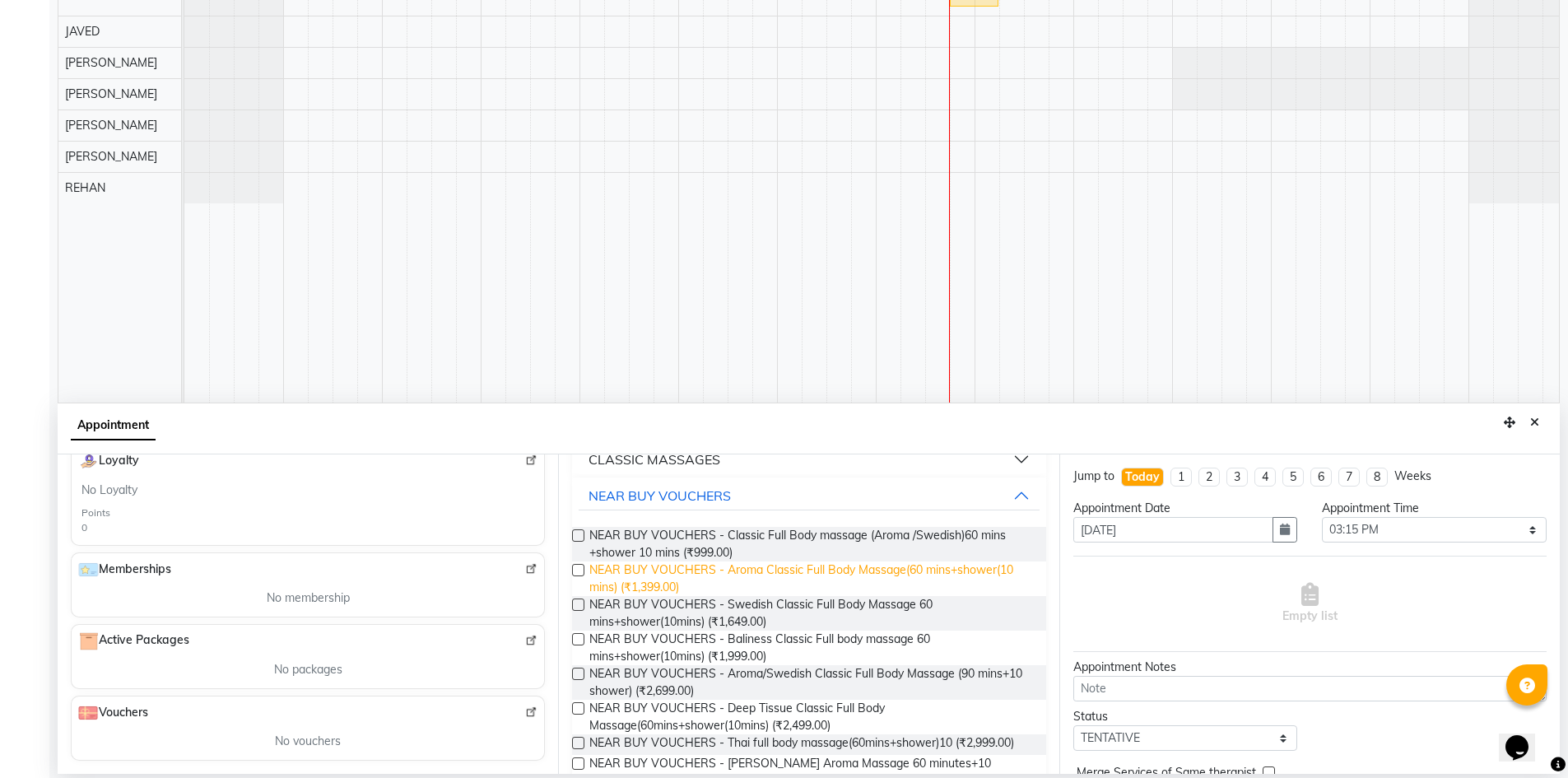
click at [714, 572] on span "NEAR BUY VOUCHERS - Aroma Classic Full Body Massage(60 mins+shower(10 mins) (₹1…" at bounding box center [811, 578] width 443 height 35
checkbox input "false"
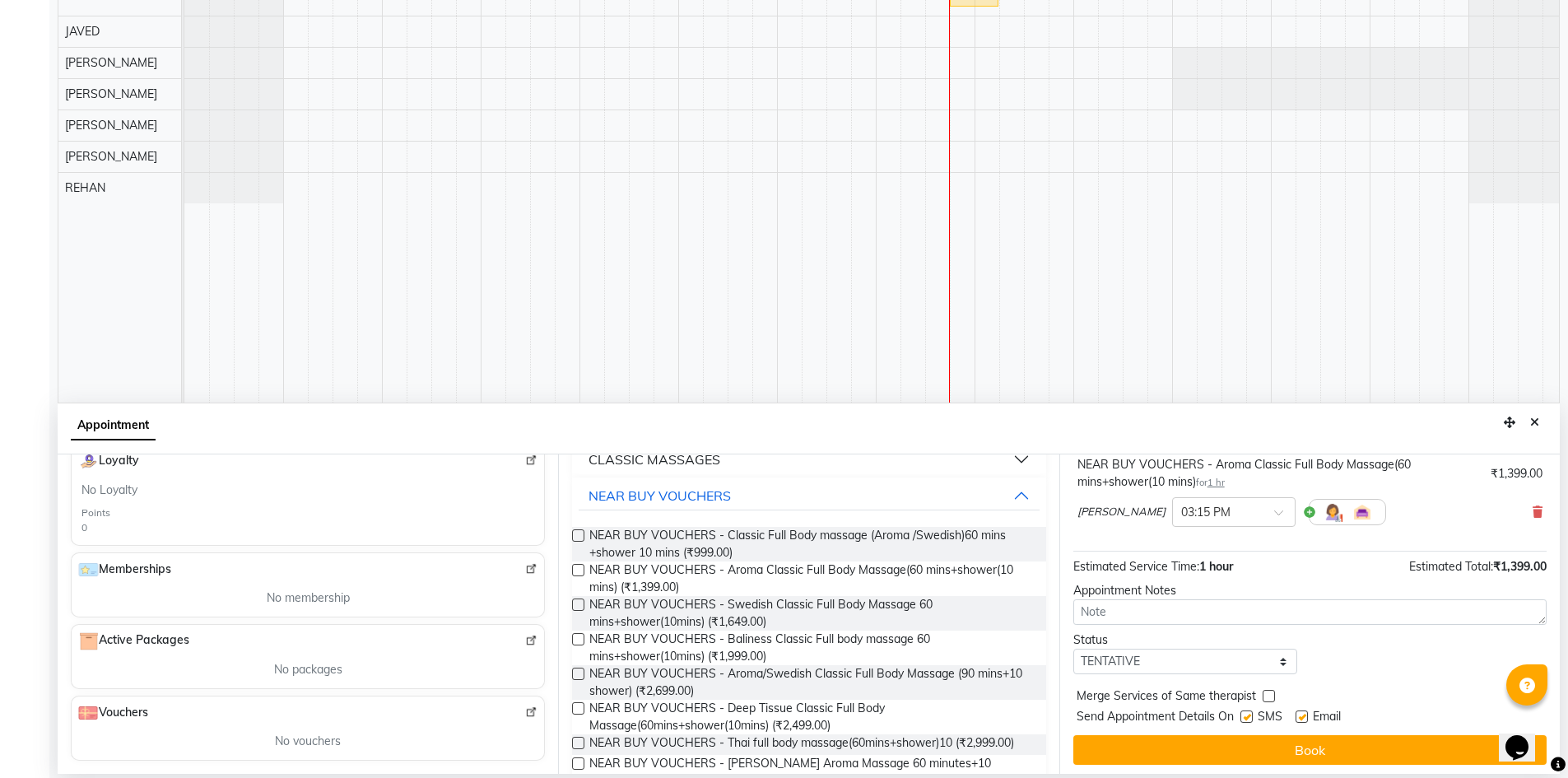
scroll to position [116, 0]
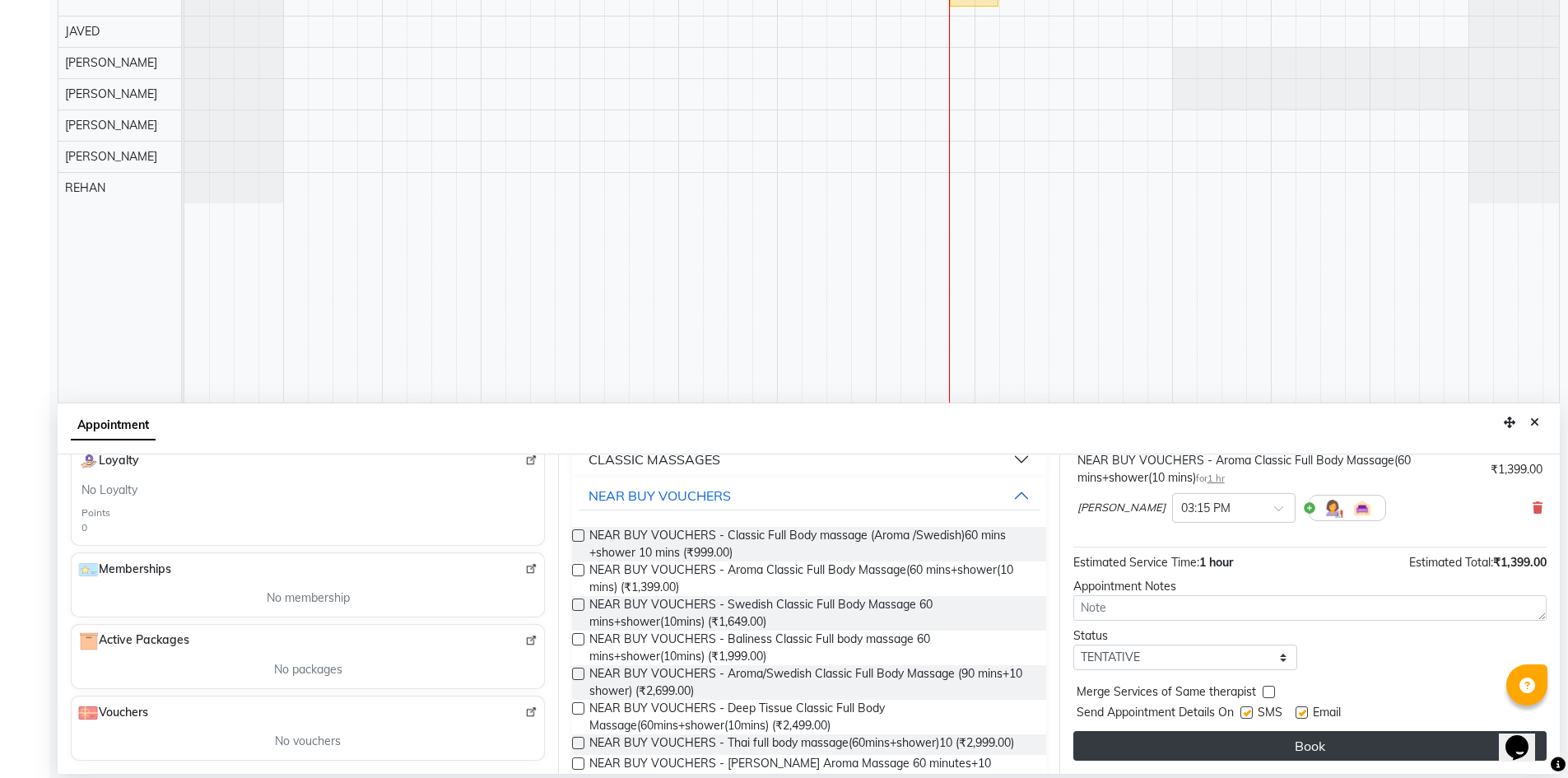
click at [1295, 738] on button "Book" at bounding box center [1310, 745] width 474 height 30
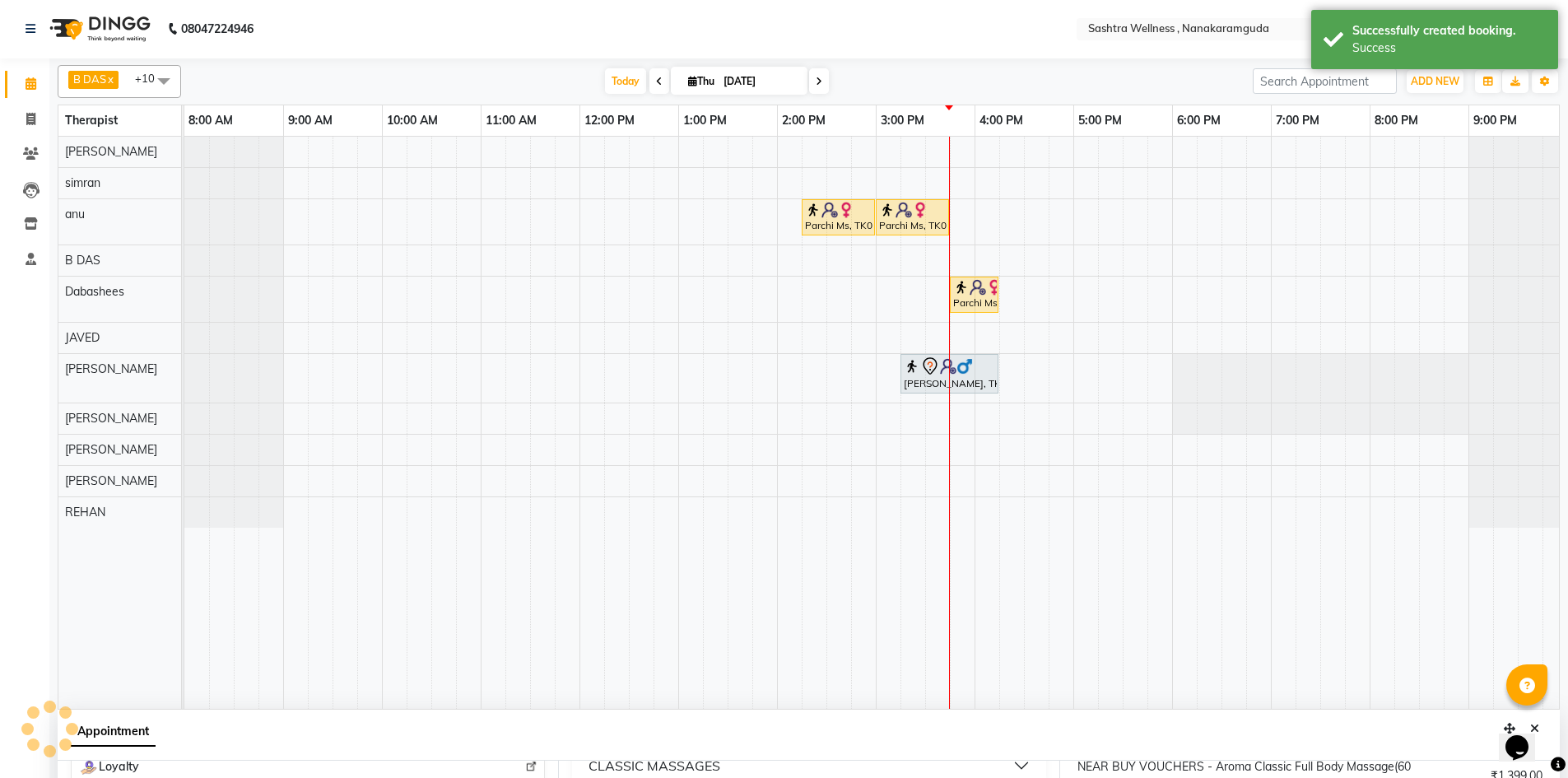
scroll to position [0, 0]
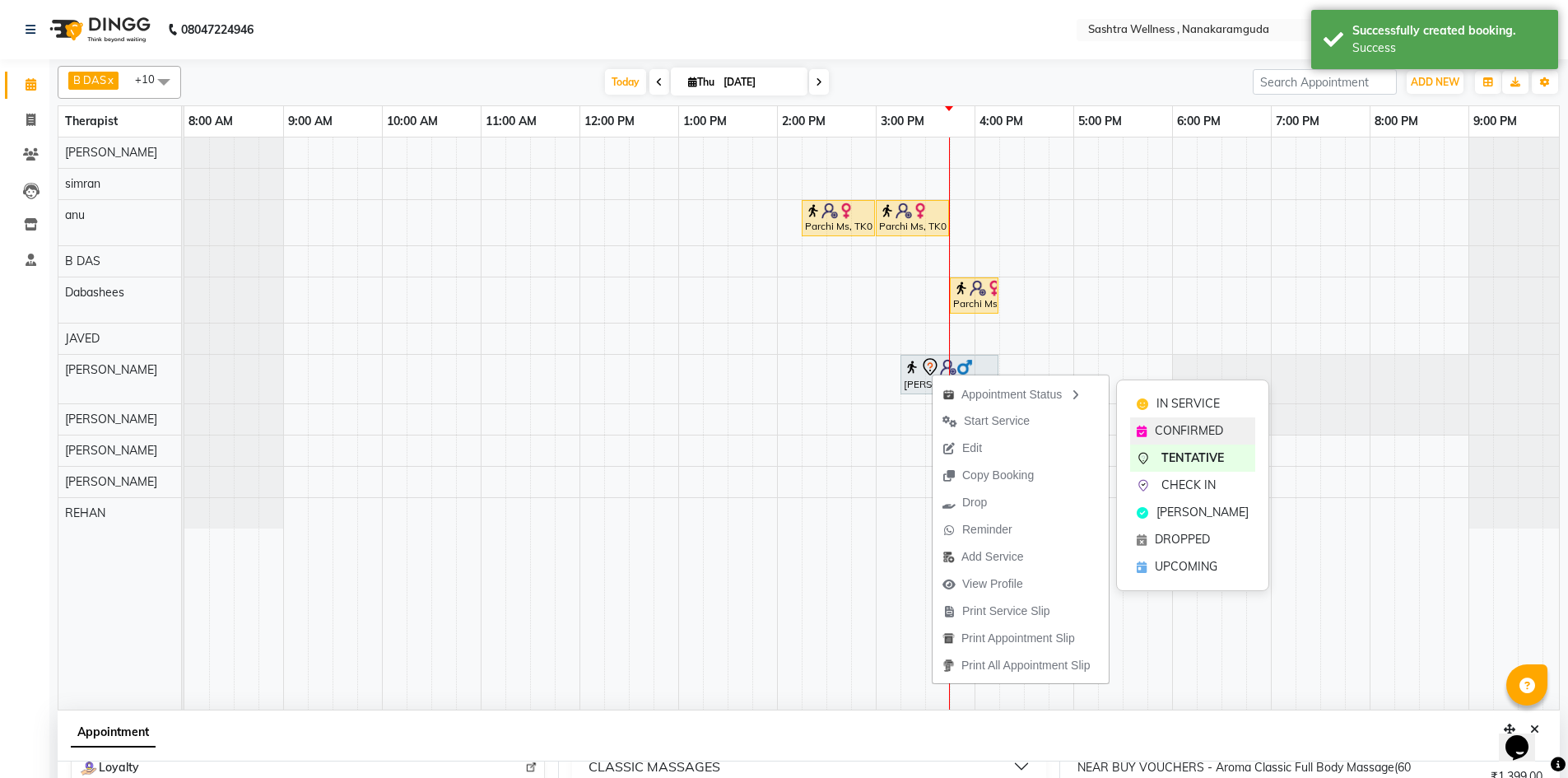
click at [1201, 419] on div "CONFIRMED" at bounding box center [1192, 430] width 126 height 27
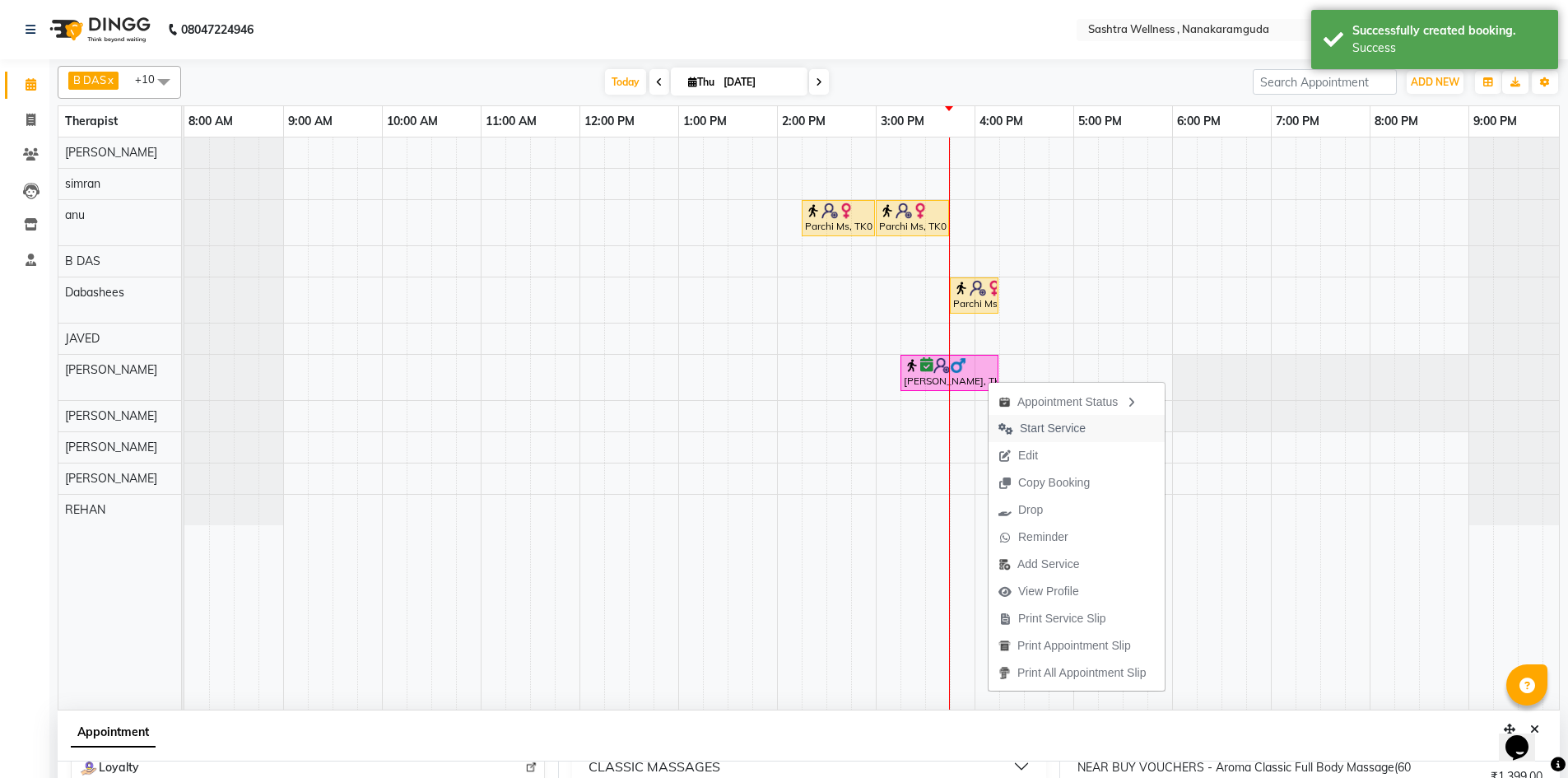
click at [1085, 435] on span "Start Service" at bounding box center [1053, 428] width 66 height 17
